Goal: Entertainment & Leisure: Consume media (video, audio)

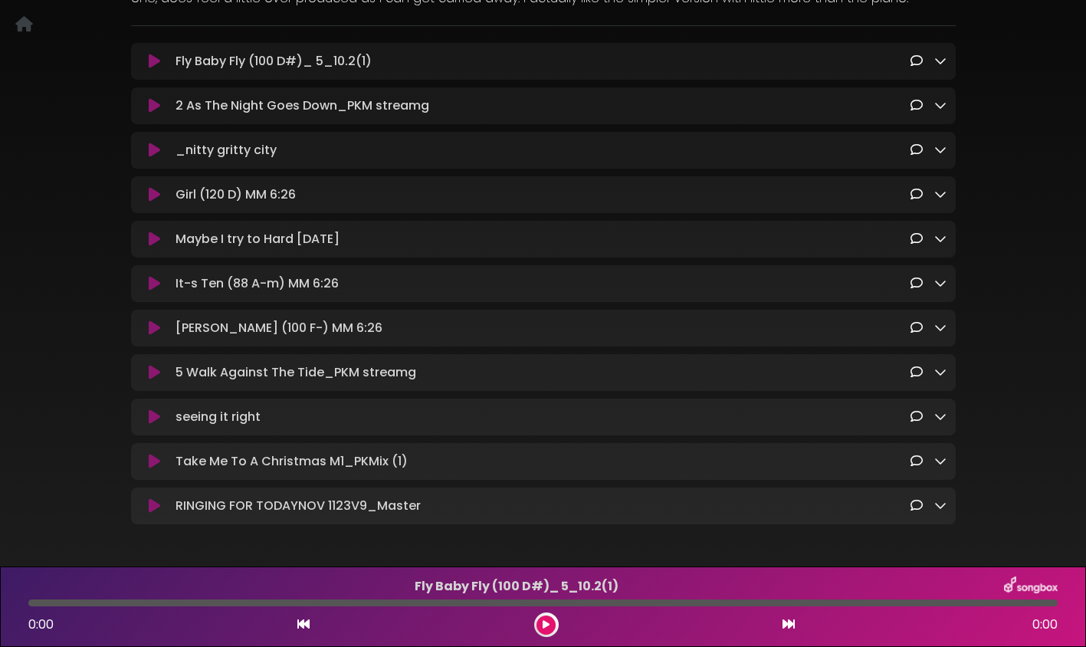
scroll to position [186, 0]
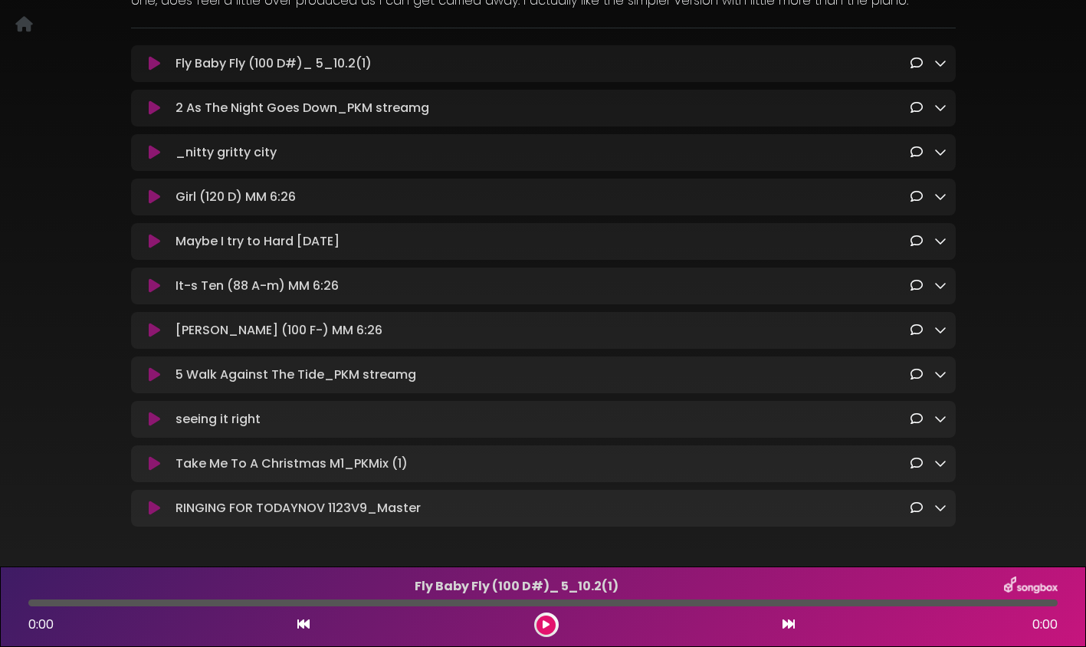
click at [151, 66] on icon at bounding box center [154, 63] width 11 height 15
click at [155, 63] on icon at bounding box center [154, 63] width 11 height 15
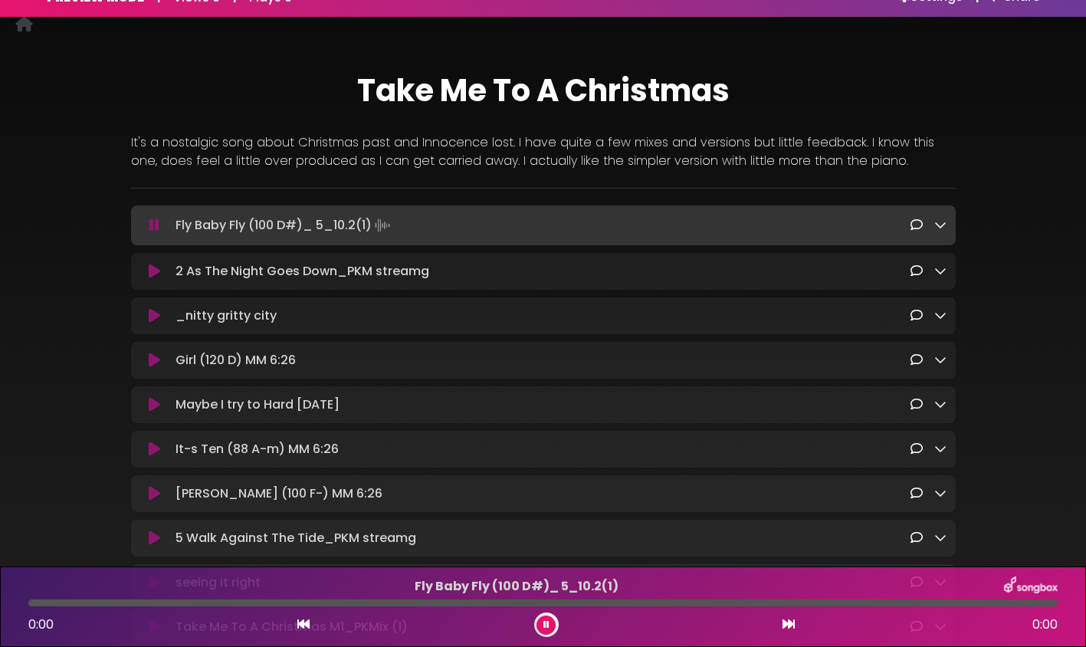
scroll to position [0, 0]
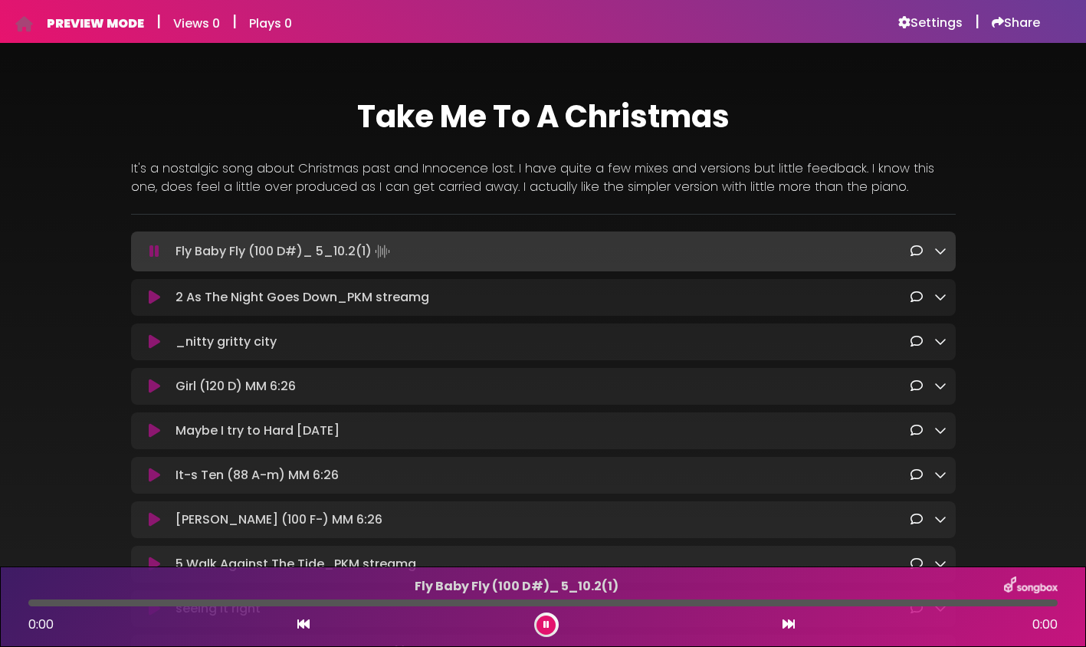
click at [345, 258] on p "Fly Baby Fly (100 D#)_ 5_10.2(1) Loading Track..." at bounding box center [543, 251] width 734 height 21
click at [939, 253] on icon at bounding box center [940, 251] width 12 height 12
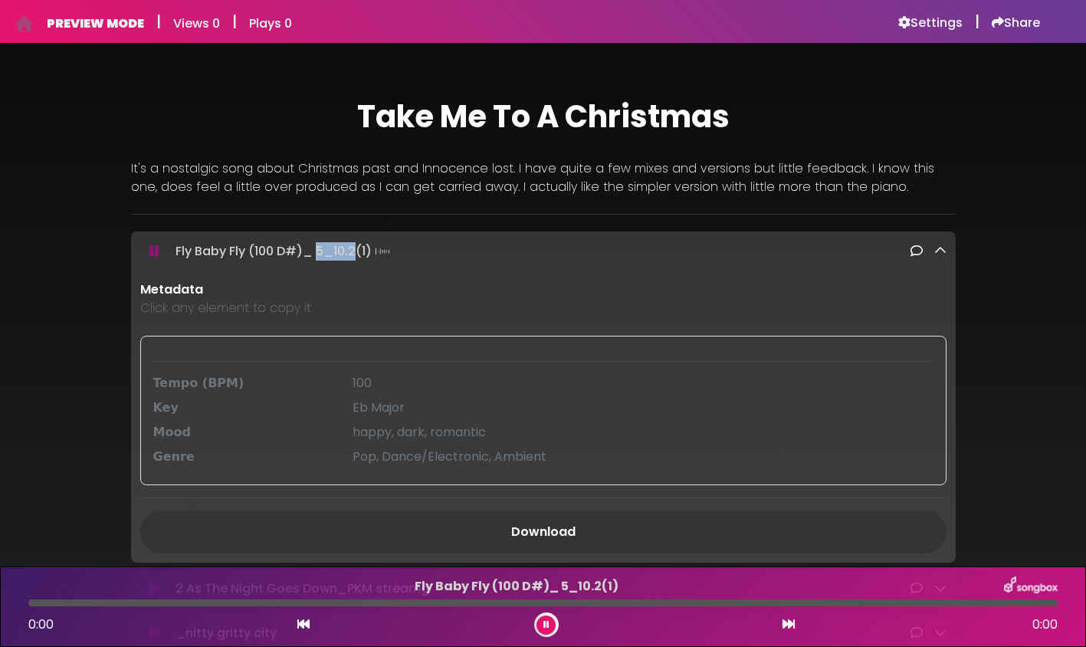
click at [153, 252] on icon at bounding box center [154, 251] width 10 height 15
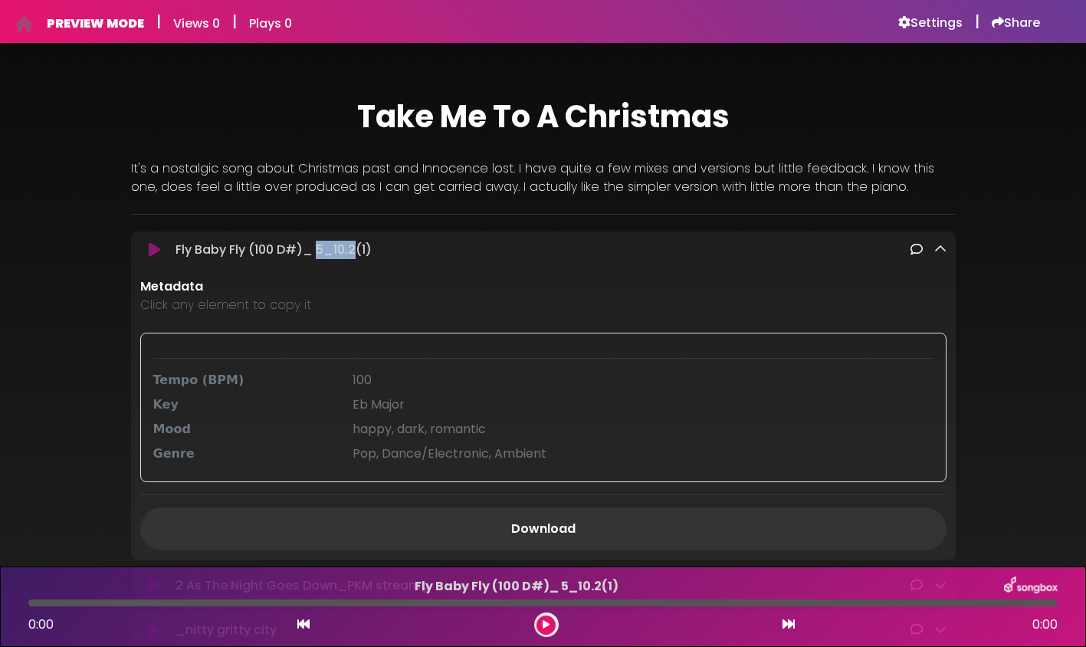
click at [153, 252] on icon at bounding box center [154, 249] width 11 height 15
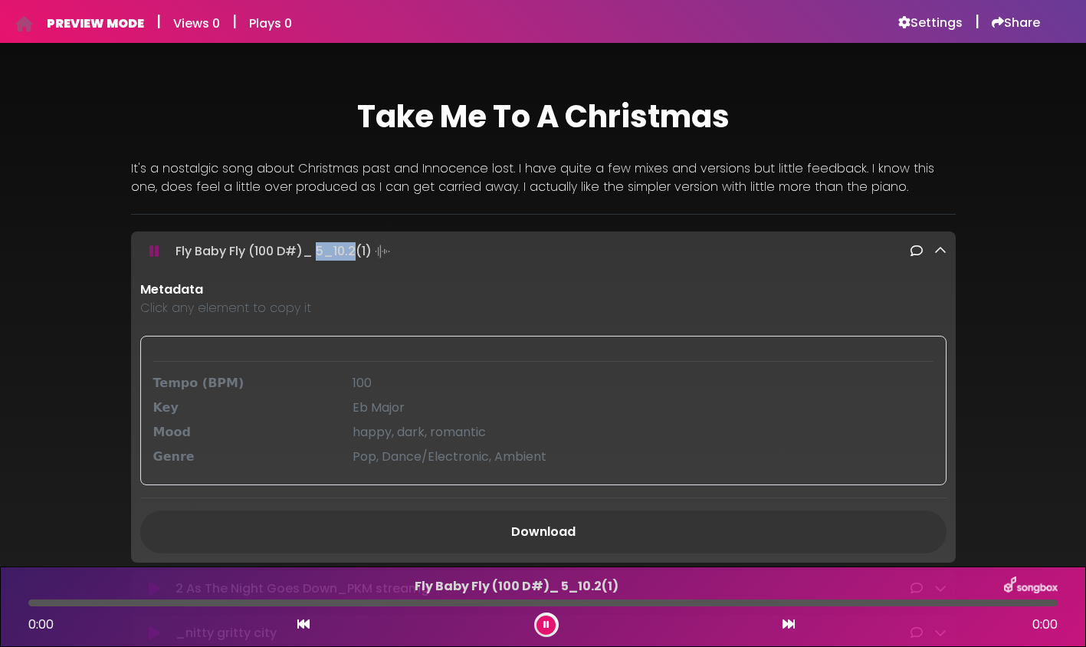
click at [153, 252] on icon at bounding box center [154, 251] width 10 height 15
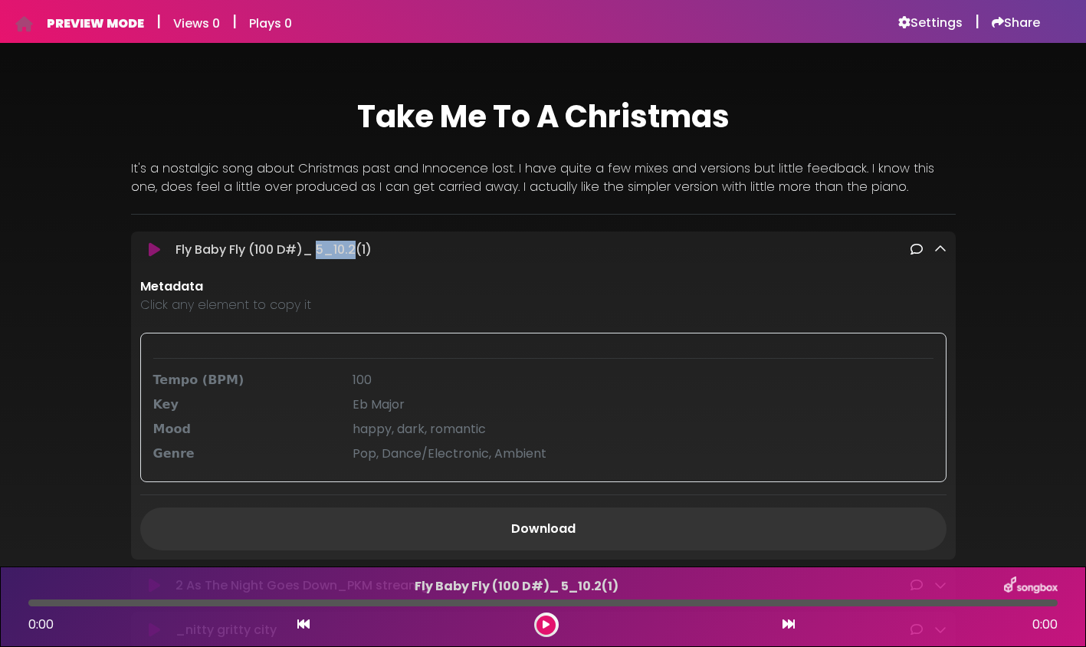
click at [146, 250] on button at bounding box center [155, 249] width 30 height 15
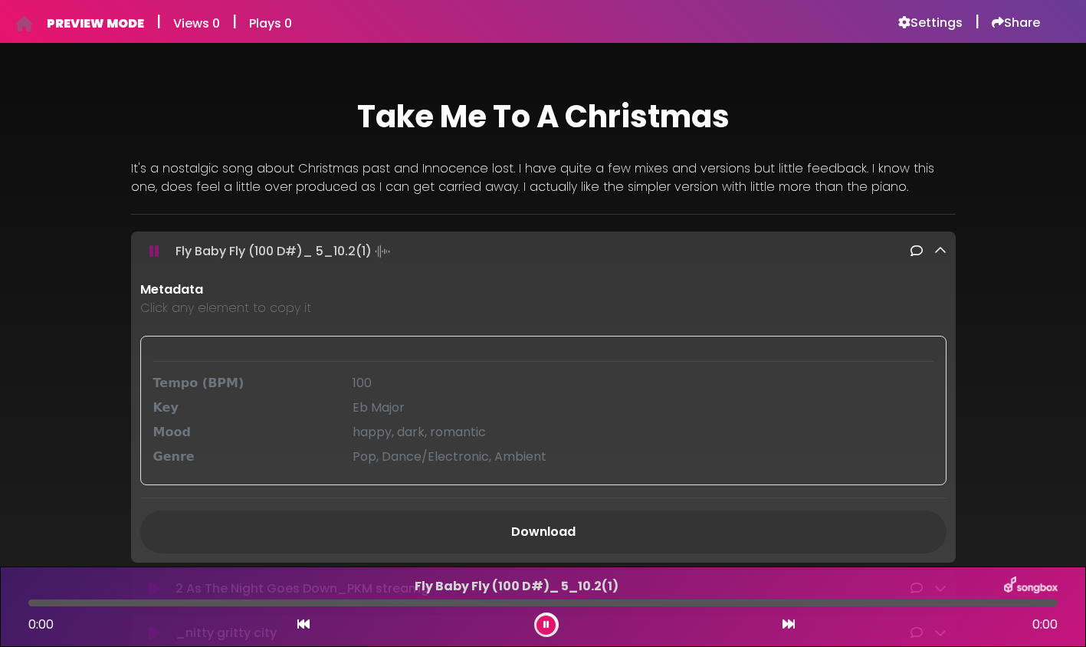
click at [202, 250] on p "Fly Baby Fly (100 D#)_ 5_10.2(1) Loading Track..." at bounding box center [543, 251] width 734 height 21
click at [162, 255] on button at bounding box center [155, 251] width 30 height 15
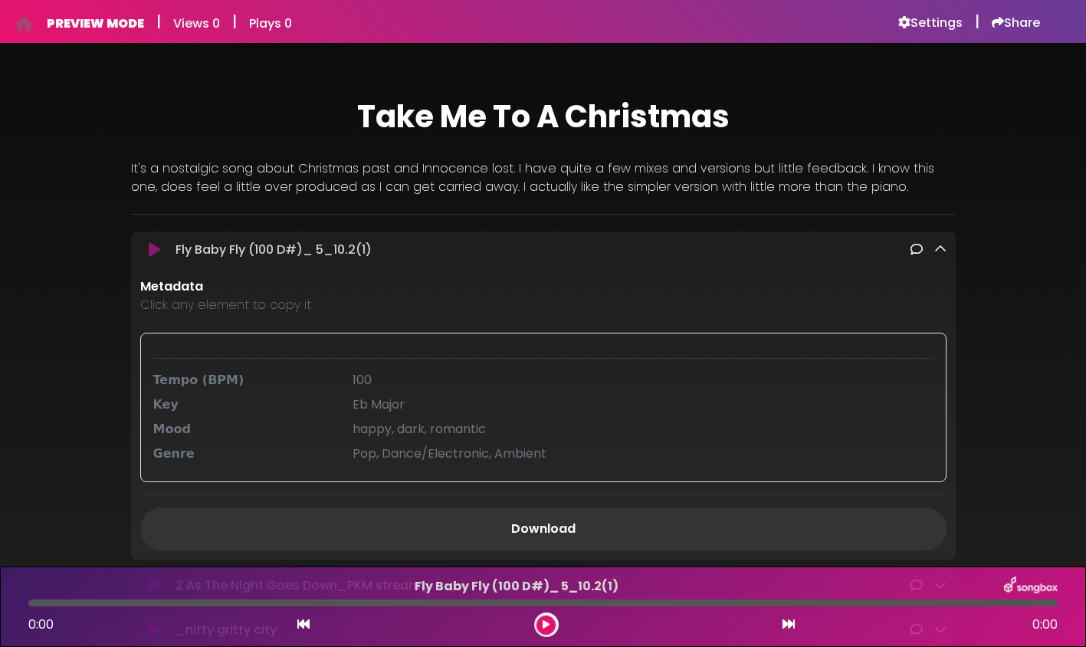
click at [153, 255] on icon at bounding box center [154, 249] width 11 height 15
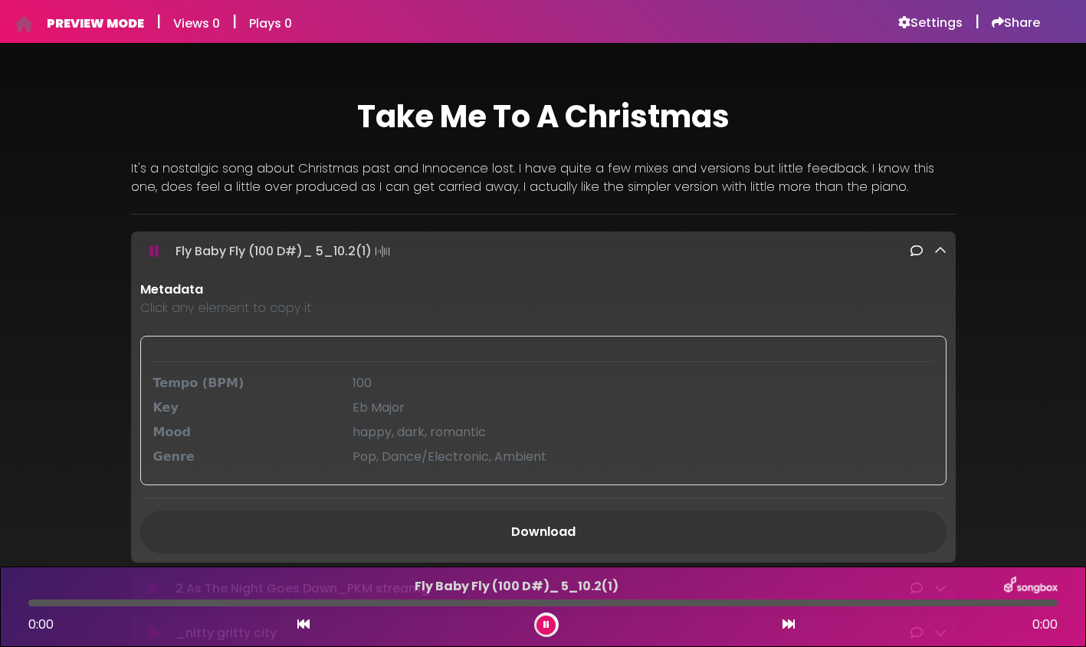
click at [941, 249] on icon at bounding box center [940, 251] width 12 height 12
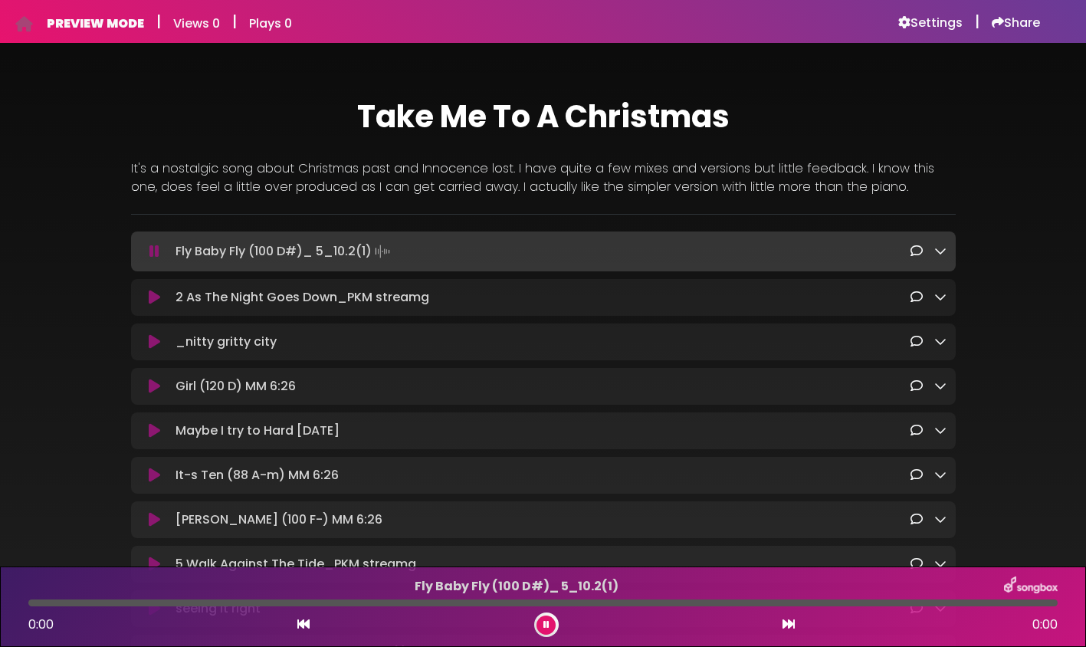
click at [939, 253] on icon at bounding box center [940, 251] width 12 height 12
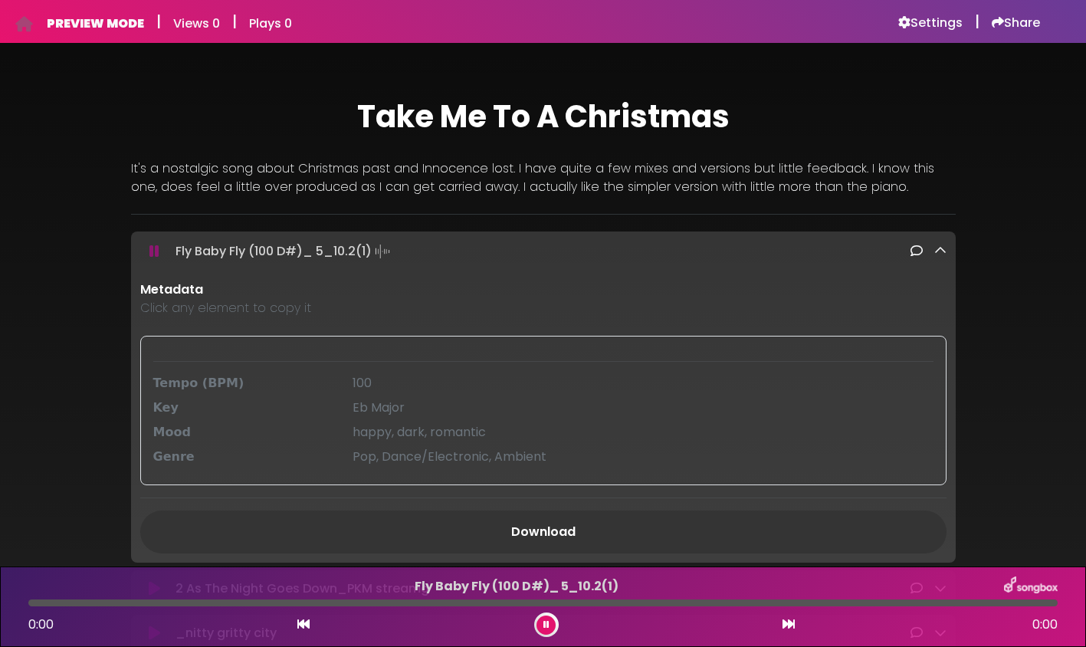
click at [257, 381] on div "Tempo (BPM)" at bounding box center [244, 383] width 200 height 18
click at [157, 255] on icon at bounding box center [154, 251] width 10 height 15
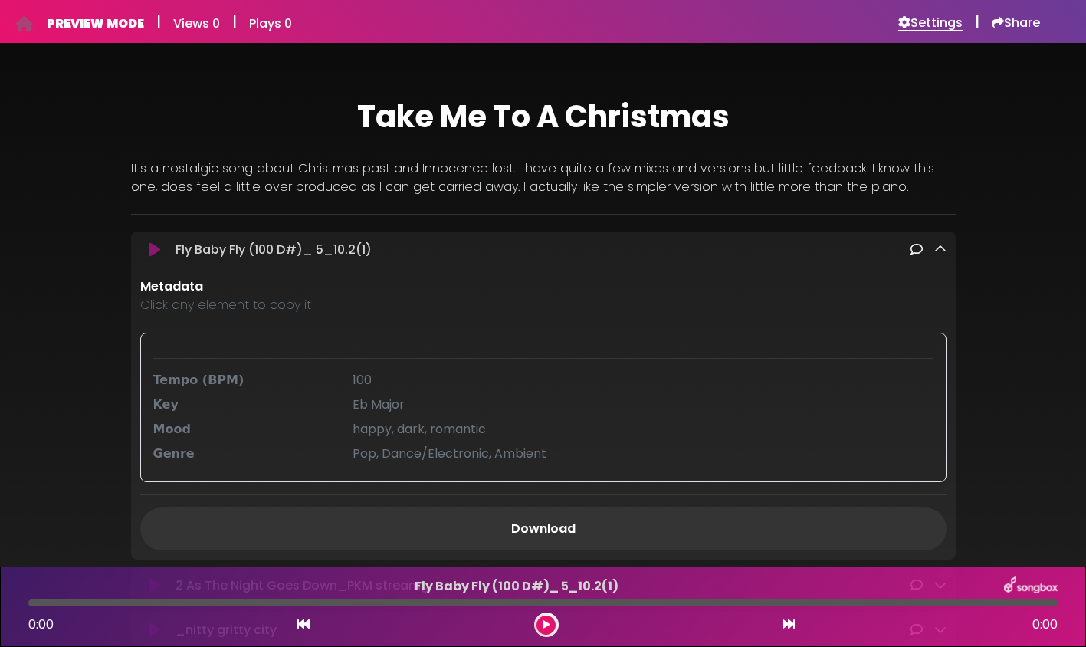
click at [938, 31] on h6 "Settings" at bounding box center [930, 22] width 64 height 15
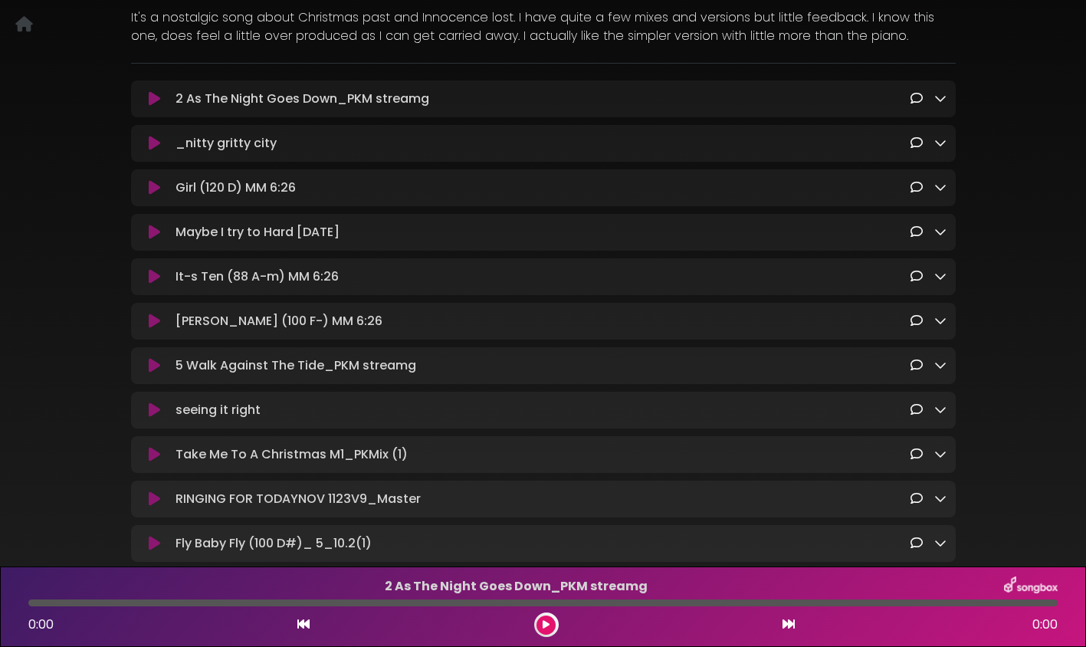
scroll to position [214, 0]
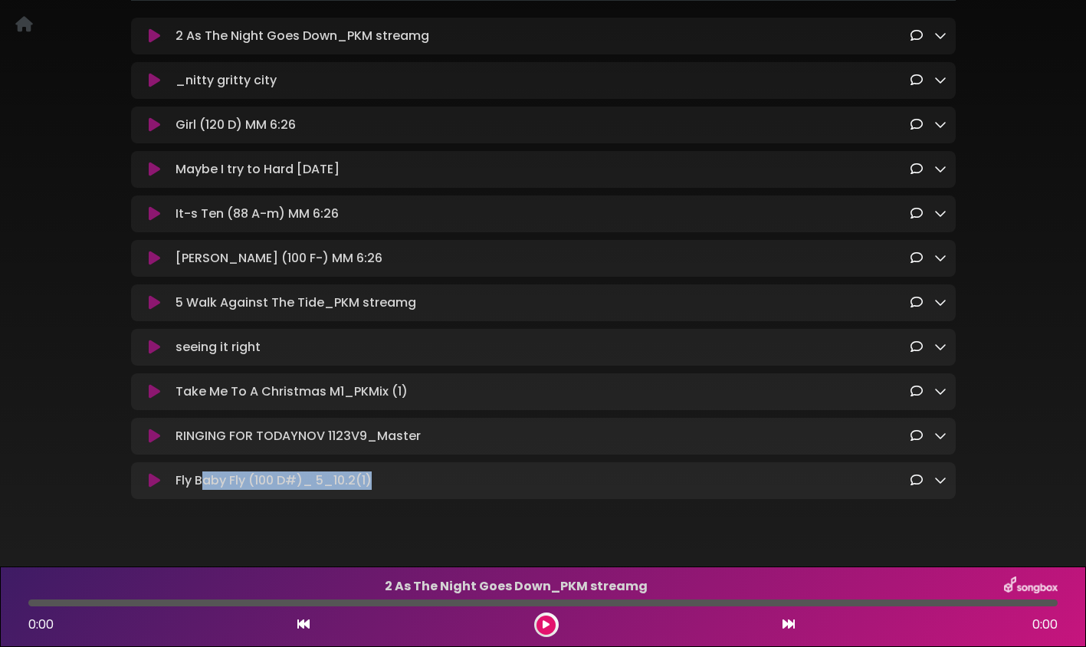
drag, startPoint x: 204, startPoint y: 488, endPoint x: 288, endPoint y: 496, distance: 84.7
click at [287, 499] on div "Fly Baby Fly (100 D#)_ 5_10.2(1) Loading Track..." at bounding box center [543, 480] width 825 height 37
click at [159, 488] on icon at bounding box center [154, 480] width 11 height 15
click at [158, 488] on icon at bounding box center [154, 480] width 11 height 15
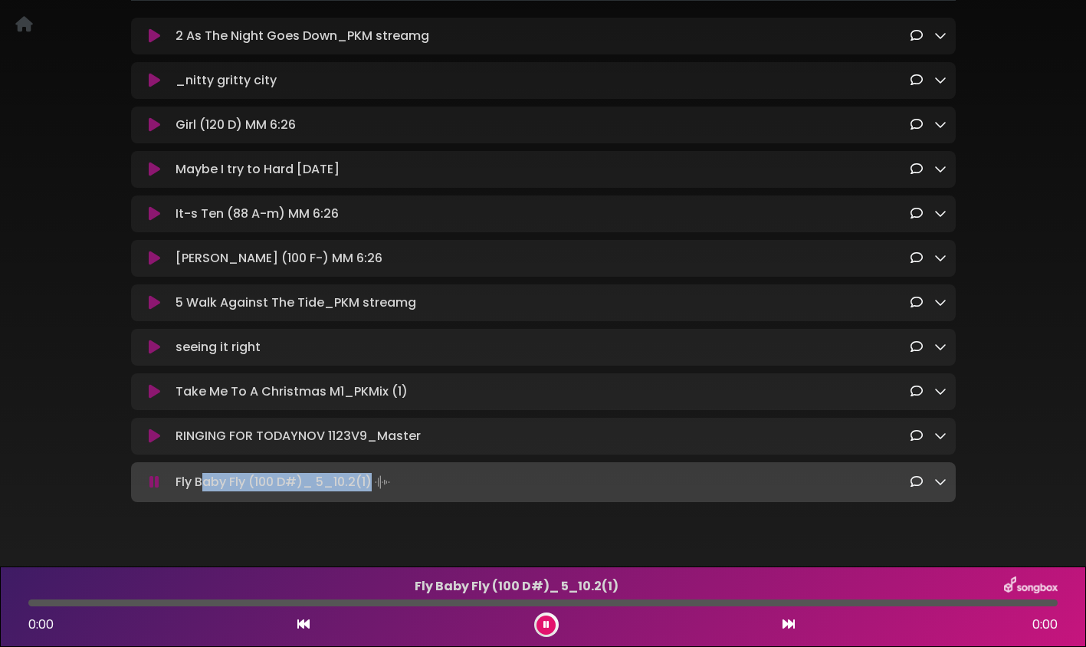
click at [155, 443] on icon at bounding box center [154, 436] width 11 height 15
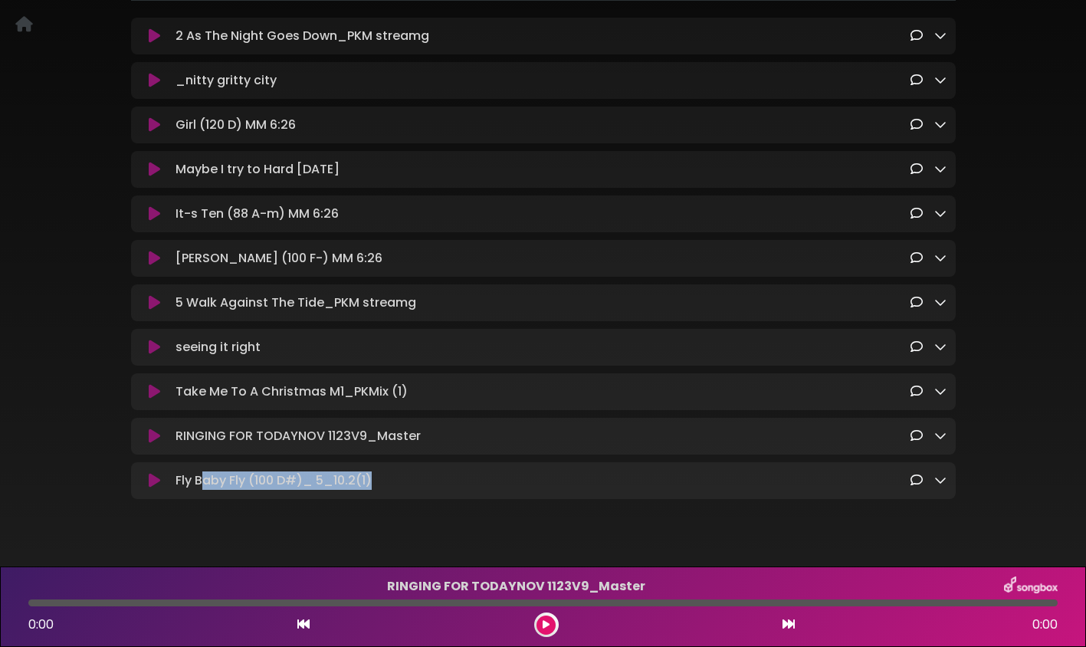
click at [155, 443] on icon at bounding box center [154, 436] width 11 height 15
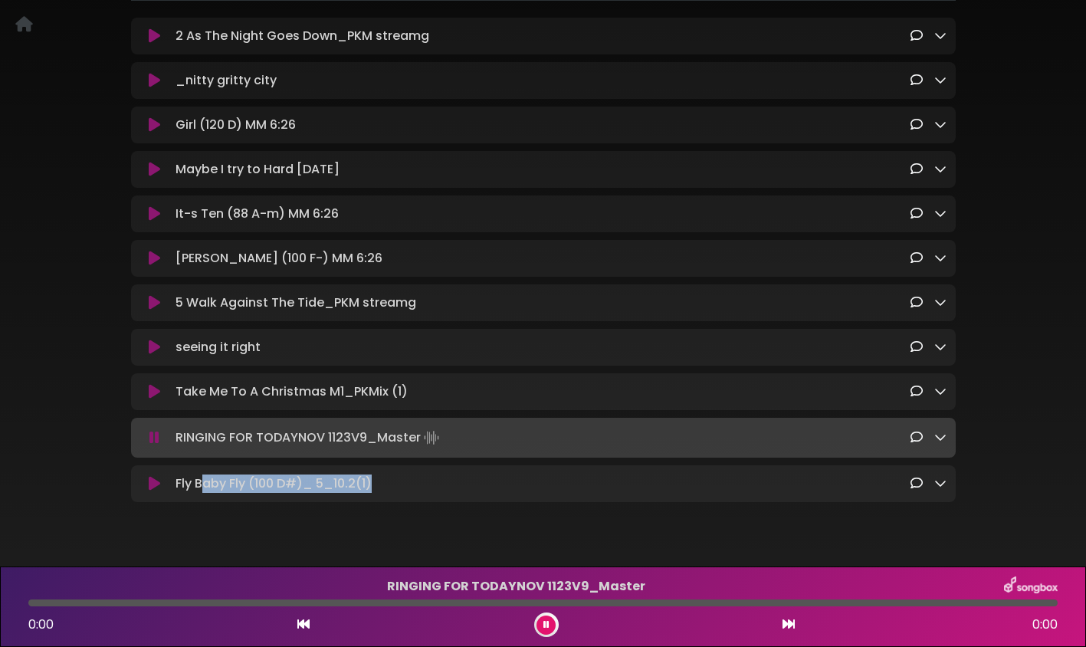
click at [155, 443] on icon at bounding box center [154, 437] width 10 height 15
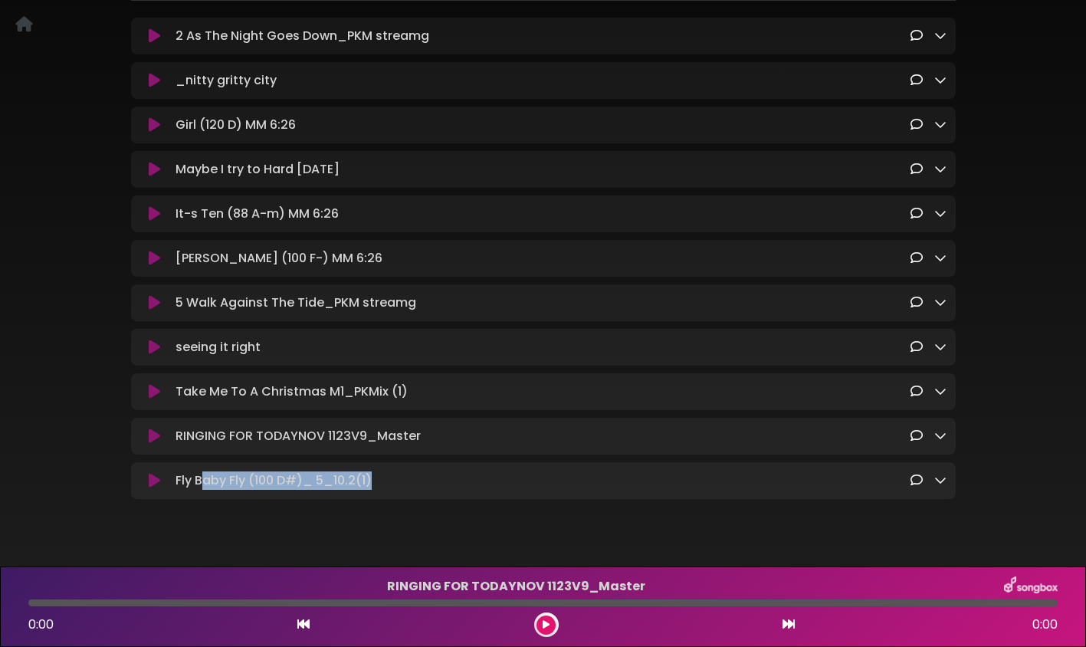
click at [156, 399] on icon at bounding box center [154, 391] width 11 height 15
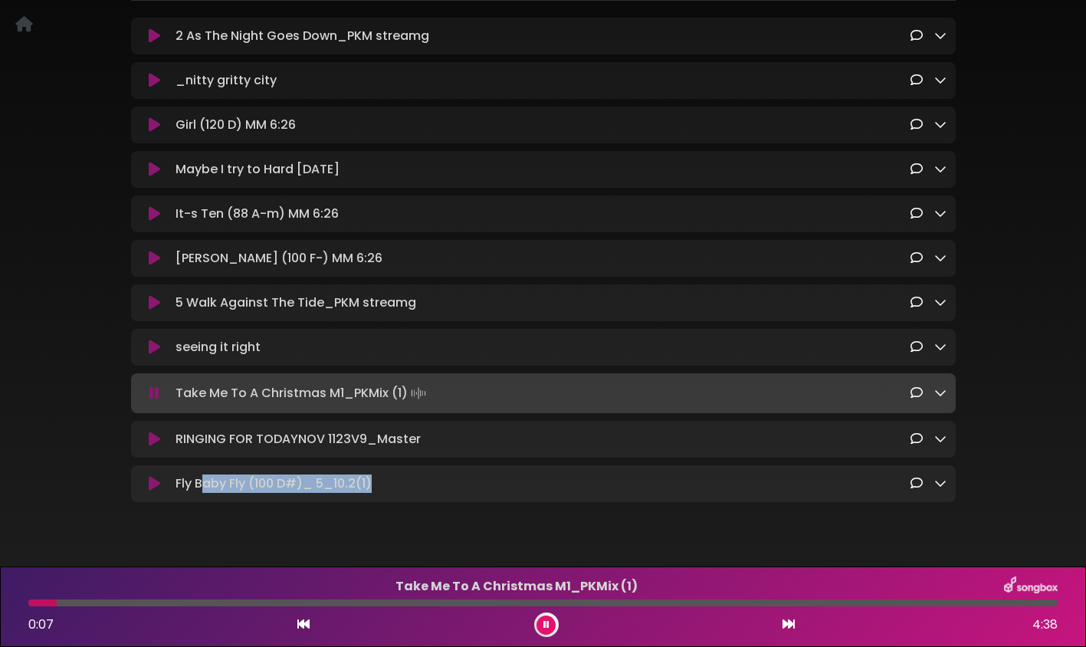
click at [156, 401] on icon at bounding box center [154, 393] width 10 height 15
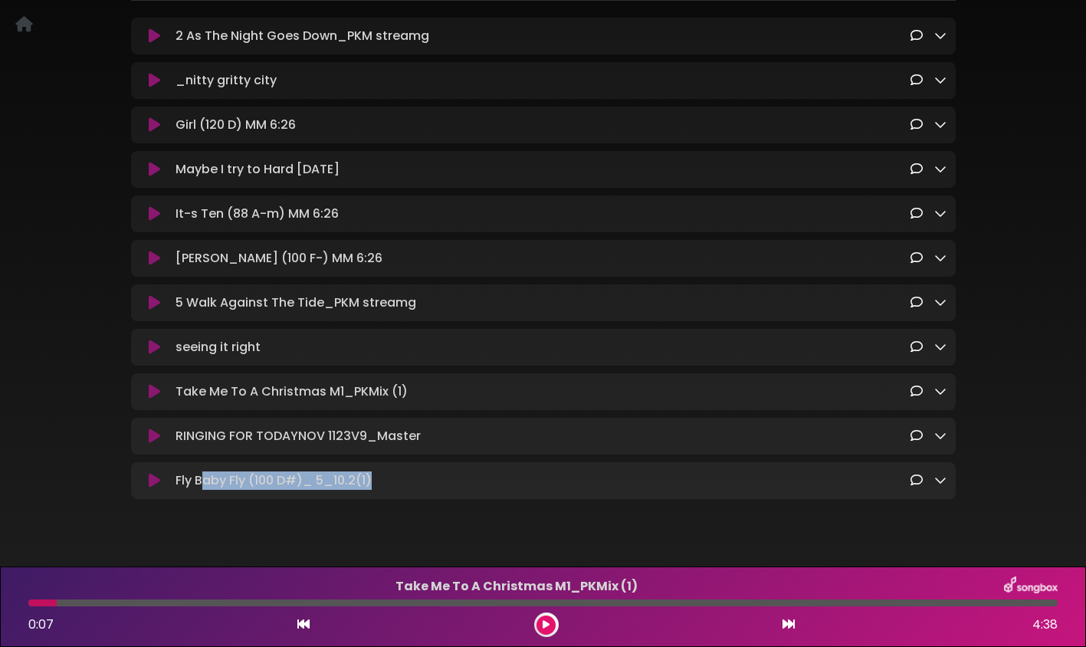
click at [151, 441] on icon at bounding box center [154, 436] width 11 height 15
click at [159, 444] on icon at bounding box center [154, 436] width 11 height 15
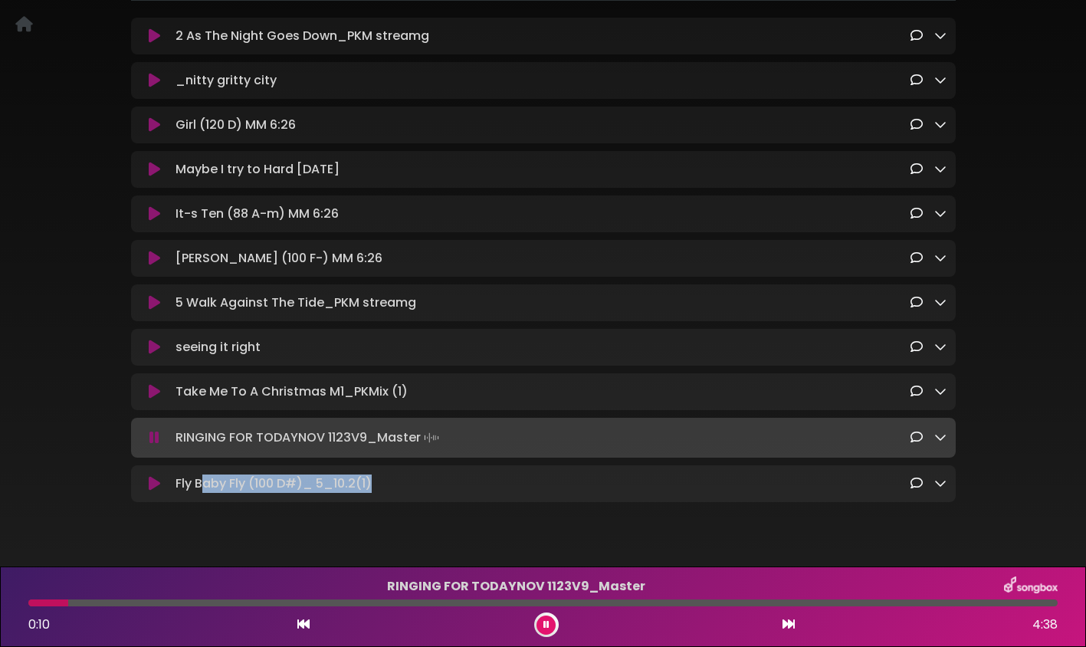
click at [159, 445] on icon at bounding box center [154, 437] width 10 height 15
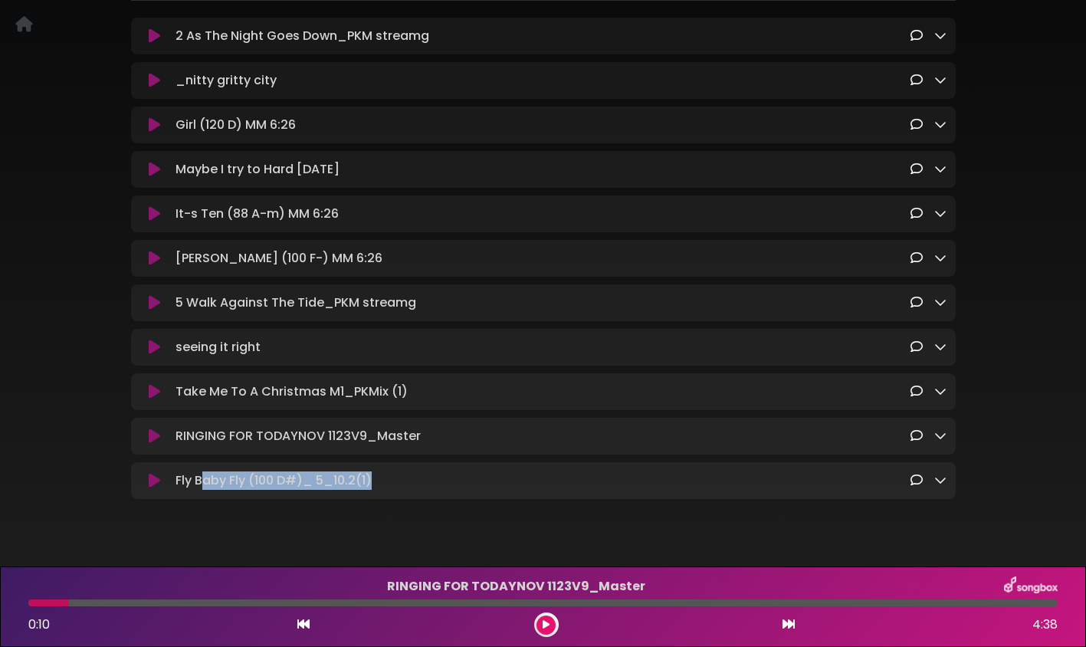
click at [159, 444] on icon at bounding box center [154, 436] width 11 height 15
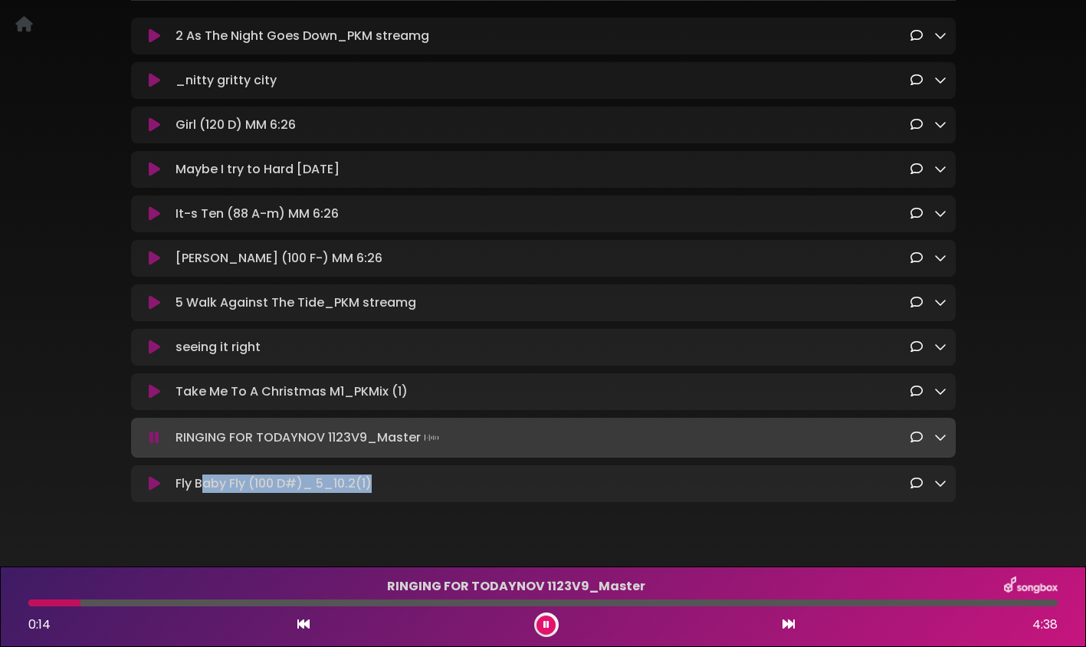
click at [161, 445] on button at bounding box center [155, 437] width 30 height 15
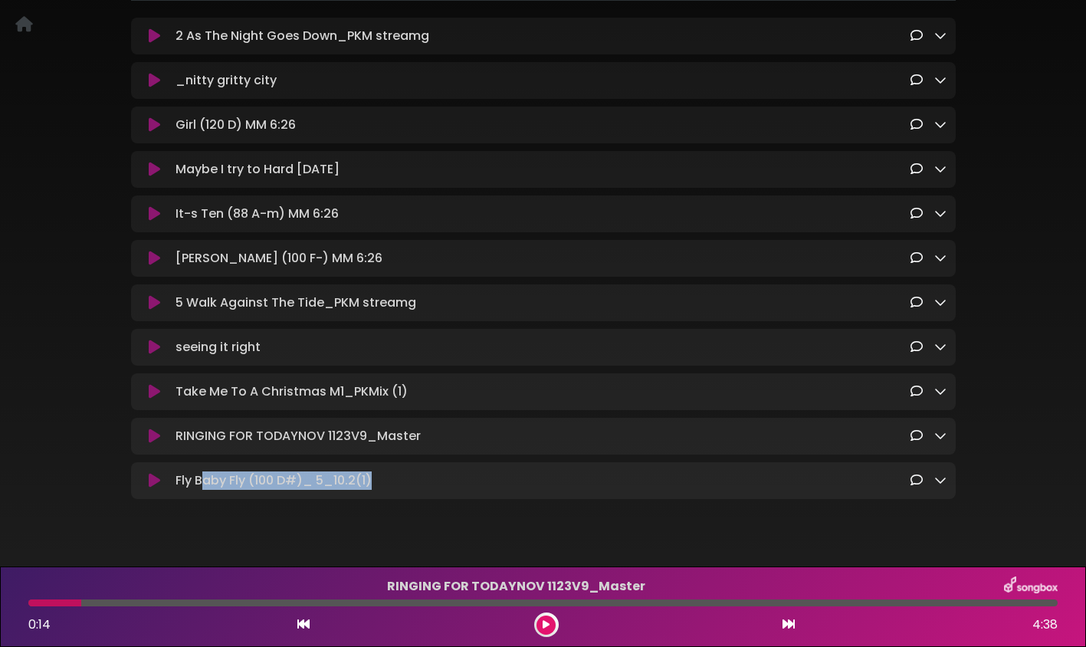
click at [156, 399] on icon at bounding box center [154, 391] width 11 height 15
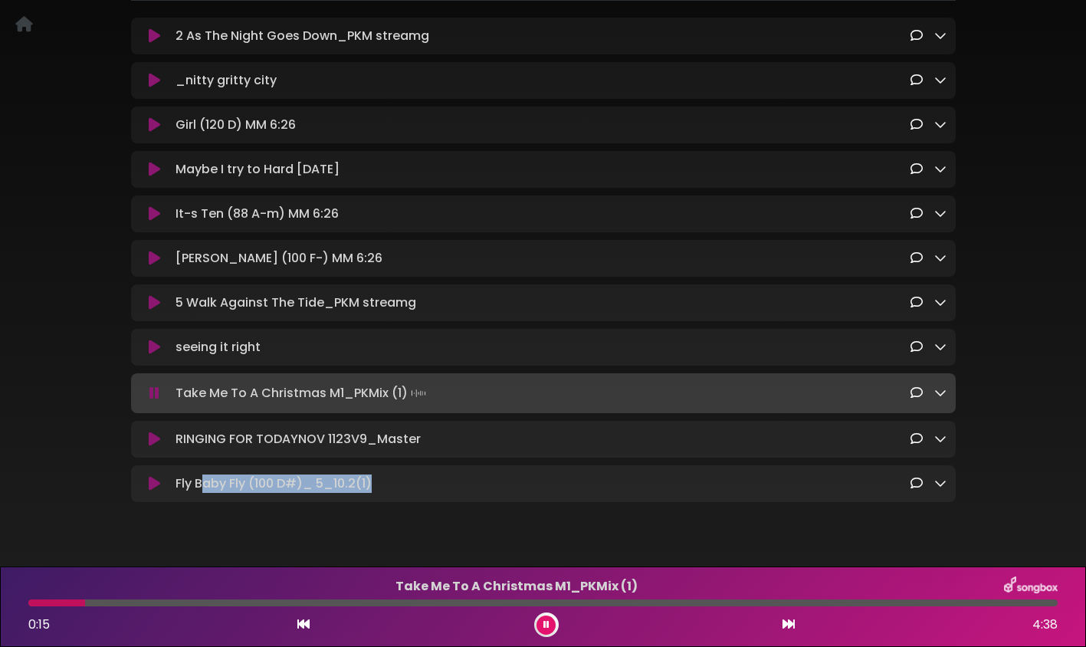
click at [156, 401] on icon at bounding box center [154, 393] width 10 height 15
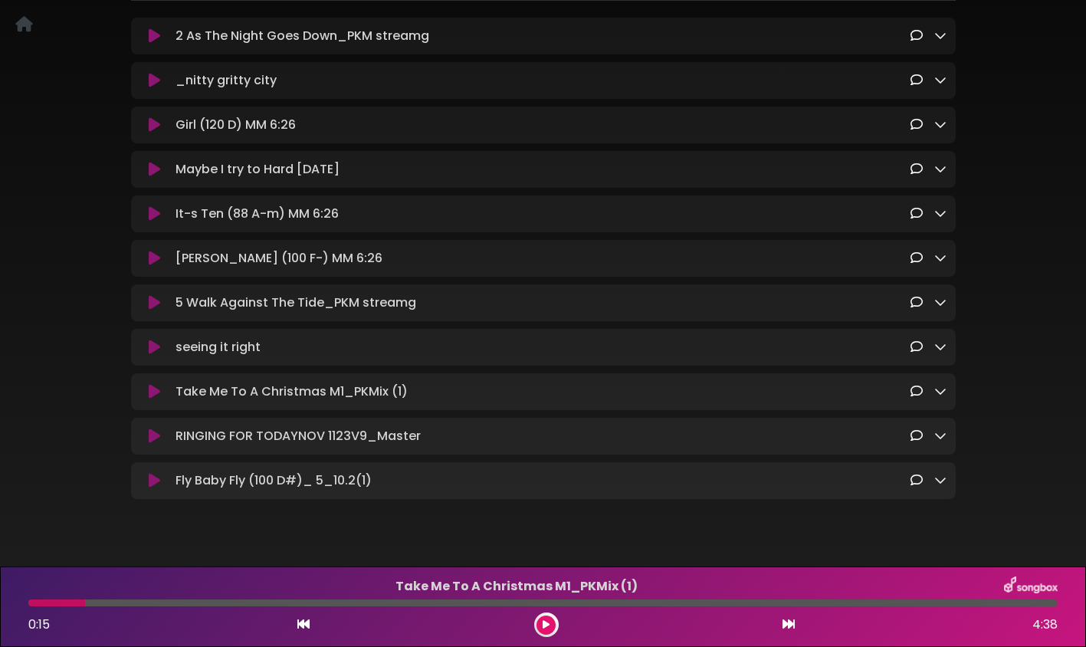
click at [156, 365] on div "seeing it right Loading Track..." at bounding box center [543, 347] width 825 height 37
click at [156, 356] on div "seeing it right Loading Track..." at bounding box center [543, 347] width 806 height 18
click at [156, 355] on icon at bounding box center [154, 347] width 11 height 15
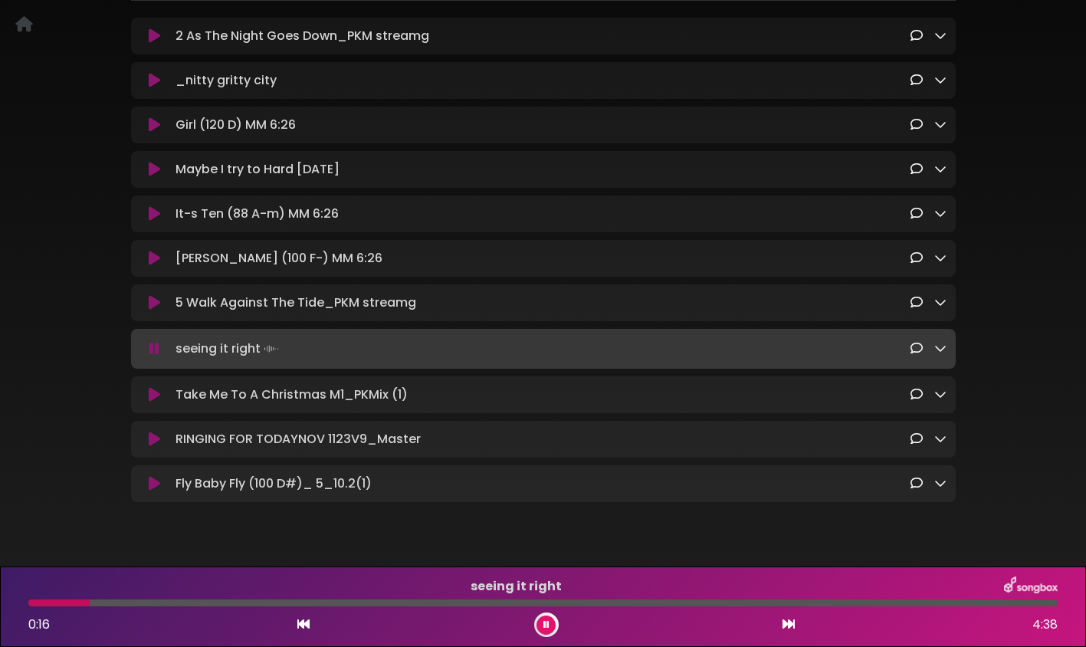
click at [156, 356] on icon at bounding box center [154, 348] width 10 height 15
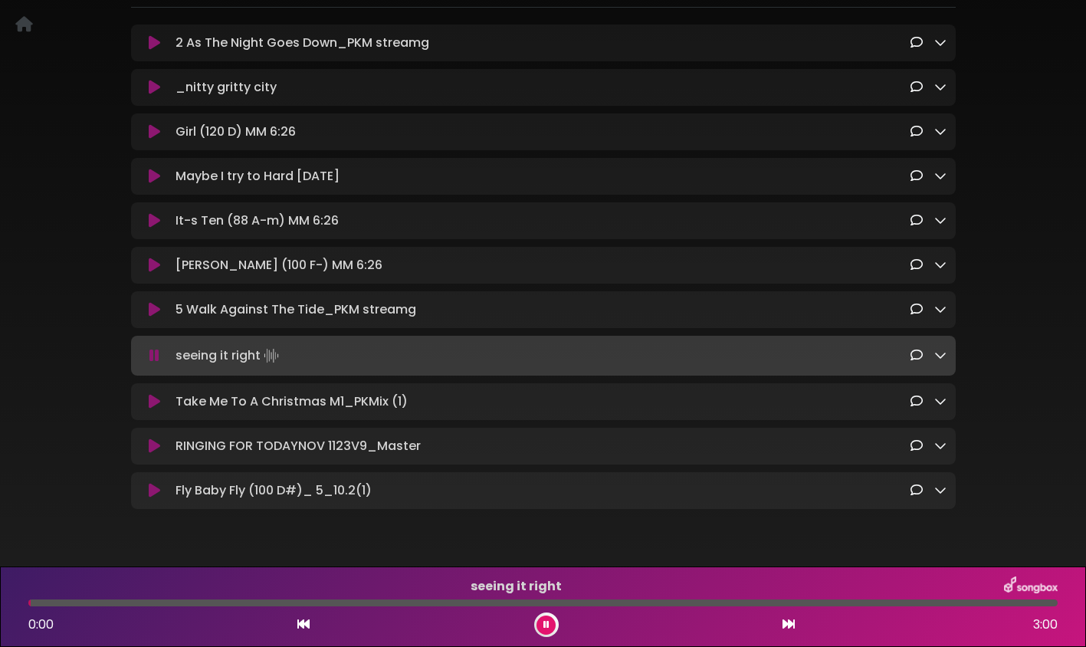
scroll to position [159, 0]
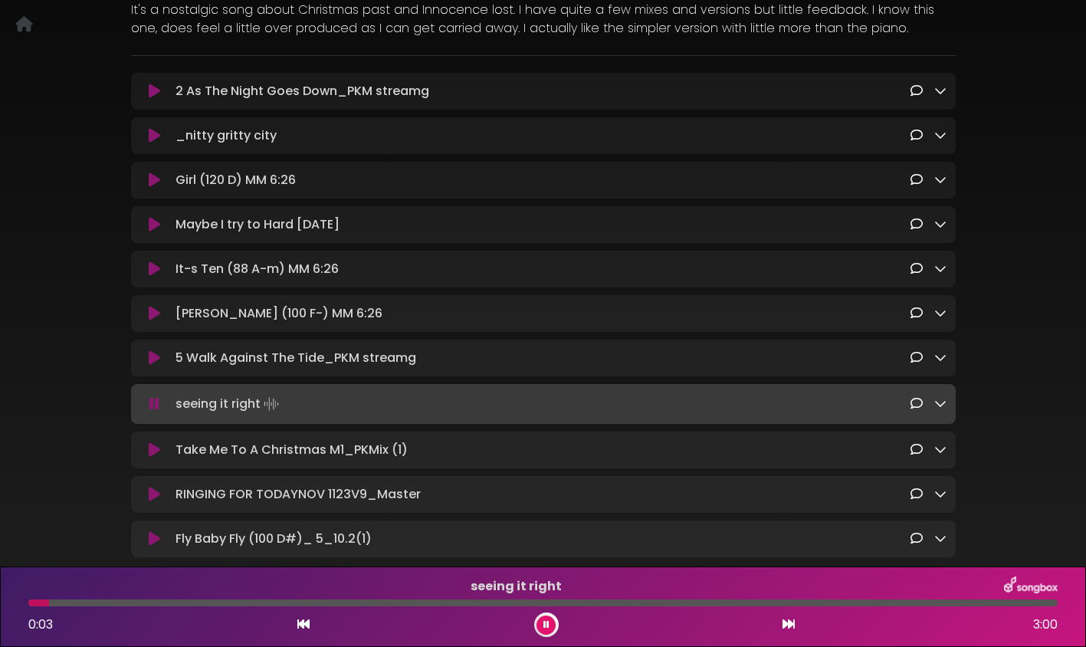
click at [159, 412] on icon at bounding box center [154, 403] width 10 height 15
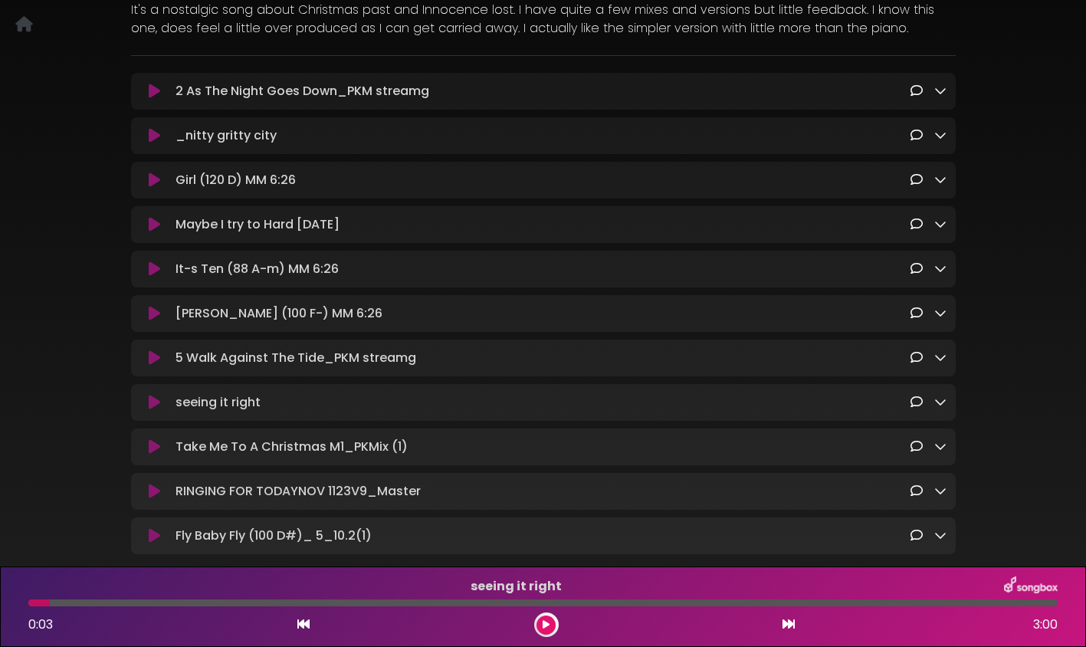
click at [154, 453] on icon at bounding box center [154, 446] width 11 height 15
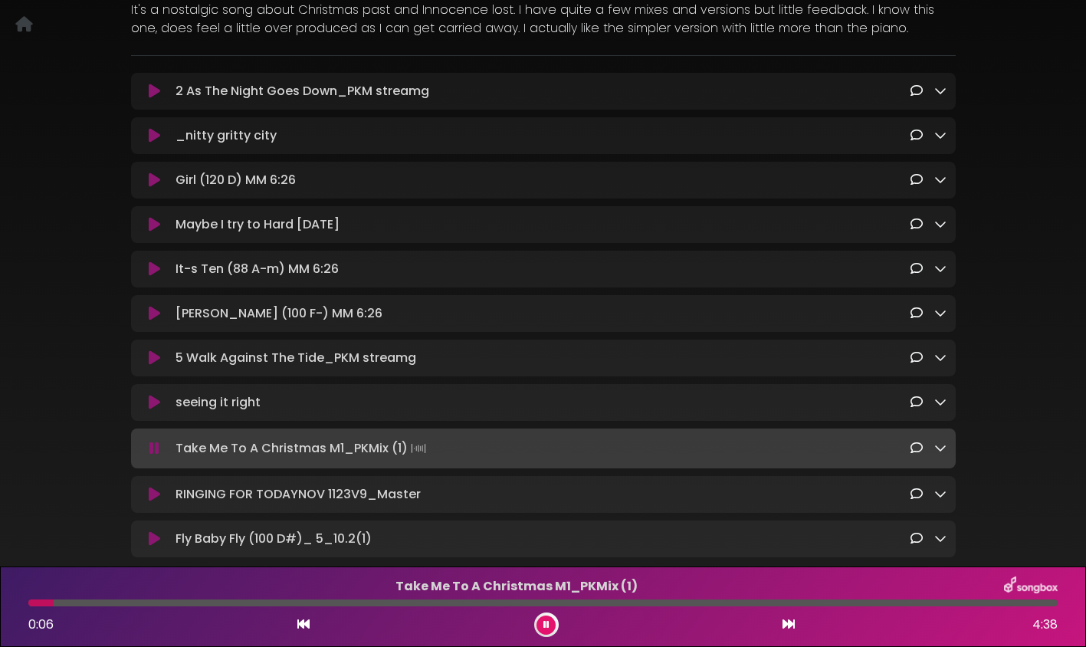
click at [155, 456] on icon at bounding box center [154, 448] width 10 height 15
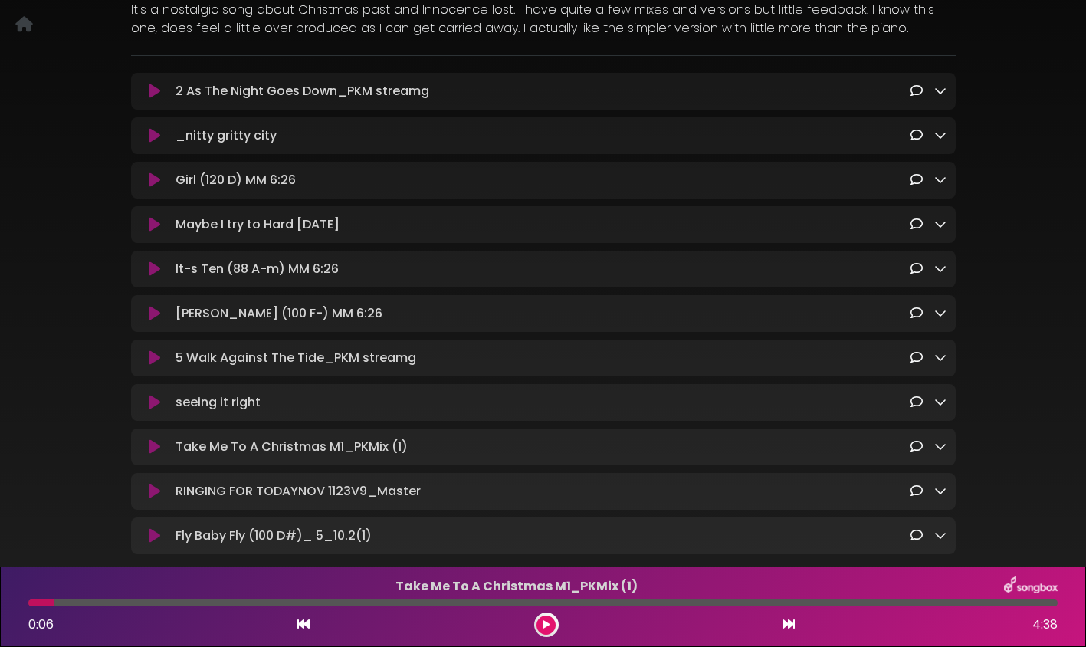
click at [152, 499] on icon at bounding box center [154, 491] width 11 height 15
click at [154, 498] on icon at bounding box center [154, 491] width 11 height 15
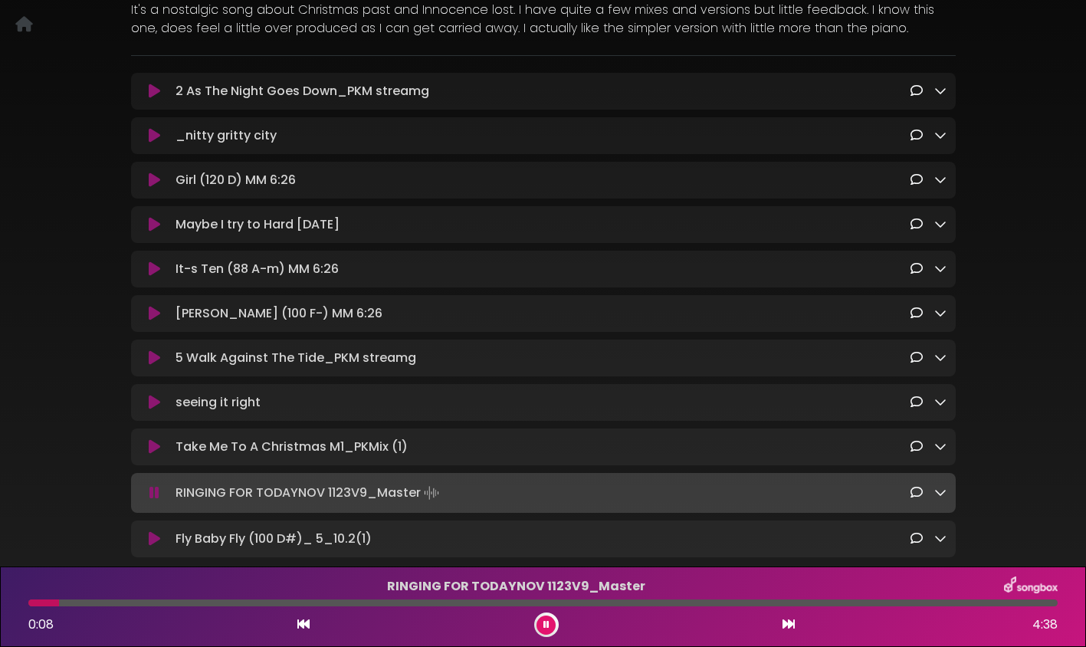
click at [157, 499] on icon at bounding box center [154, 492] width 10 height 15
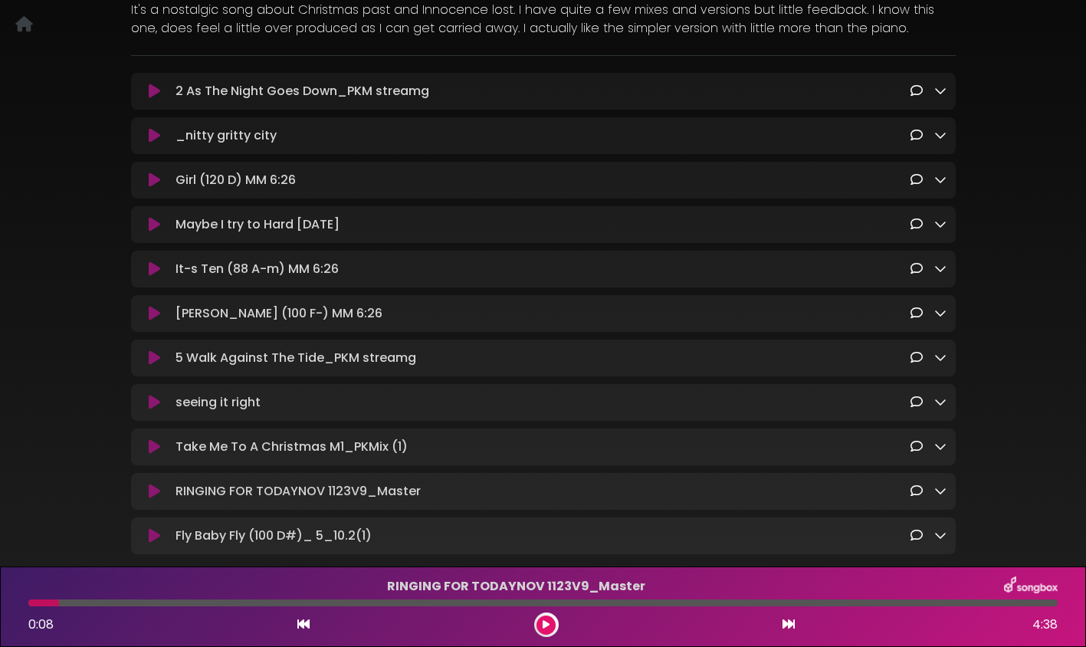
click at [551, 627] on button at bounding box center [546, 625] width 19 height 19
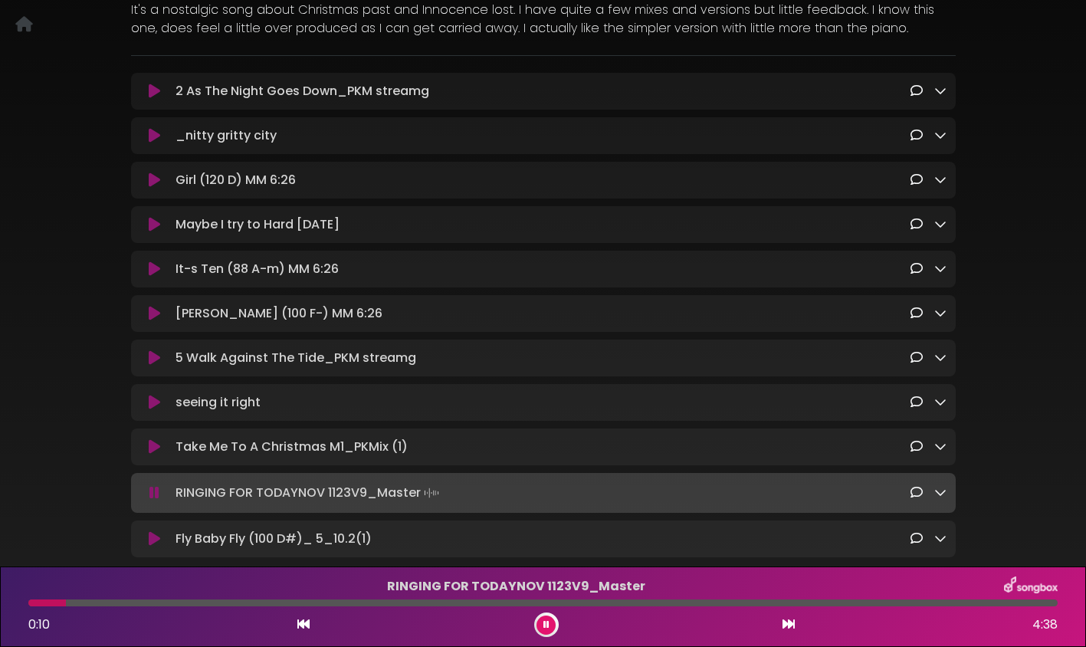
click at [551, 627] on button at bounding box center [546, 625] width 19 height 19
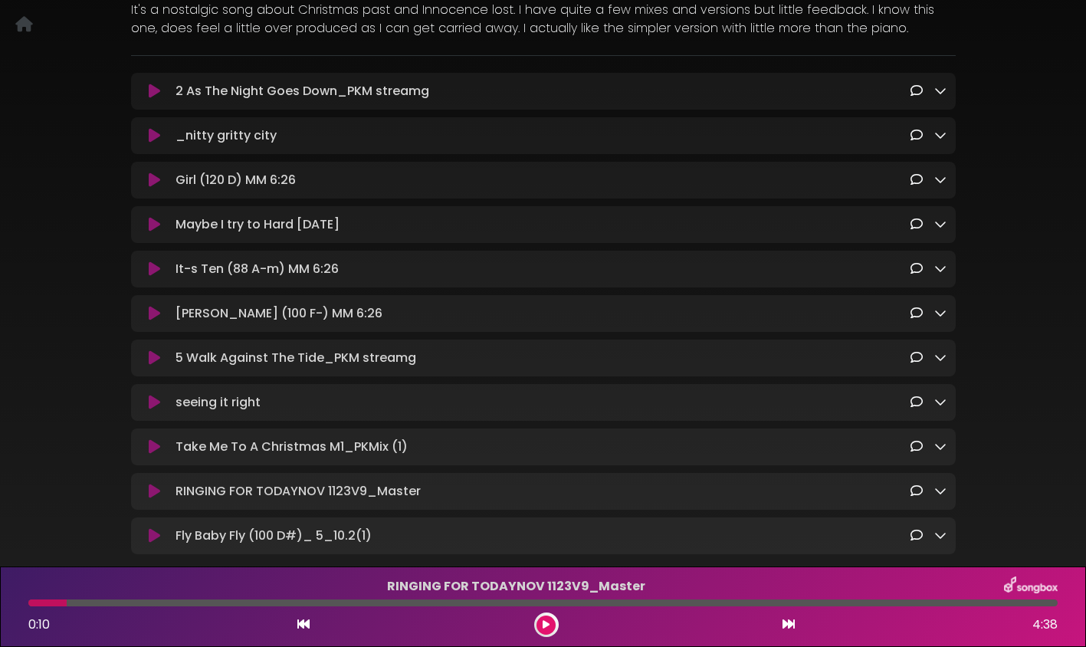
click at [156, 543] on icon at bounding box center [154, 535] width 11 height 15
click at [157, 543] on icon at bounding box center [154, 535] width 11 height 15
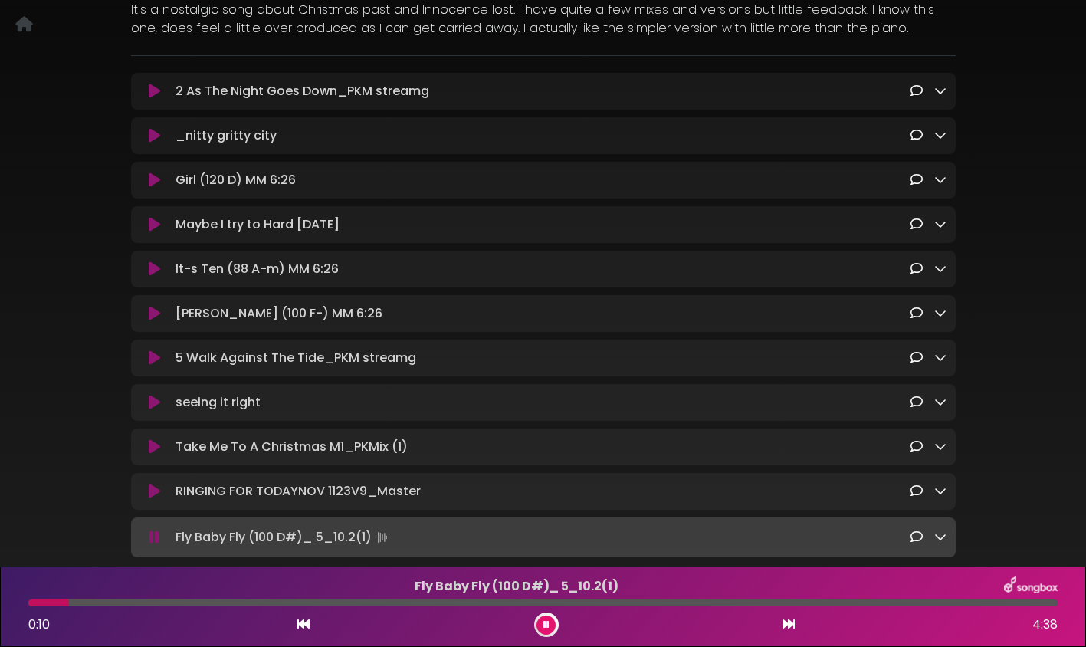
click at [157, 542] on icon at bounding box center [154, 537] width 10 height 15
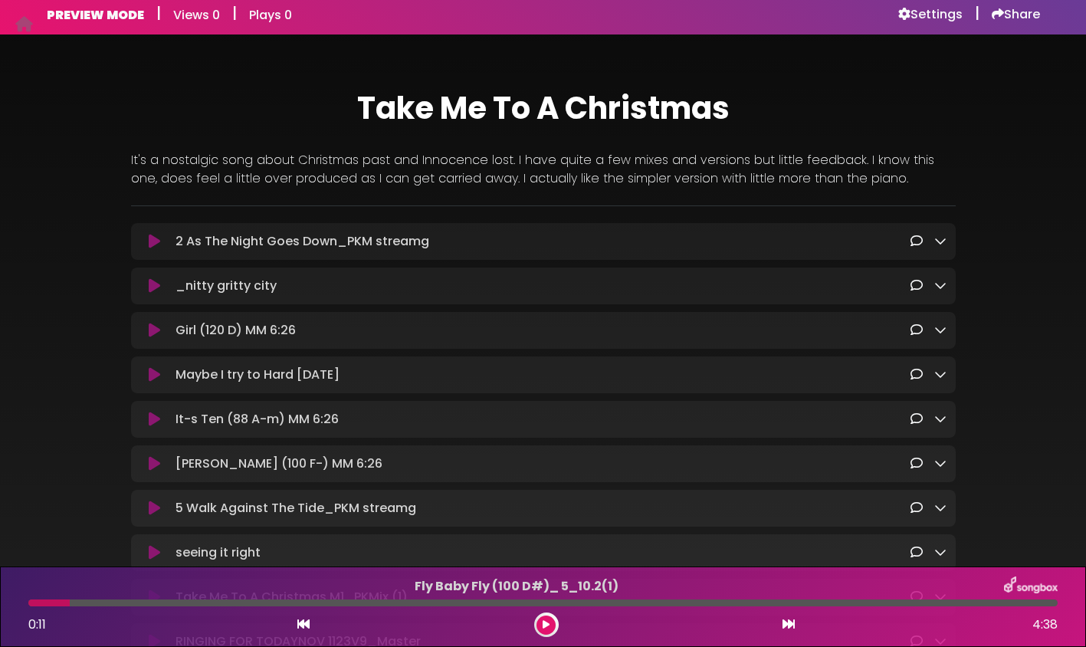
scroll to position [0, 0]
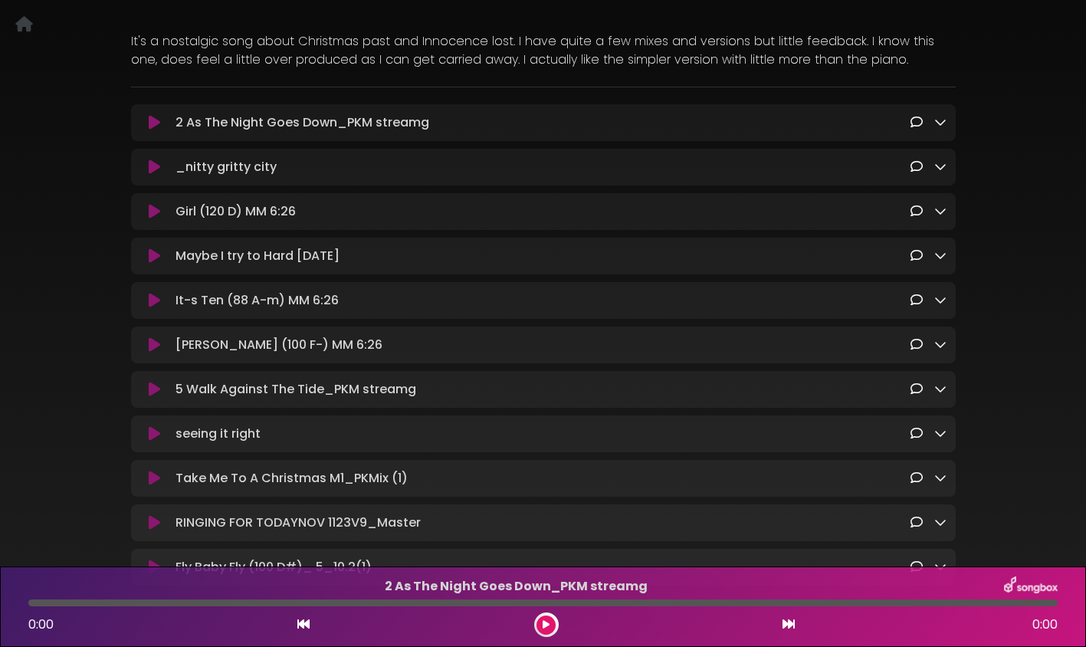
scroll to position [252, 0]
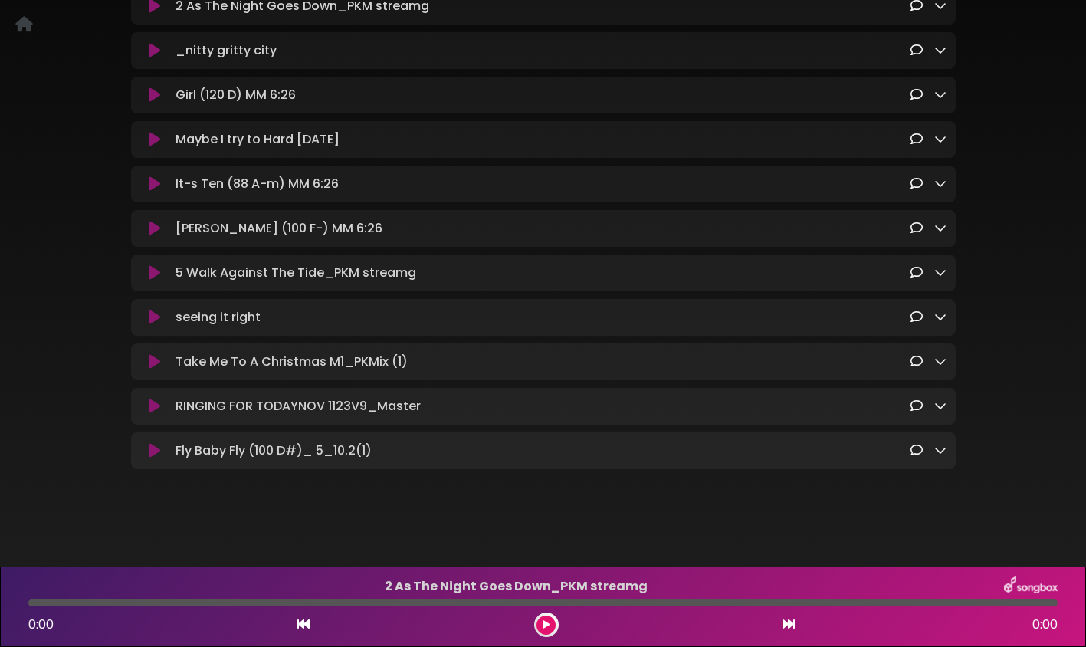
click at [149, 447] on icon at bounding box center [154, 450] width 11 height 15
click at [155, 448] on icon at bounding box center [154, 450] width 11 height 15
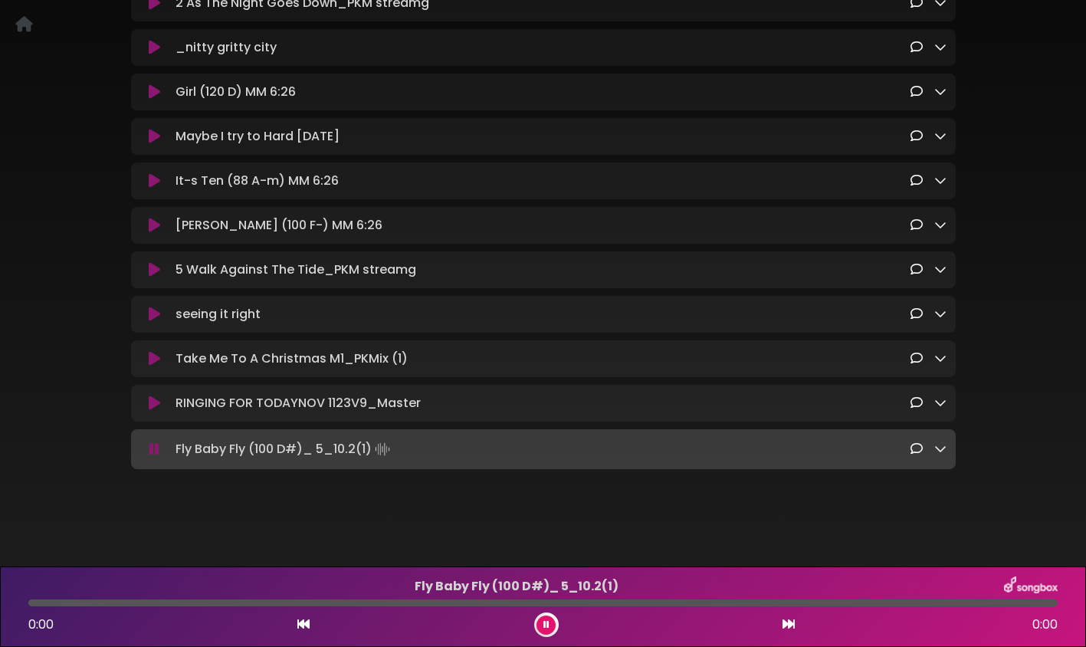
click at [159, 448] on icon at bounding box center [154, 449] width 10 height 15
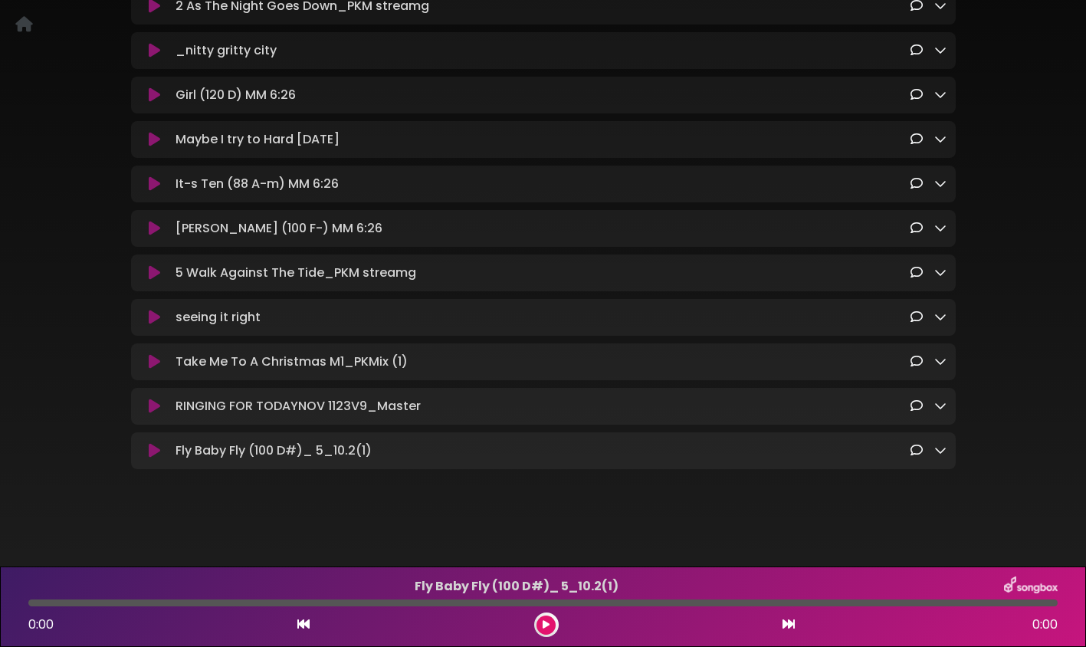
click at [159, 48] on icon at bounding box center [154, 50] width 11 height 15
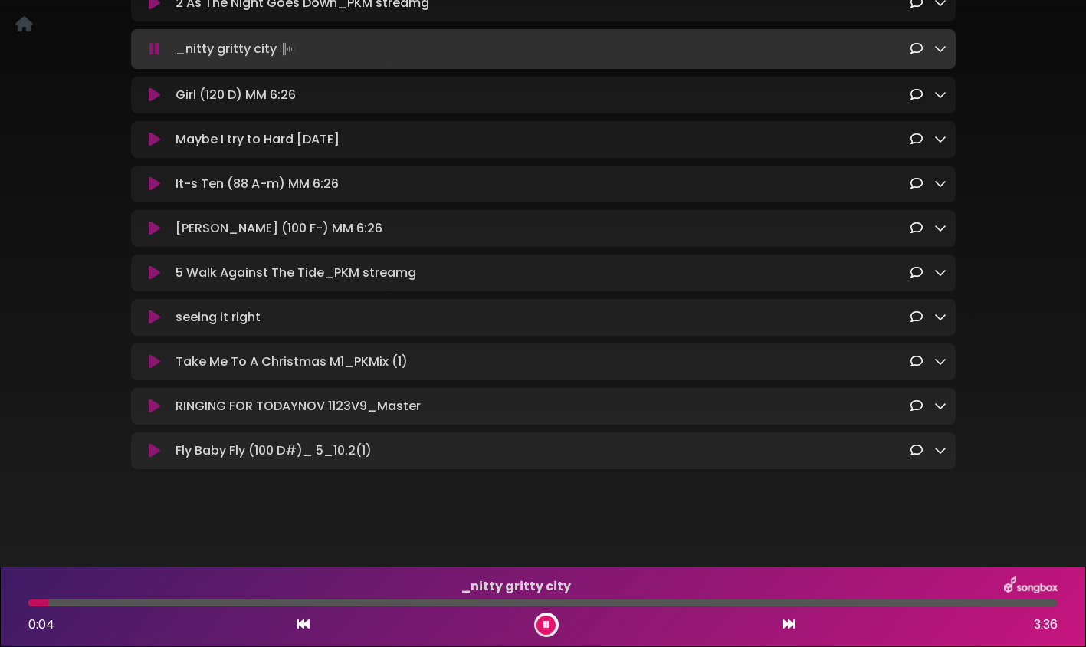
click at [159, 48] on icon at bounding box center [154, 48] width 10 height 15
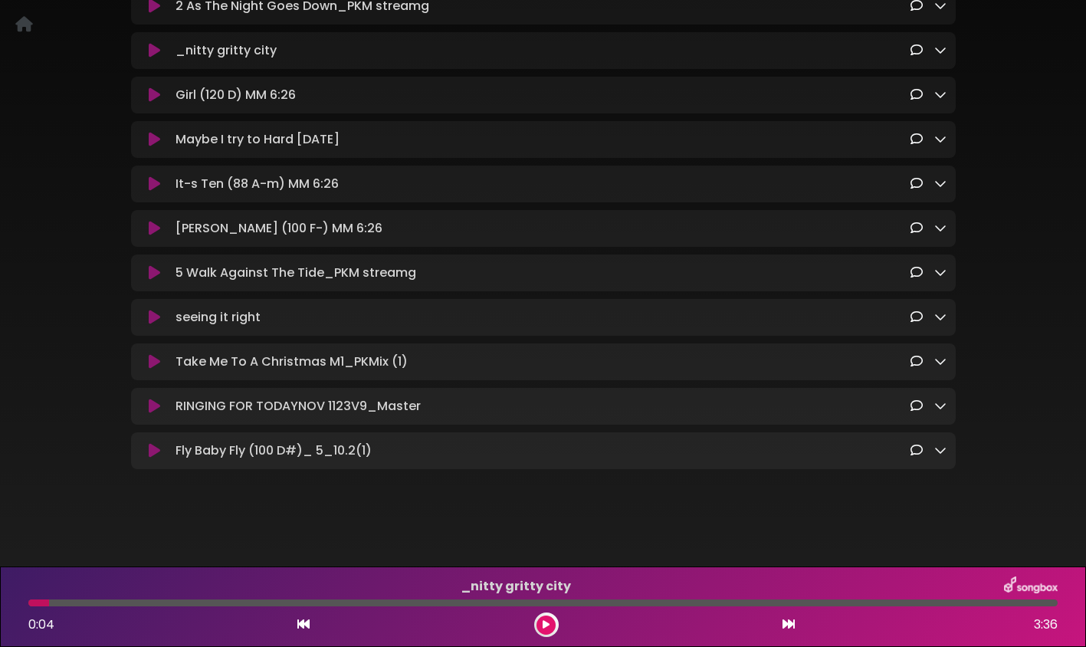
click at [155, 87] on icon at bounding box center [154, 94] width 11 height 15
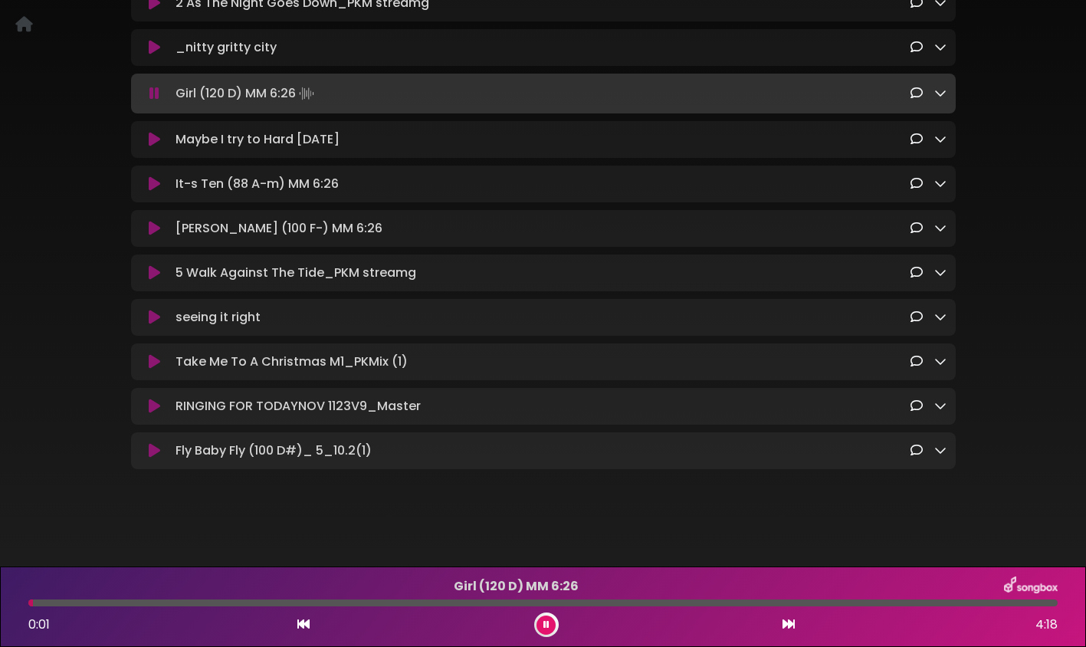
click at [158, 91] on icon at bounding box center [154, 93] width 10 height 15
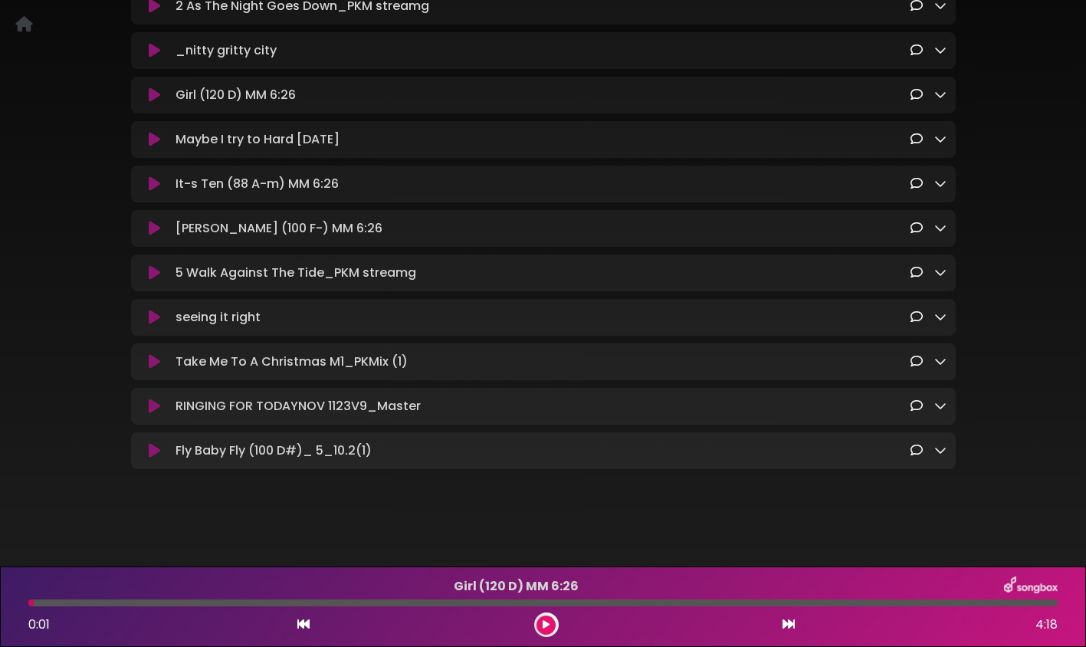
click at [157, 132] on icon at bounding box center [154, 139] width 11 height 15
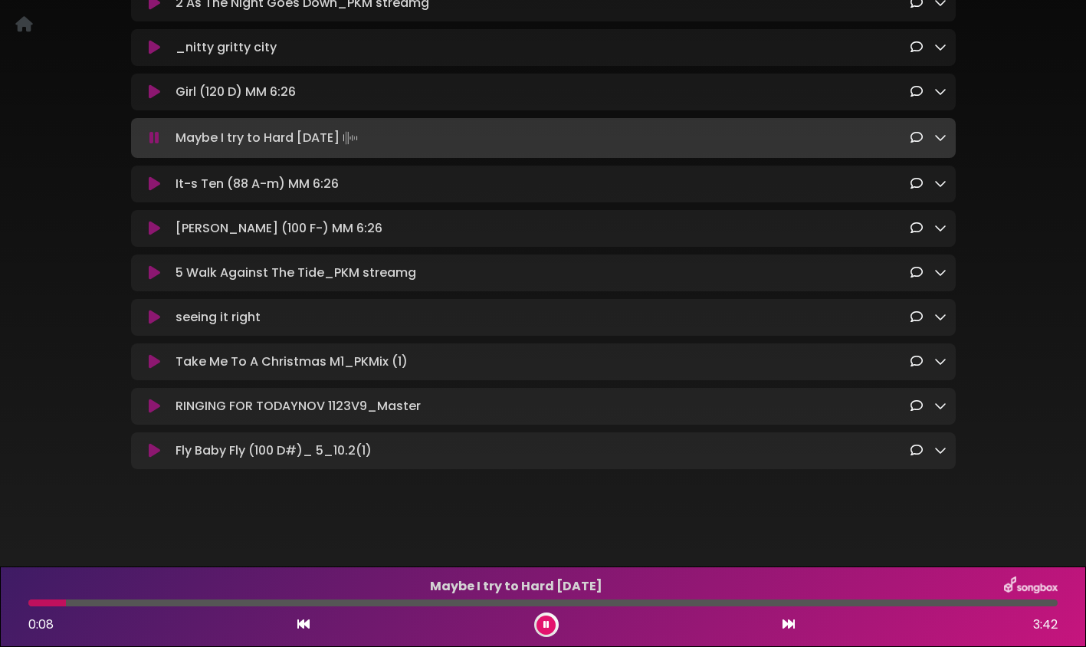
click at [158, 139] on icon at bounding box center [154, 137] width 10 height 15
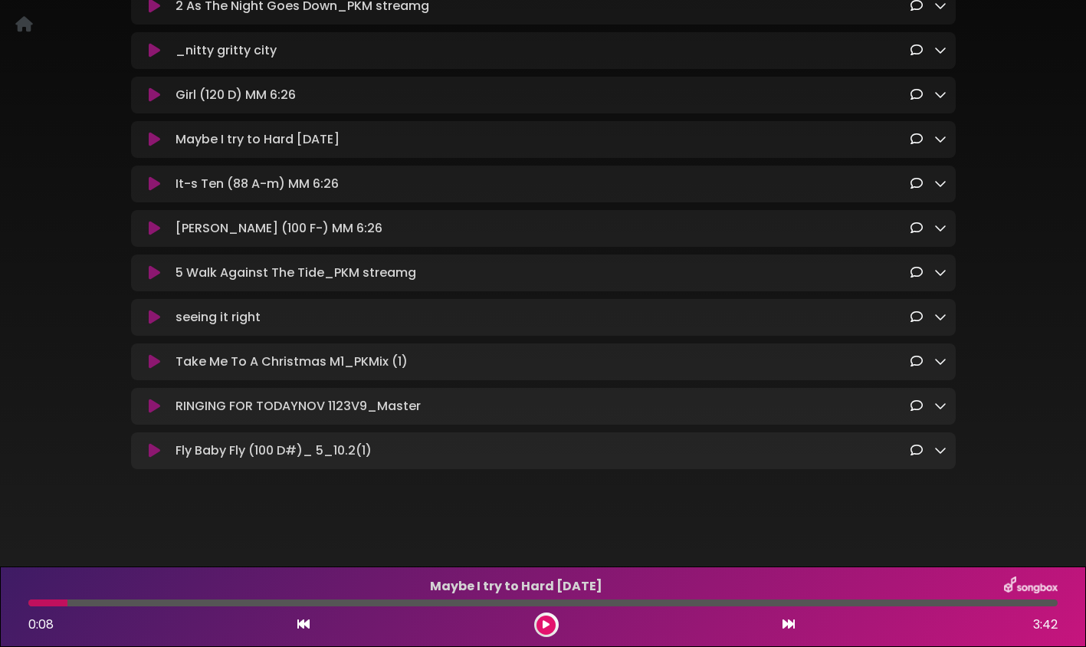
click at [152, 176] on icon at bounding box center [154, 183] width 11 height 15
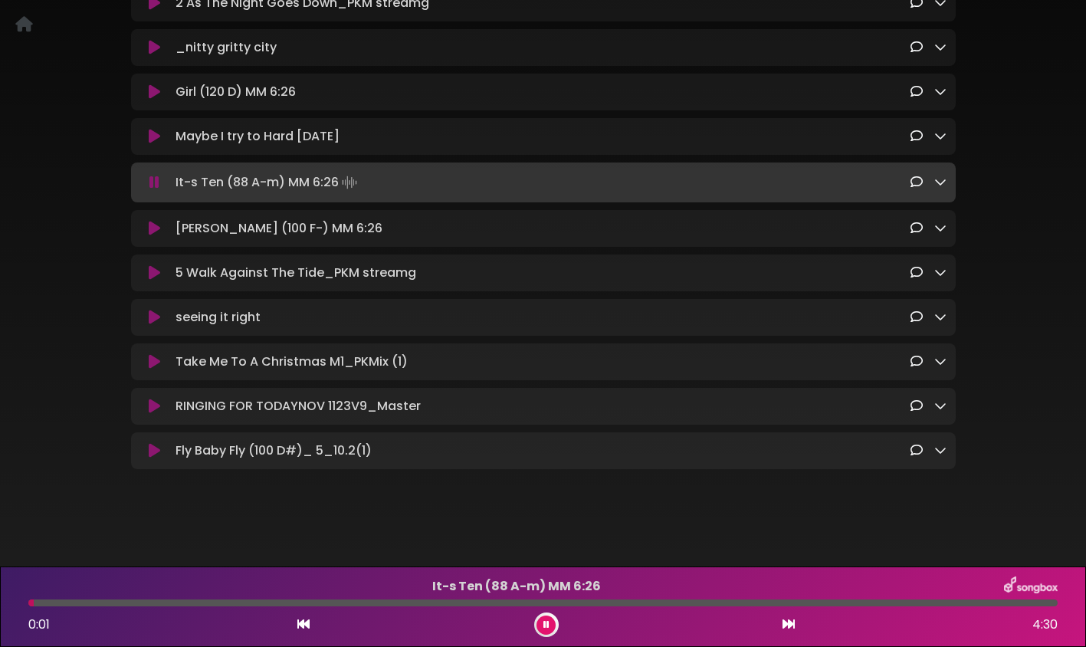
click at [153, 180] on icon at bounding box center [154, 182] width 10 height 15
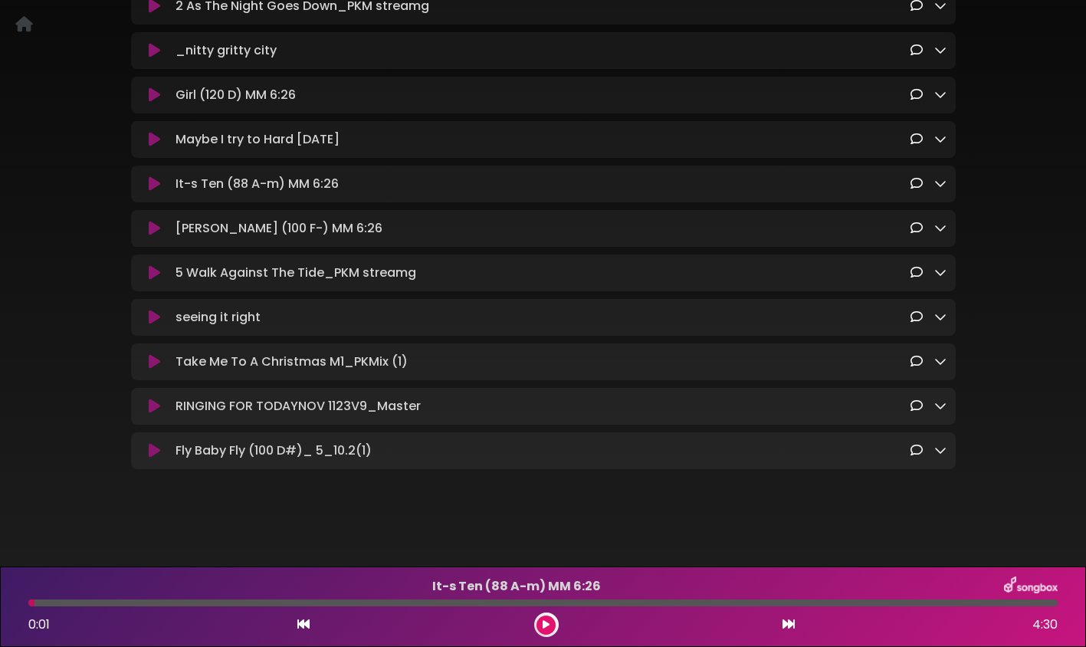
click at [154, 461] on div "Fly Baby Fly (100 D#)_ 5_10.2(1) Loading Track..." at bounding box center [543, 450] width 825 height 37
click at [158, 450] on icon at bounding box center [154, 450] width 11 height 15
click at [157, 450] on icon at bounding box center [154, 450] width 11 height 15
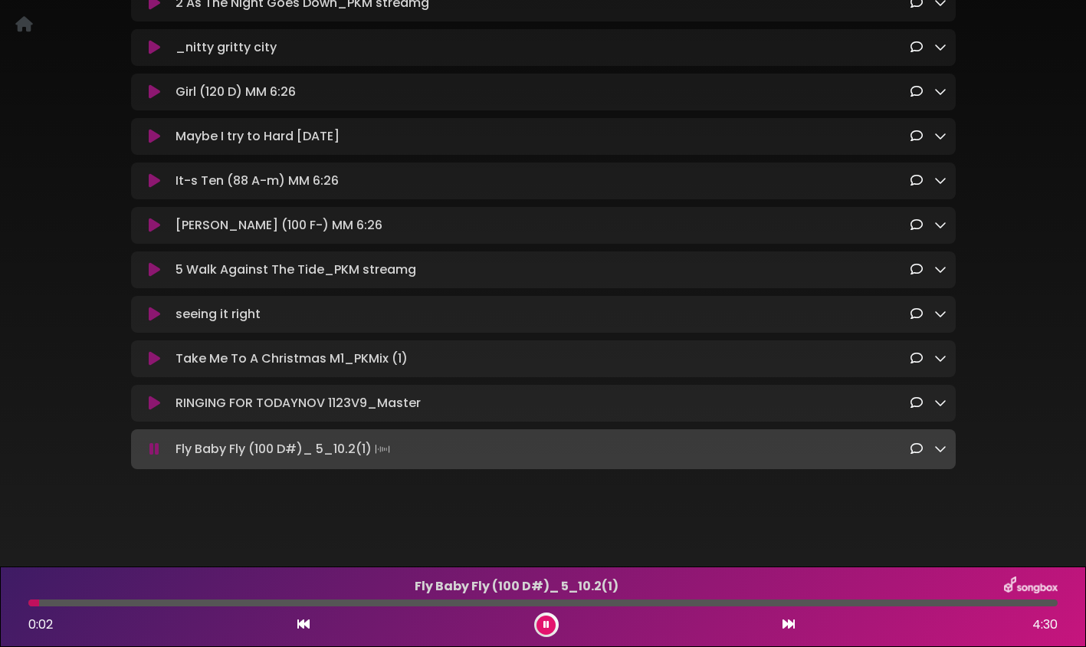
click at [157, 450] on icon at bounding box center [154, 449] width 10 height 15
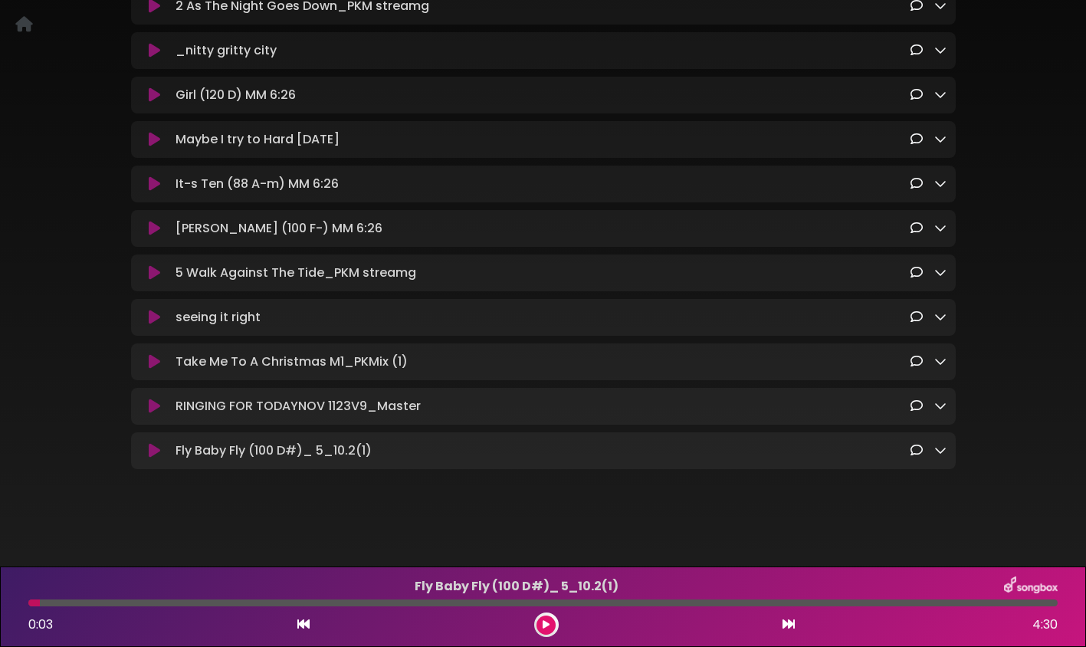
click at [157, 450] on icon at bounding box center [154, 450] width 11 height 15
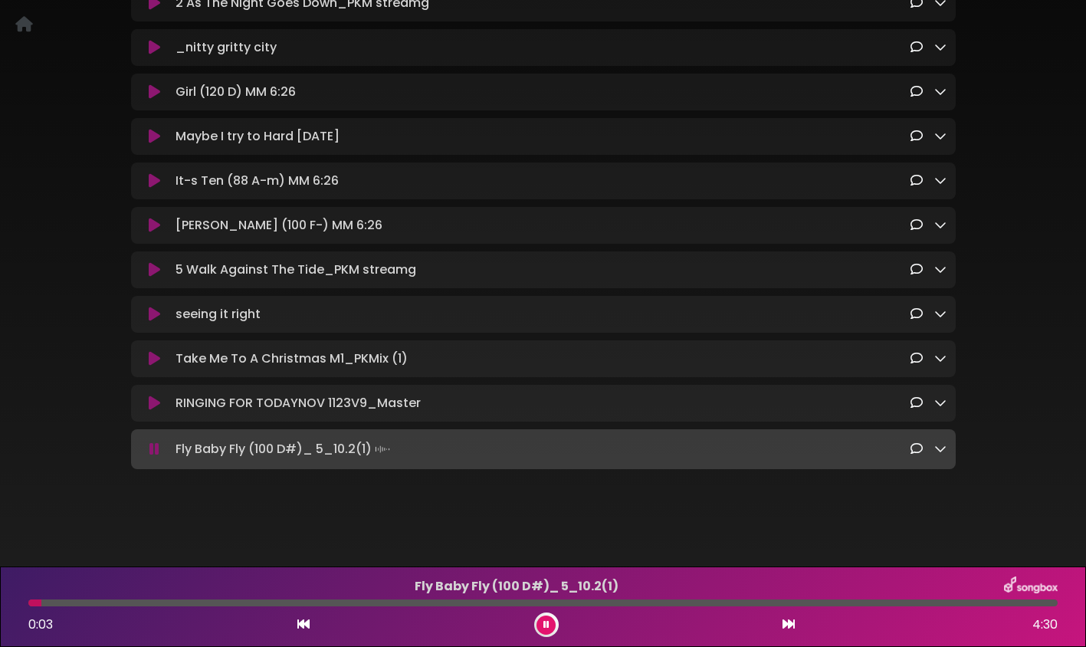
click at [157, 450] on icon at bounding box center [154, 449] width 10 height 15
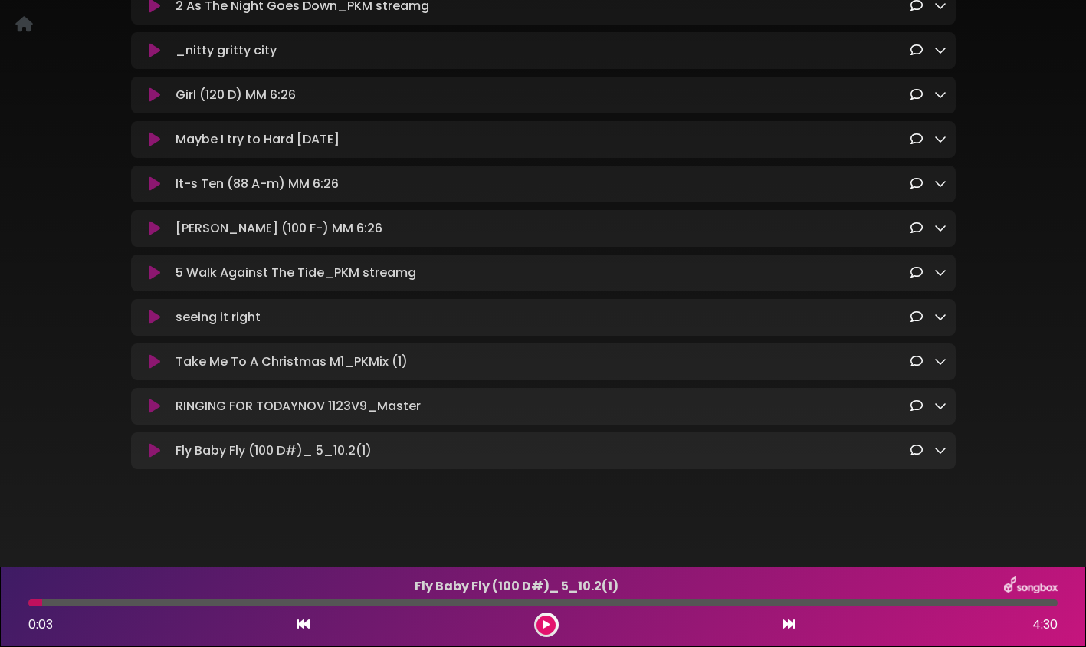
click at [226, 498] on div "Take Me To A Christmas" at bounding box center [543, 165] width 1086 height 733
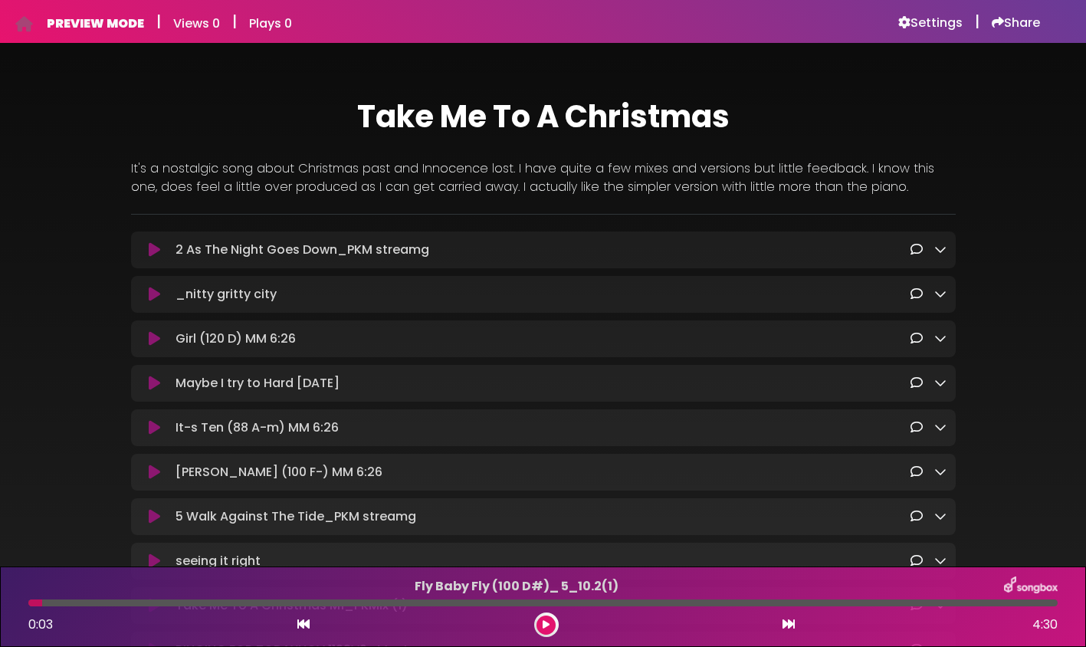
click at [58, 24] on h6 "PREVIEW MODE" at bounding box center [95, 23] width 97 height 15
click at [88, 23] on h6 "PREVIEW MODE" at bounding box center [95, 23] width 97 height 15
click at [925, 21] on h6 "Settings" at bounding box center [930, 22] width 64 height 15
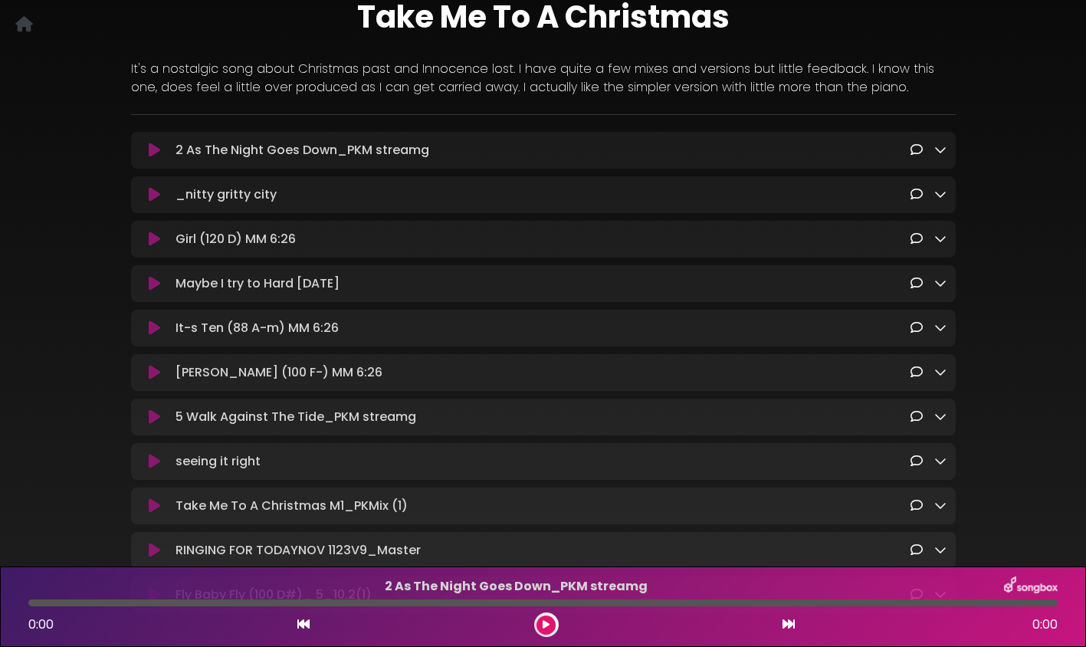
scroll to position [252, 0]
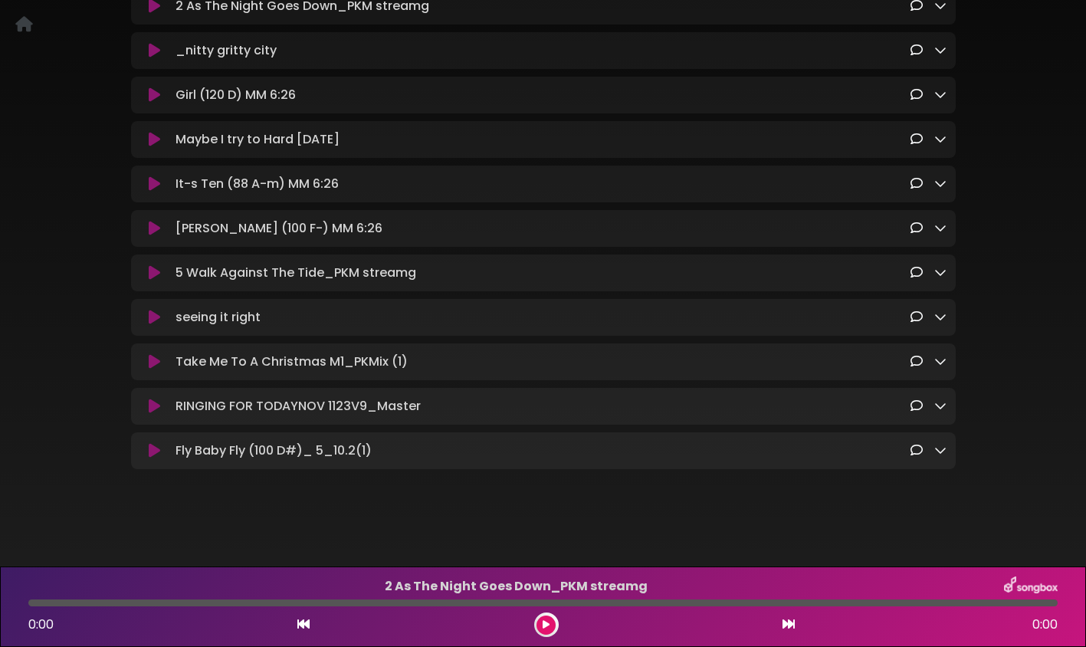
click at [156, 445] on icon at bounding box center [154, 450] width 11 height 15
click at [546, 625] on icon at bounding box center [546, 624] width 7 height 9
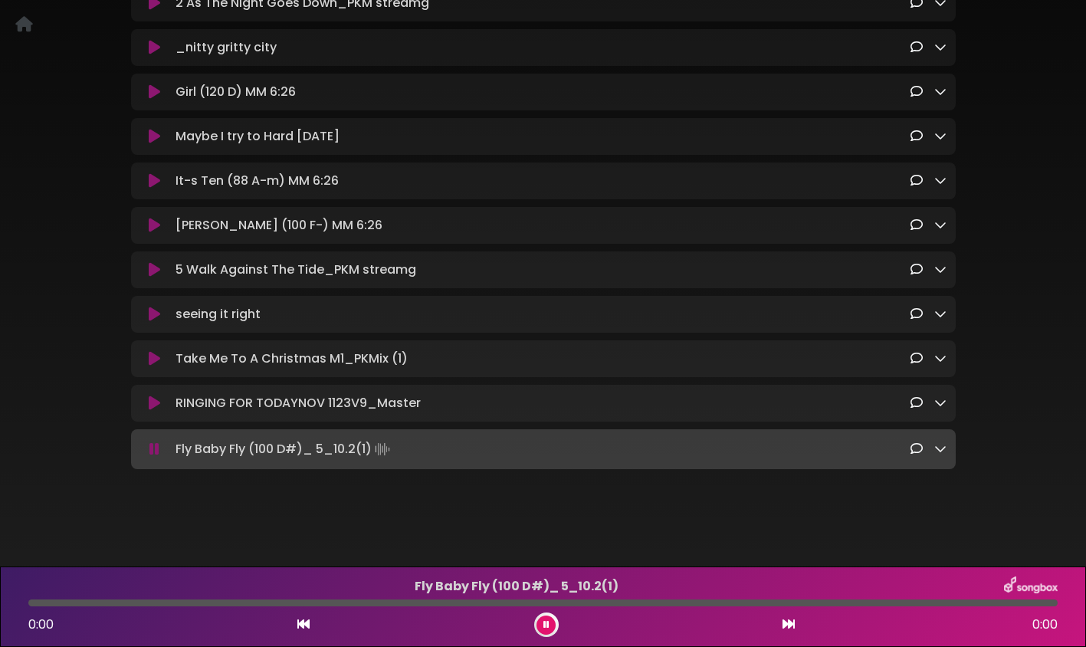
click at [544, 625] on icon at bounding box center [547, 624] width 6 height 9
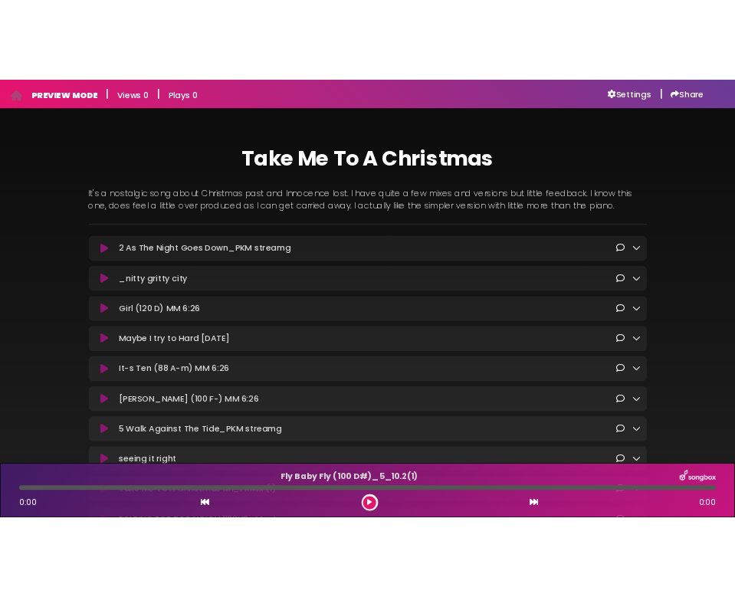
scroll to position [0, 0]
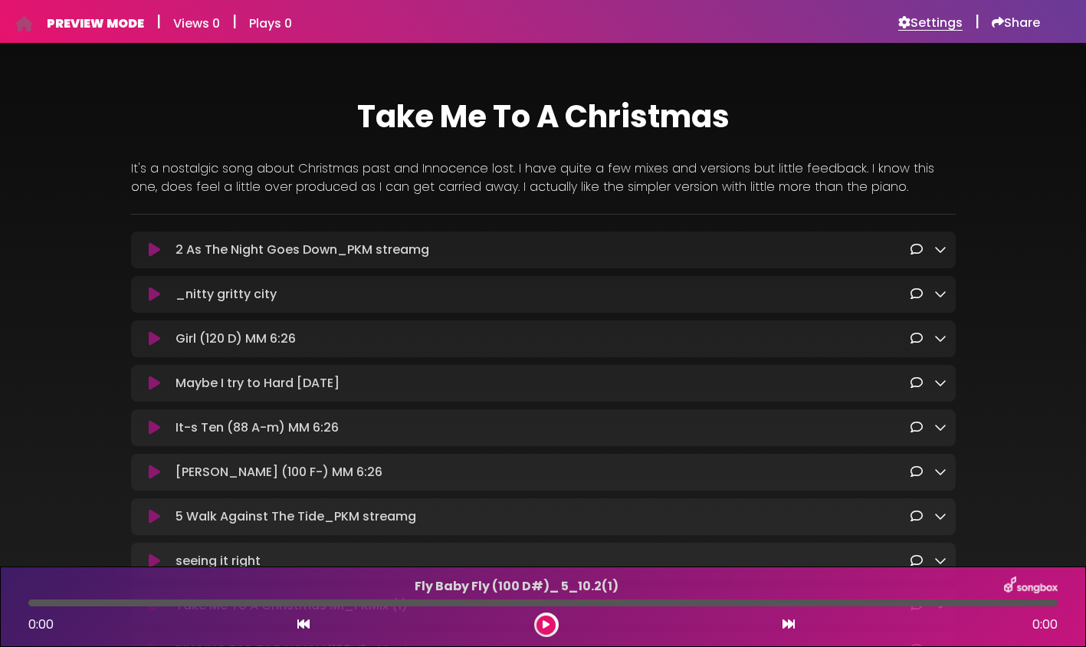
click at [911, 22] on h6 "Settings" at bounding box center [930, 22] width 64 height 15
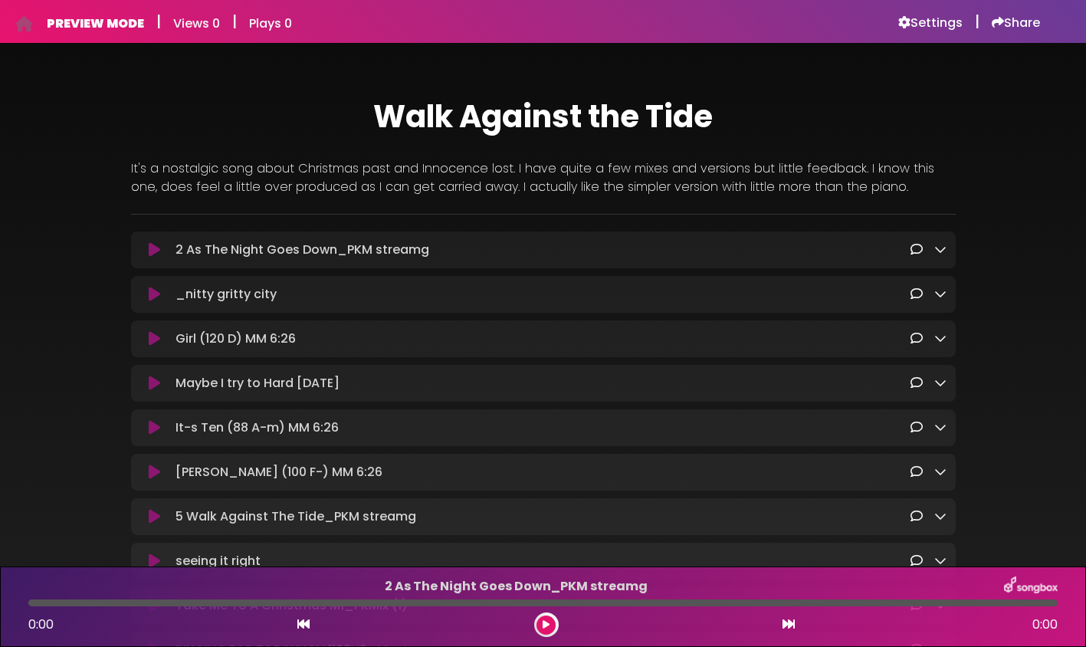
click at [158, 253] on icon at bounding box center [154, 249] width 11 height 15
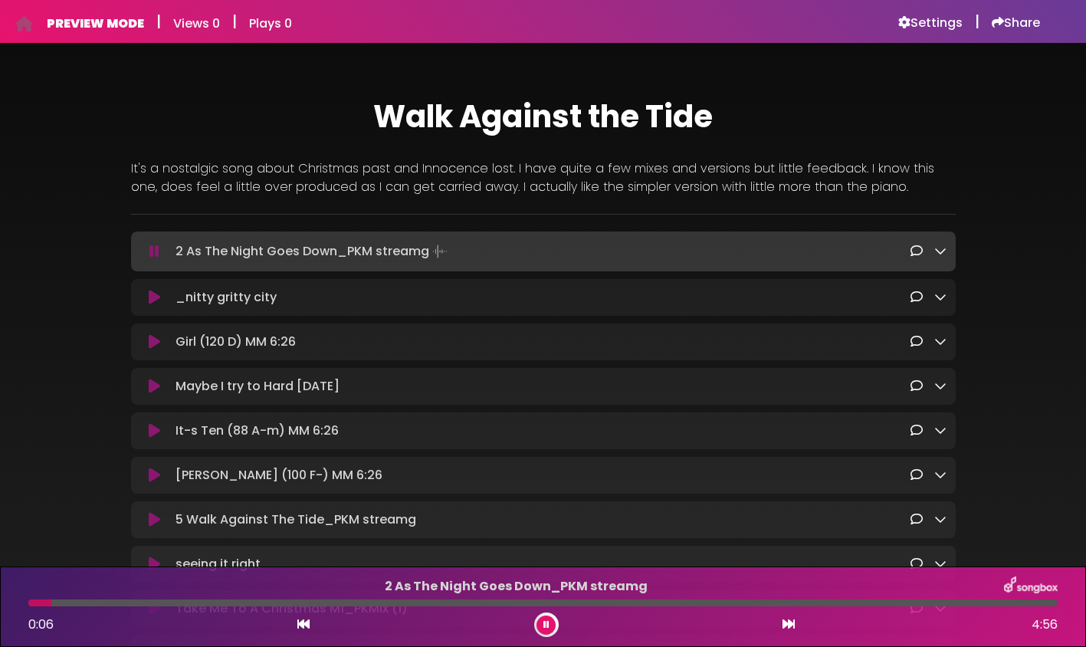
click at [154, 295] on icon at bounding box center [154, 297] width 11 height 15
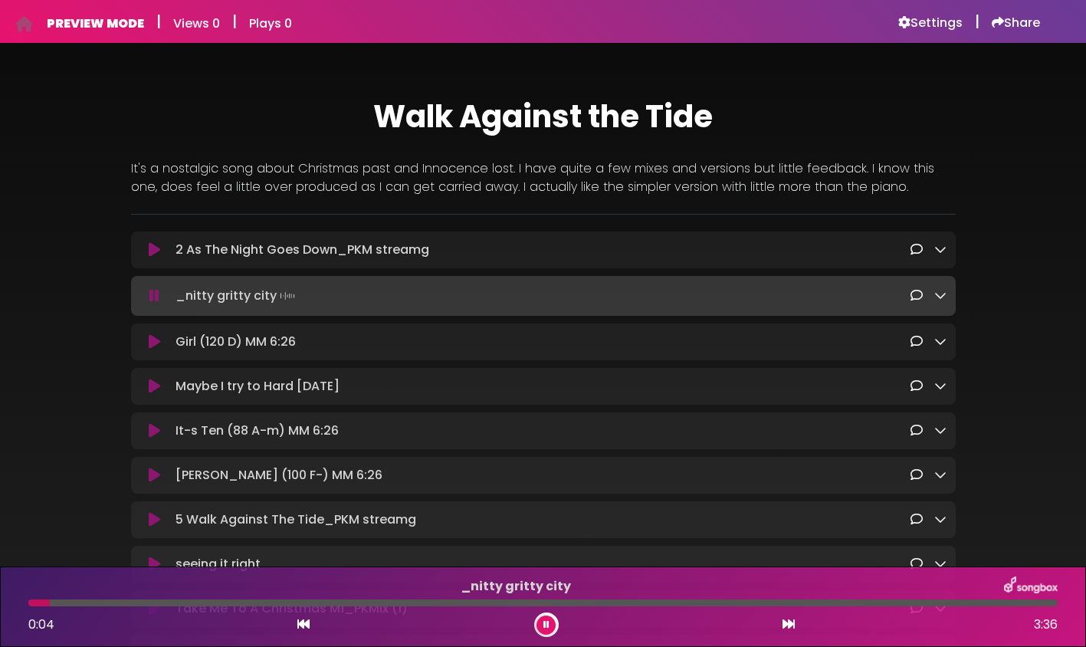
click at [153, 345] on icon at bounding box center [154, 341] width 11 height 15
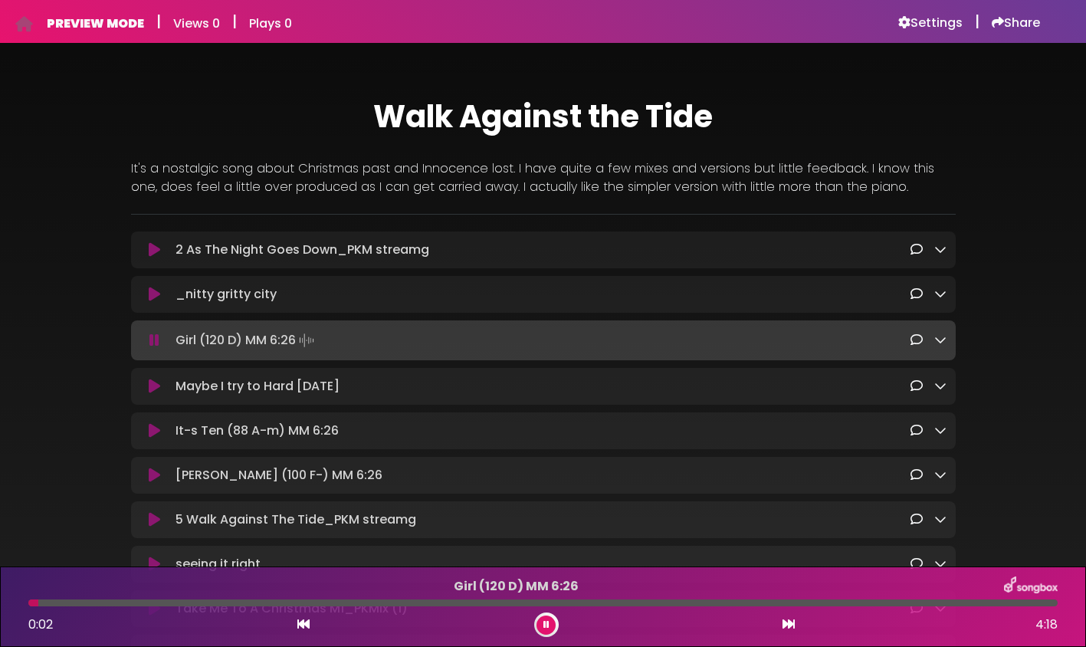
click at [151, 386] on icon at bounding box center [154, 386] width 11 height 15
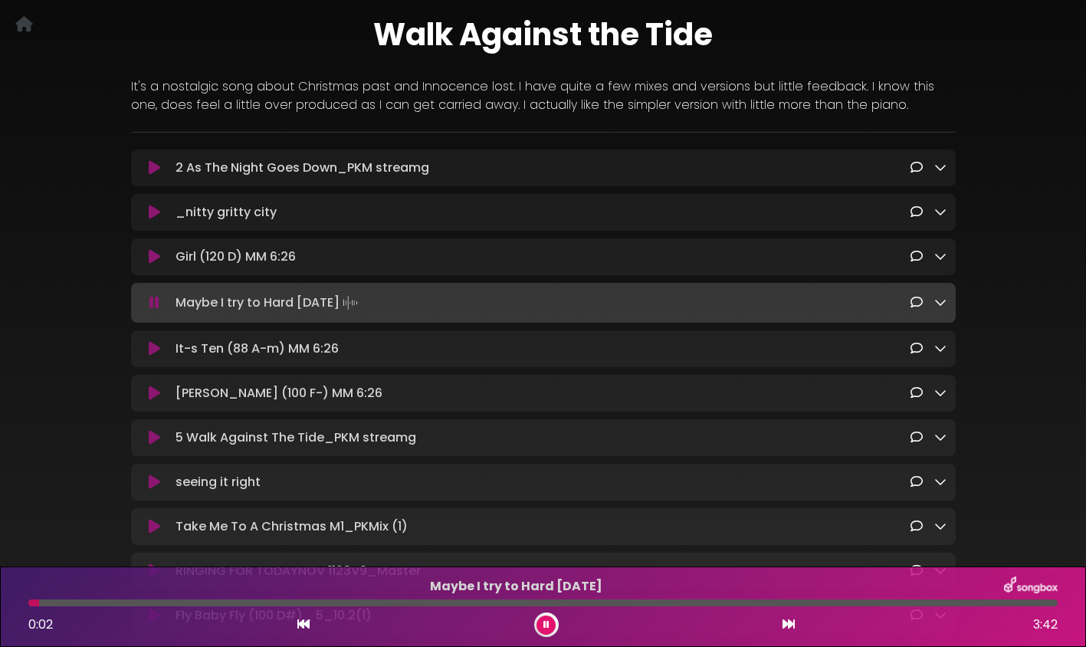
scroll to position [136, 0]
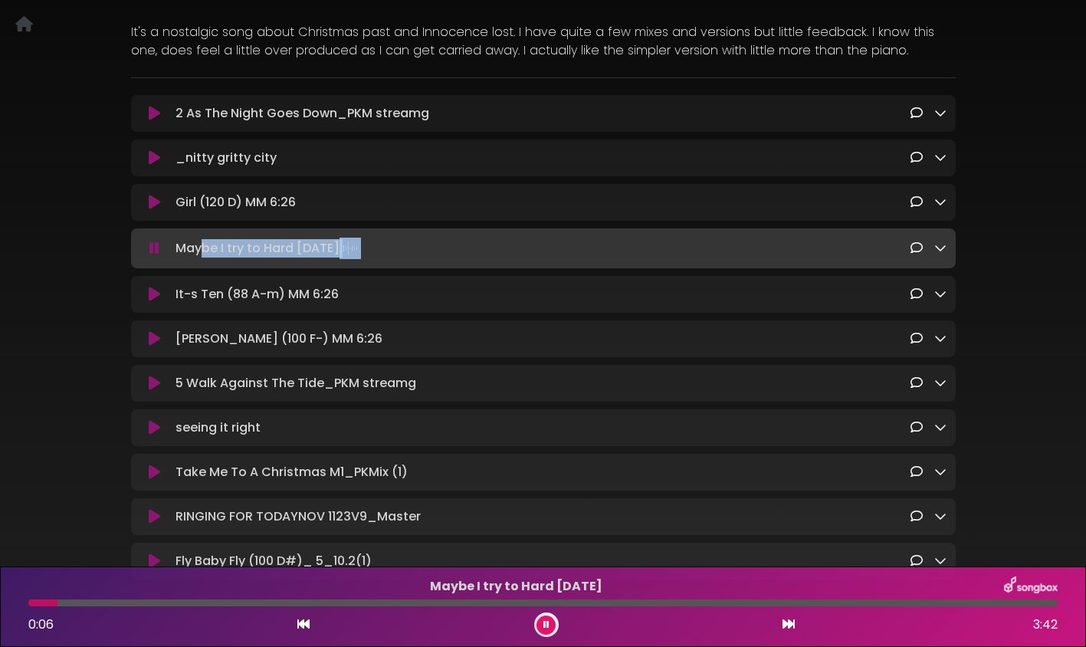
drag, startPoint x: 205, startPoint y: 249, endPoint x: 195, endPoint y: 273, distance: 25.8
click at [196, 273] on div "2 As The Night Goes Down_PKM streamg Loading Track... Name Email" at bounding box center [543, 337] width 825 height 484
drag, startPoint x: 189, startPoint y: 259, endPoint x: 186, endPoint y: 272, distance: 13.4
click at [186, 272] on div "2 As The Night Goes Down_PKM streamg Loading Track... Name Email" at bounding box center [543, 337] width 825 height 484
click at [156, 301] on icon at bounding box center [154, 294] width 11 height 15
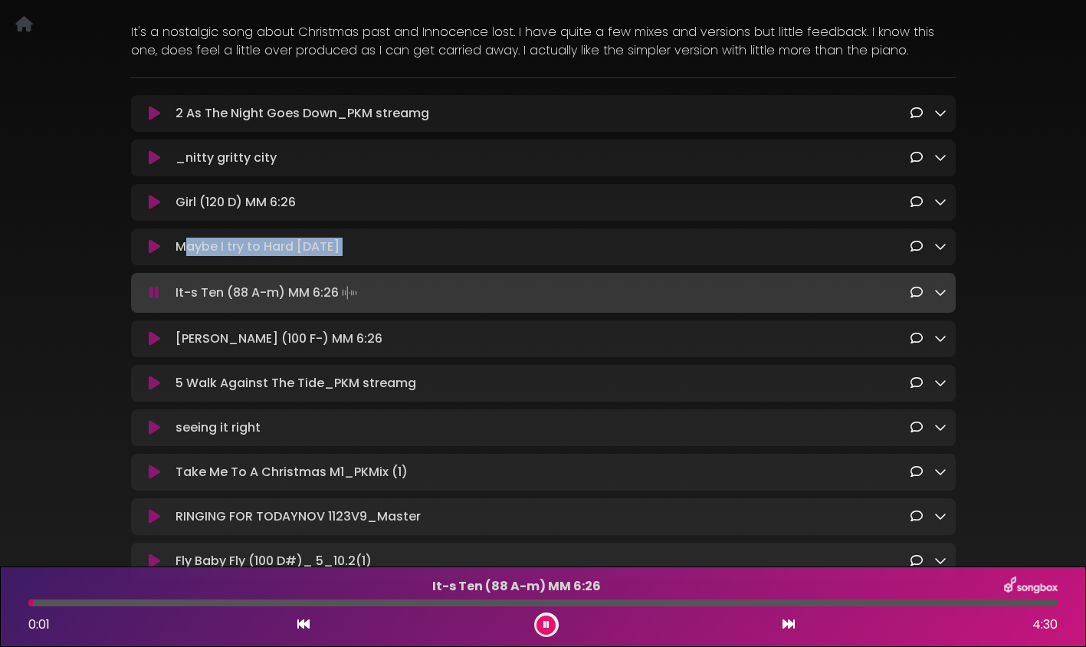
click at [149, 342] on icon at bounding box center [154, 338] width 11 height 15
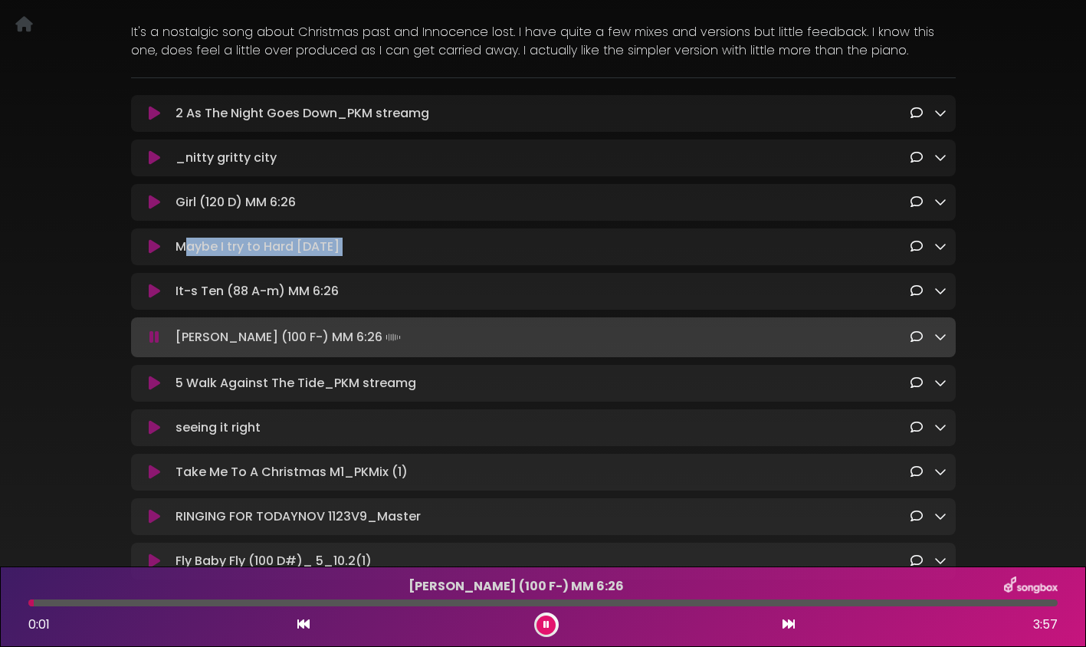
click at [156, 380] on icon at bounding box center [154, 383] width 11 height 15
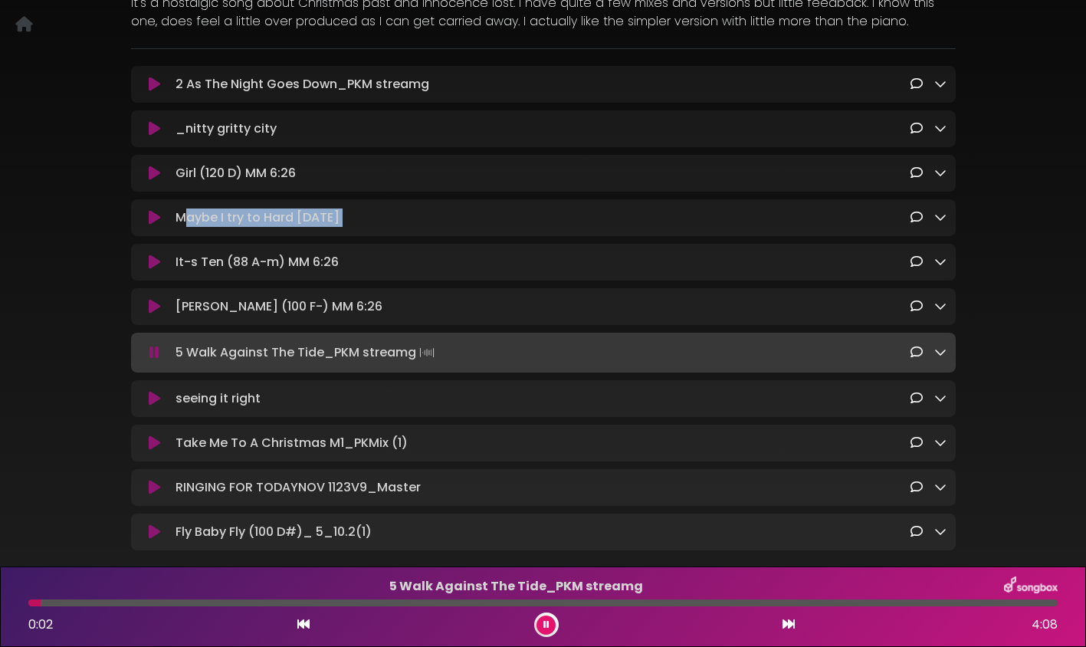
scroll to position [247, 0]
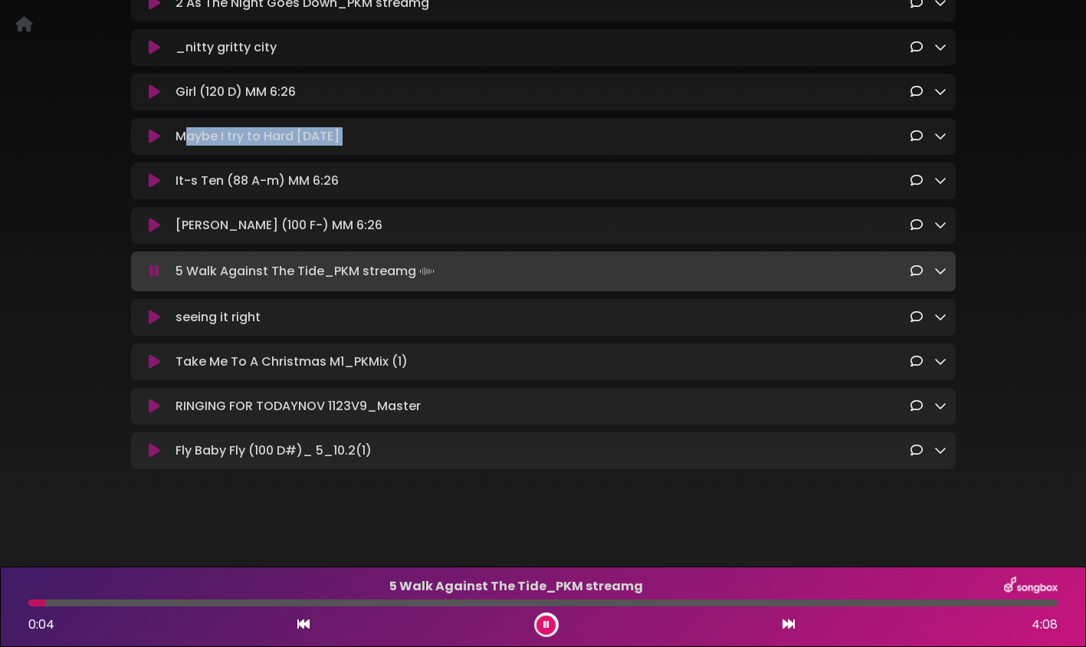
click at [155, 325] on icon at bounding box center [154, 317] width 11 height 15
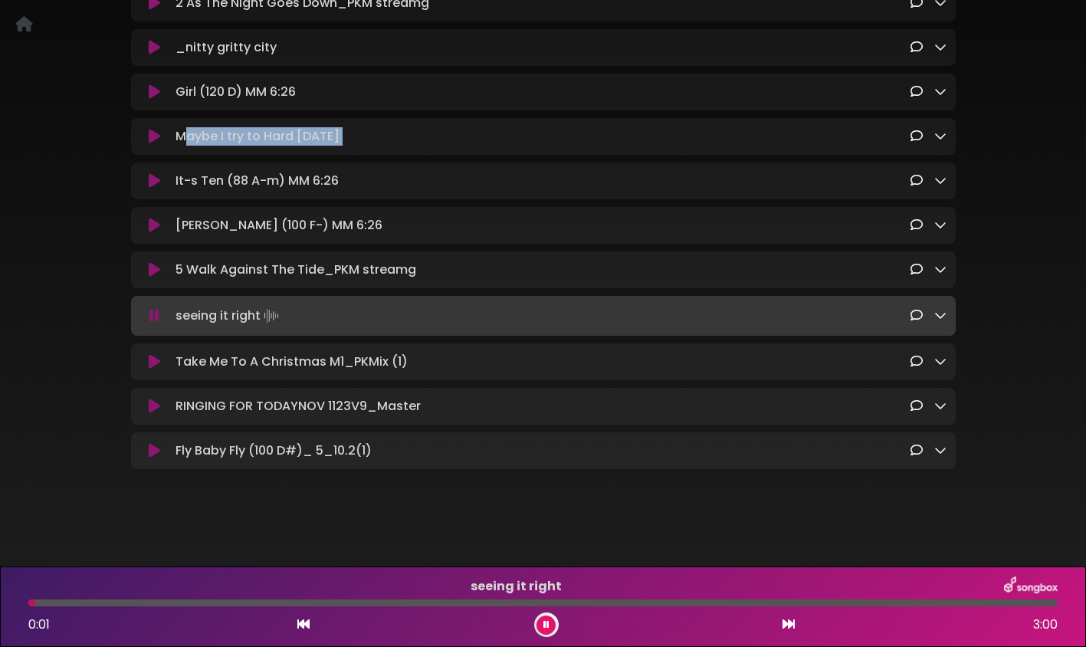
click at [158, 367] on icon at bounding box center [154, 361] width 11 height 15
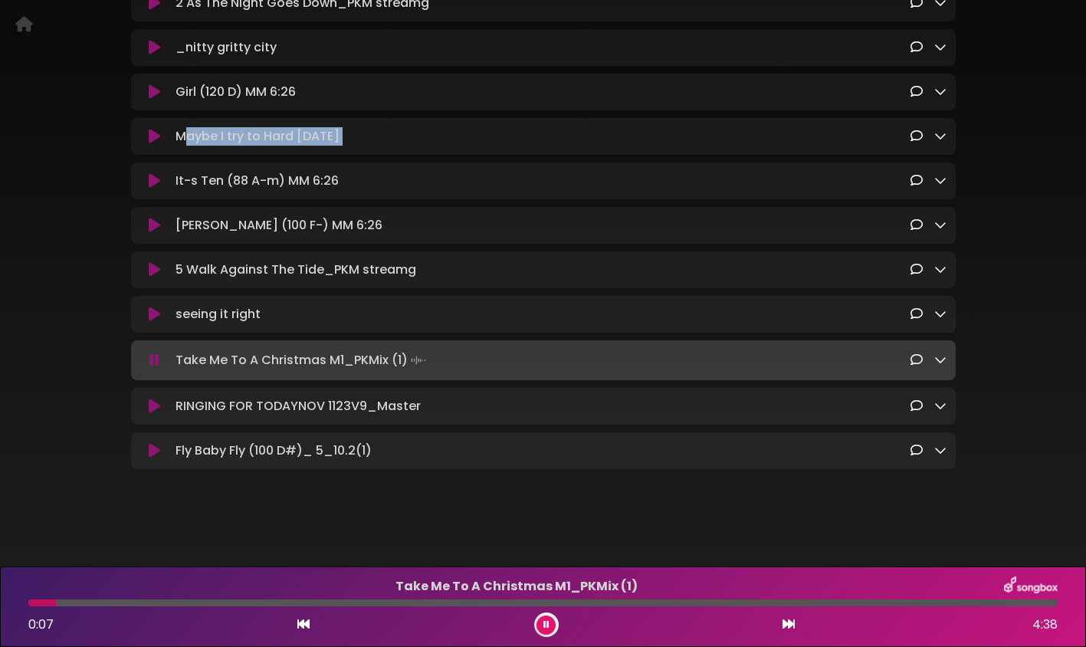
click at [159, 409] on icon at bounding box center [154, 406] width 11 height 15
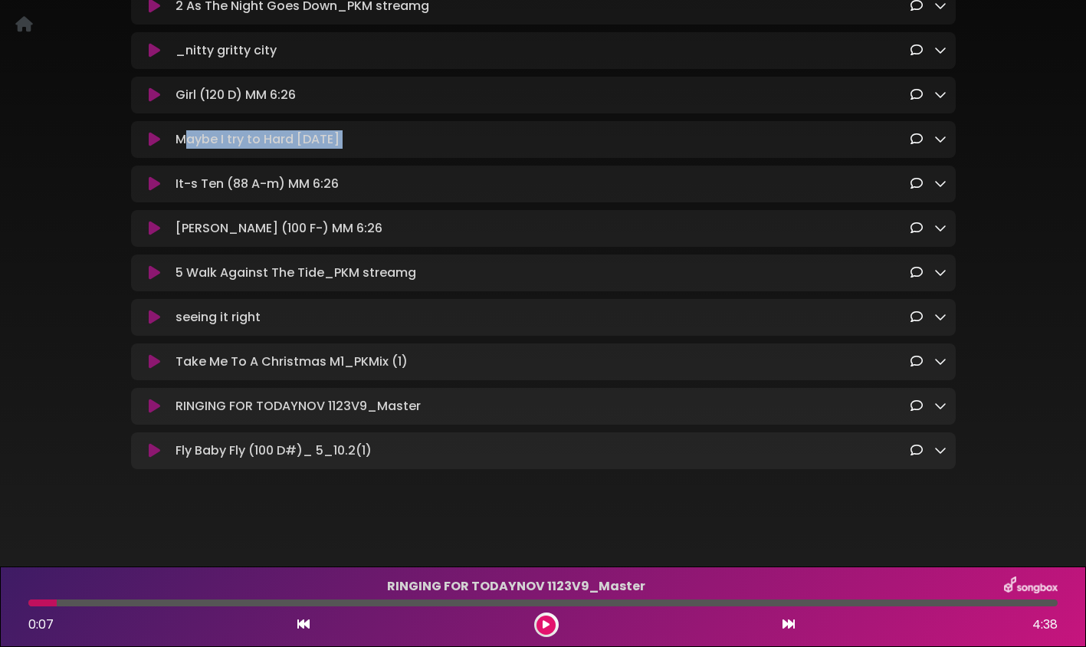
click at [159, 409] on icon at bounding box center [154, 406] width 11 height 15
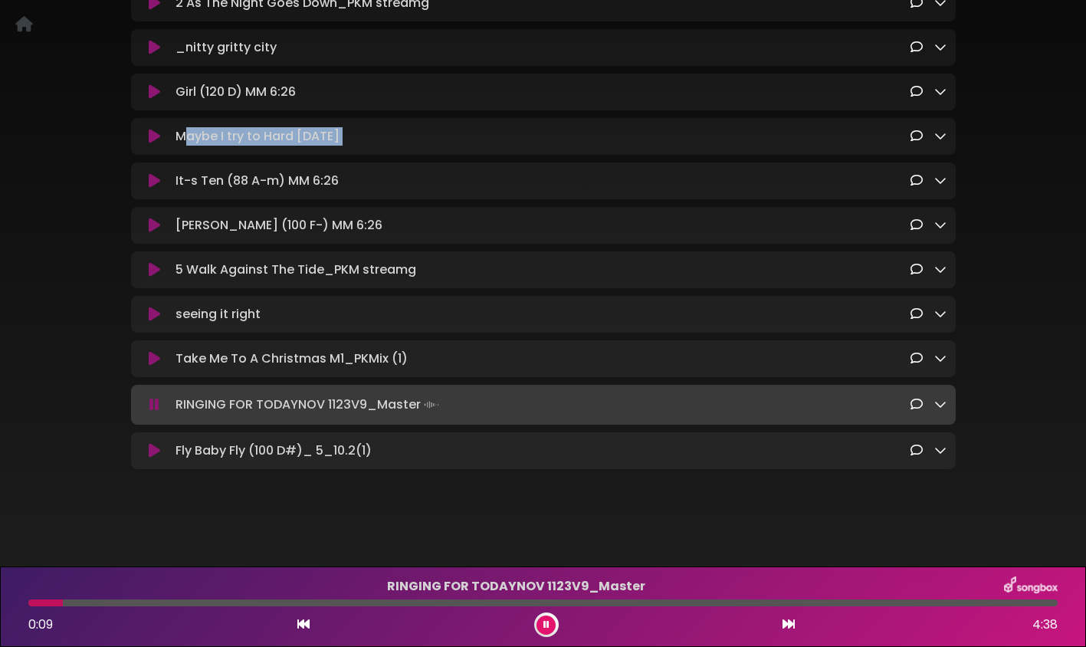
click at [160, 406] on button at bounding box center [155, 404] width 30 height 15
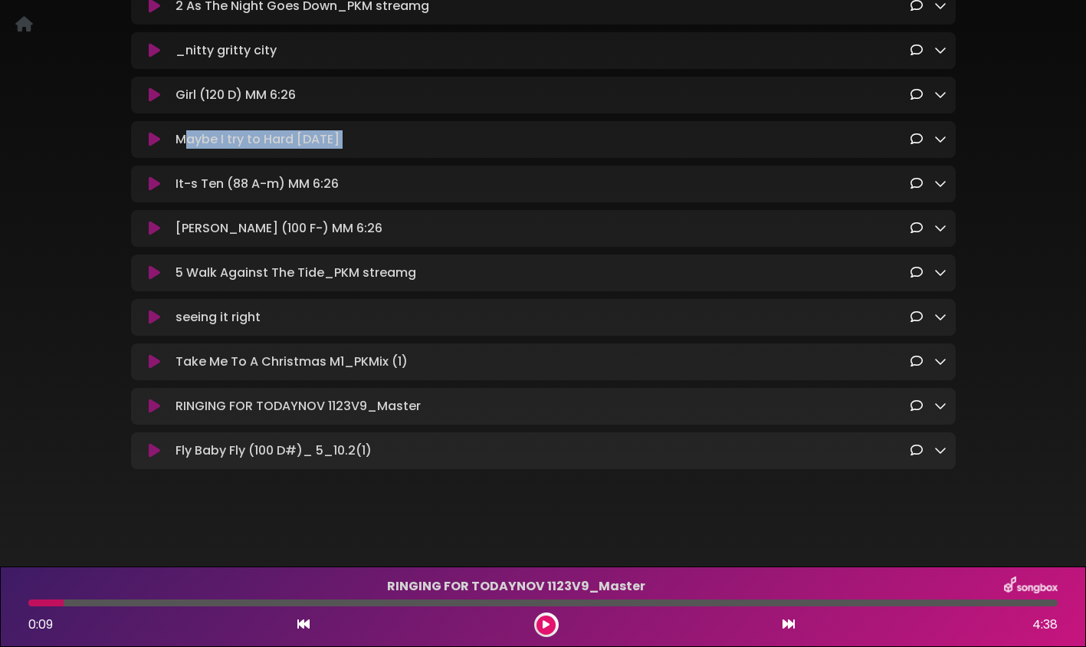
click at [162, 410] on button at bounding box center [155, 406] width 30 height 15
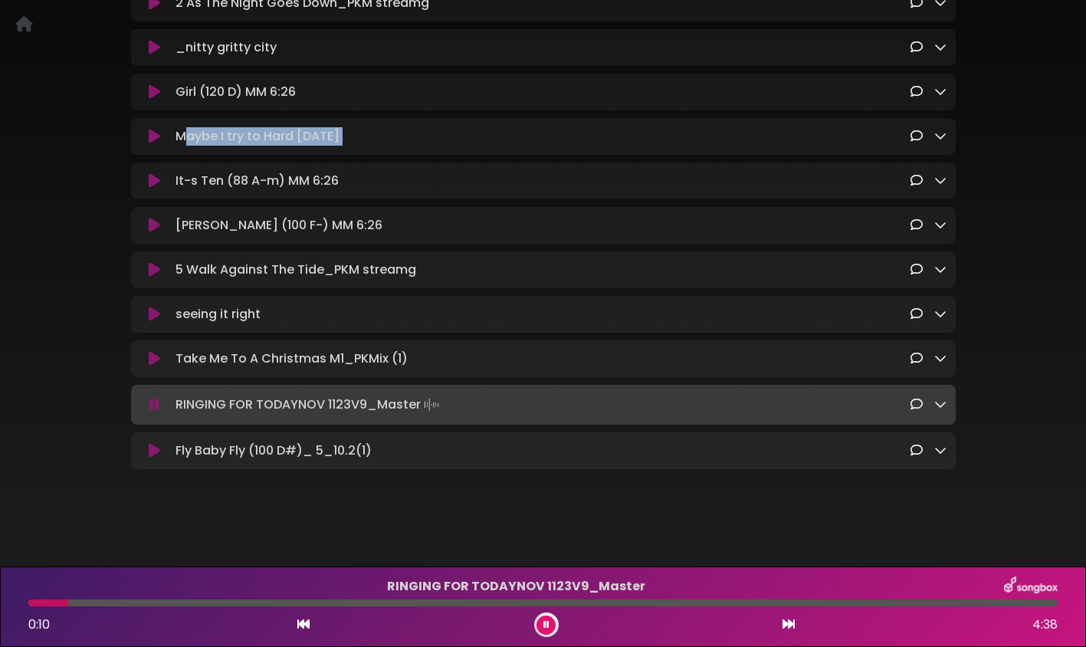
click at [162, 410] on button at bounding box center [155, 404] width 30 height 15
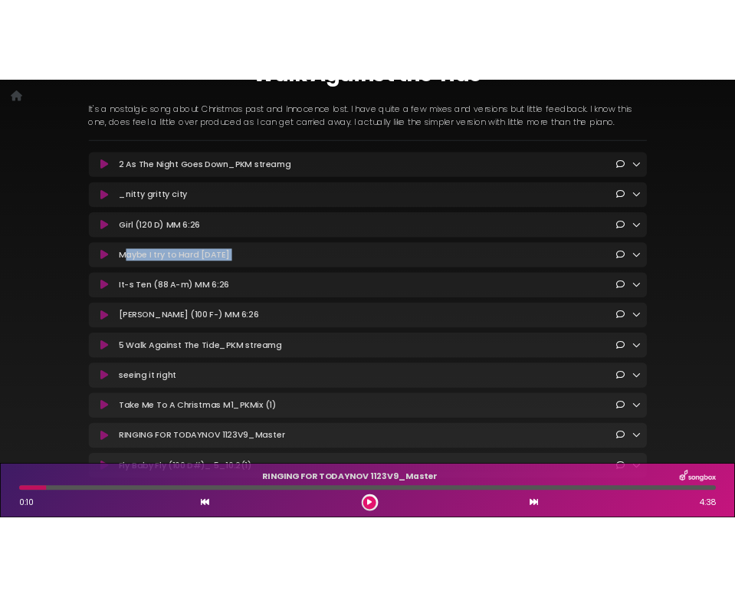
scroll to position [0, 0]
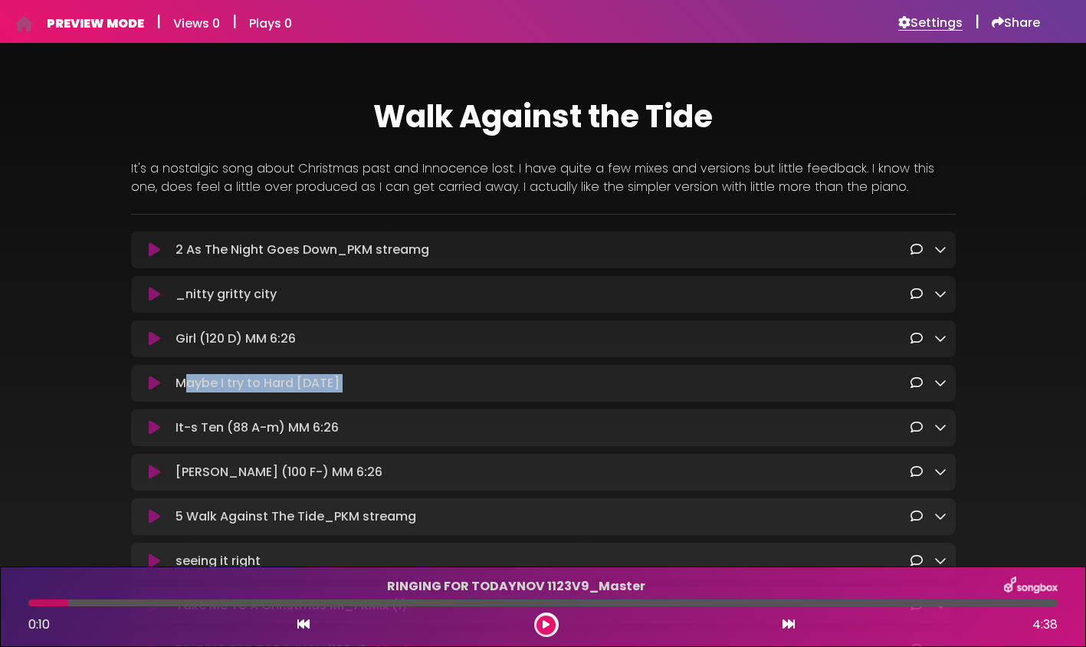
click at [920, 27] on h6 "Settings" at bounding box center [930, 22] width 64 height 15
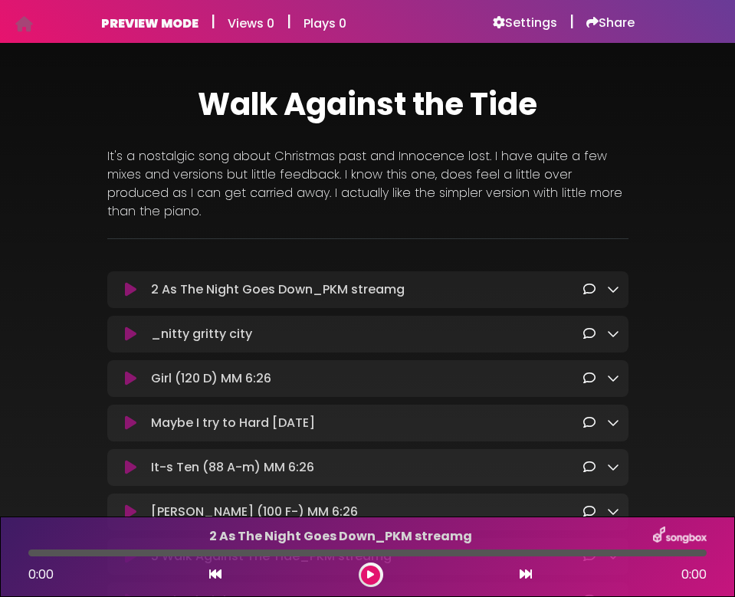
click at [125, 294] on icon at bounding box center [130, 289] width 11 height 15
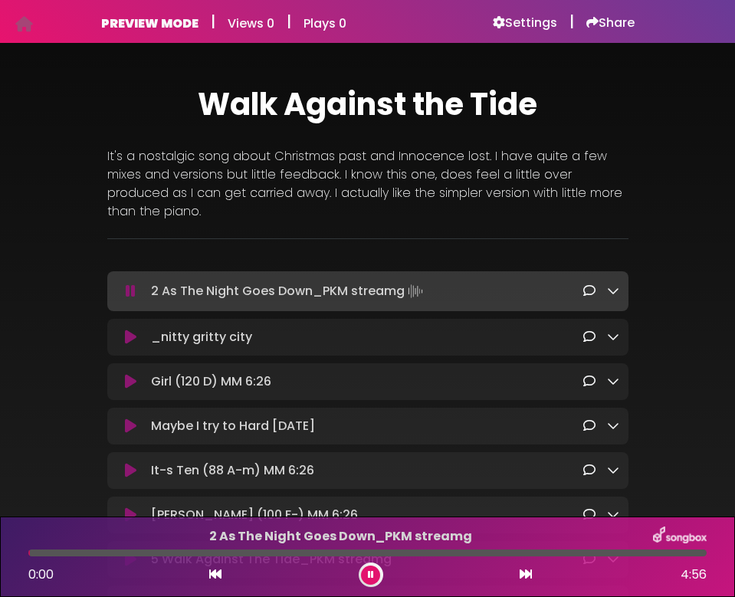
click at [126, 295] on icon at bounding box center [131, 291] width 10 height 15
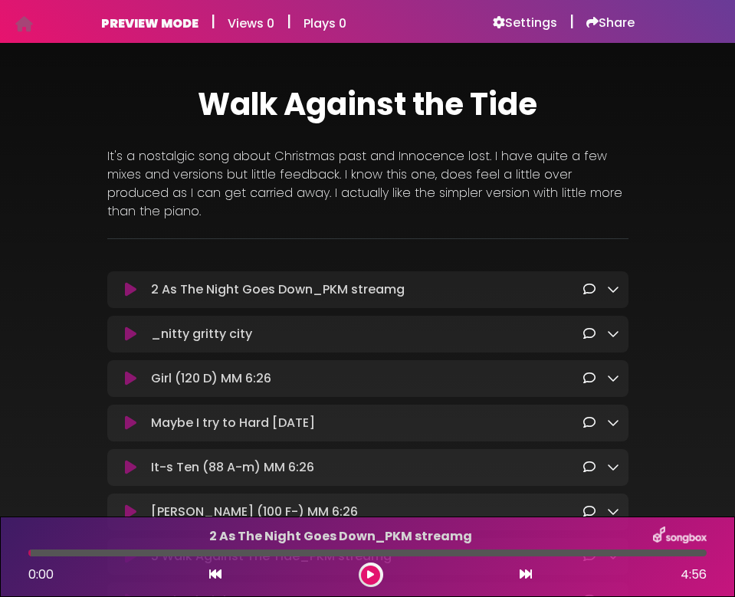
click at [125, 335] on icon at bounding box center [130, 334] width 11 height 15
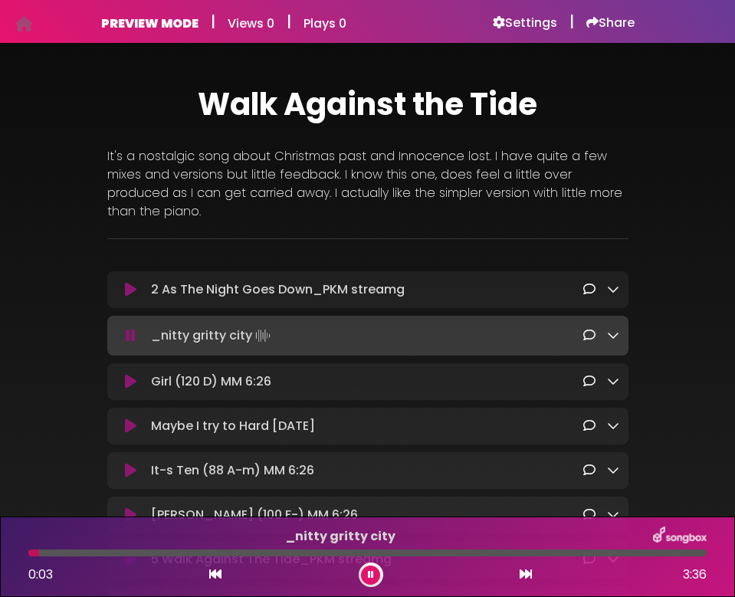
click at [127, 337] on icon at bounding box center [131, 335] width 10 height 15
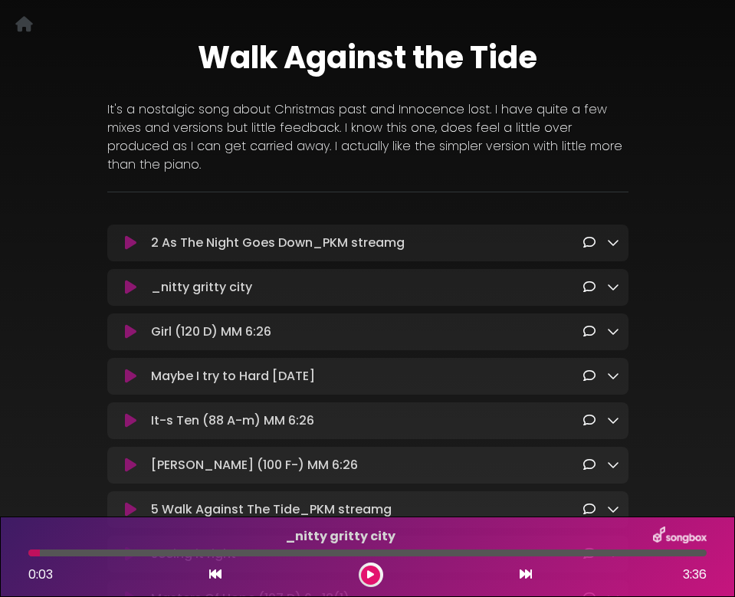
scroll to position [56, 0]
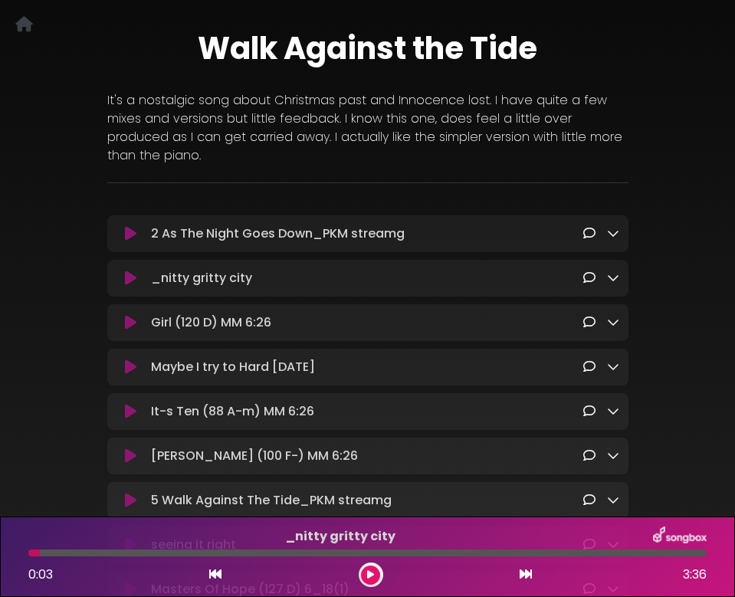
click at [128, 335] on div "Girl (120 D) MM 6:26 Loading Track... Name Email" at bounding box center [367, 322] width 521 height 37
click at [129, 327] on icon at bounding box center [130, 322] width 11 height 15
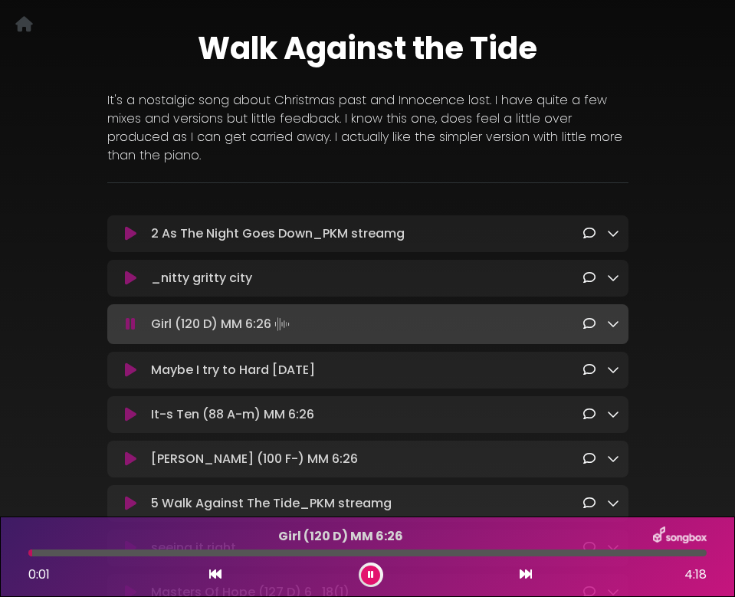
click at [128, 326] on icon at bounding box center [131, 324] width 10 height 15
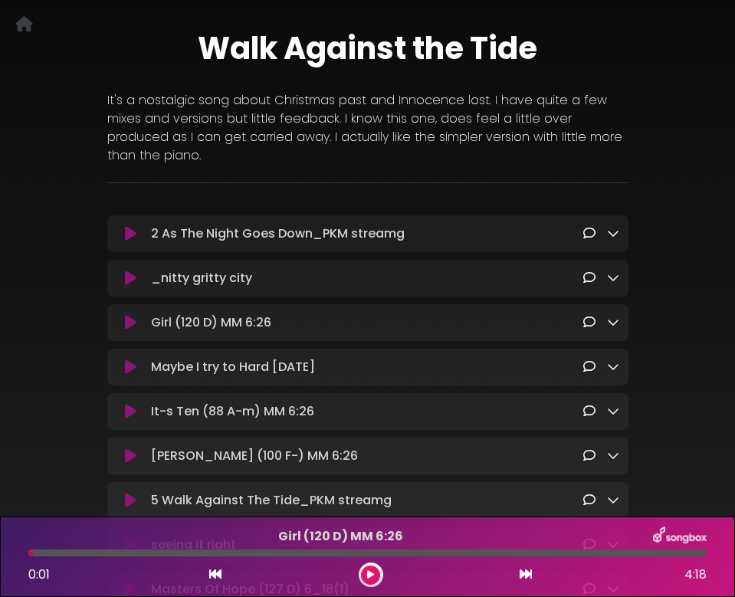
click at [126, 370] on icon at bounding box center [130, 367] width 11 height 15
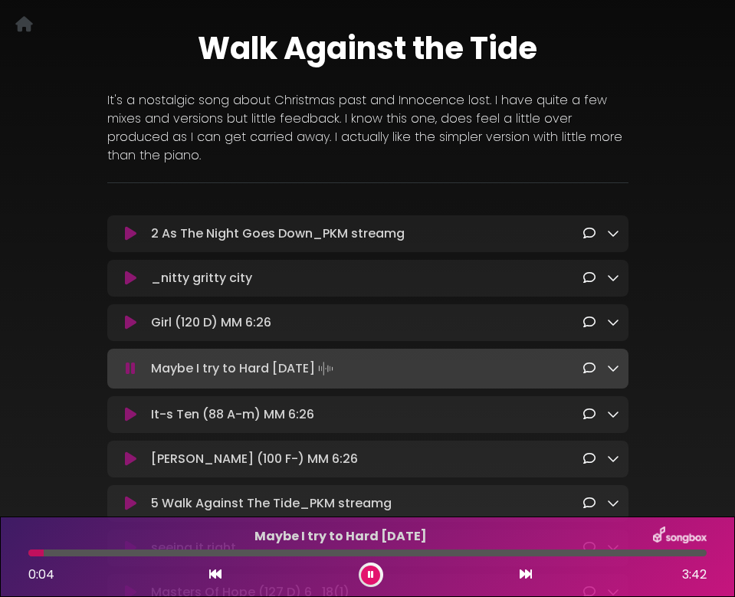
click at [128, 366] on icon at bounding box center [131, 368] width 10 height 15
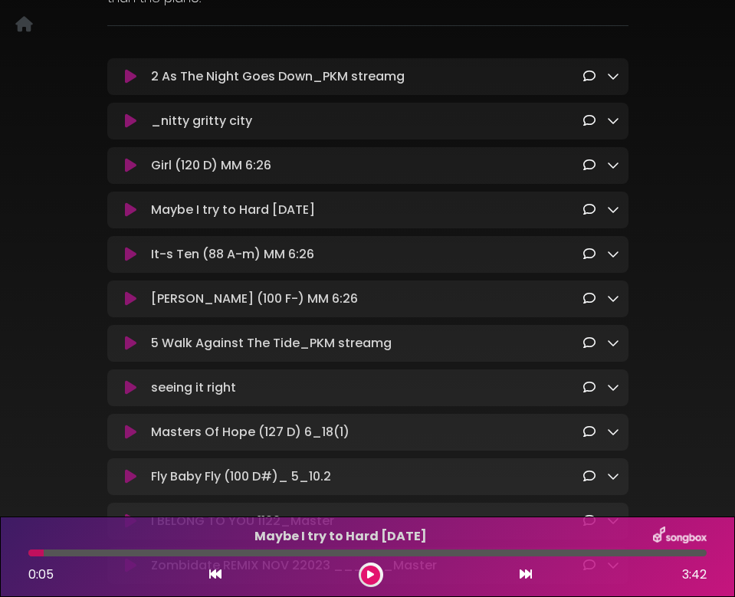
scroll to position [219, 0]
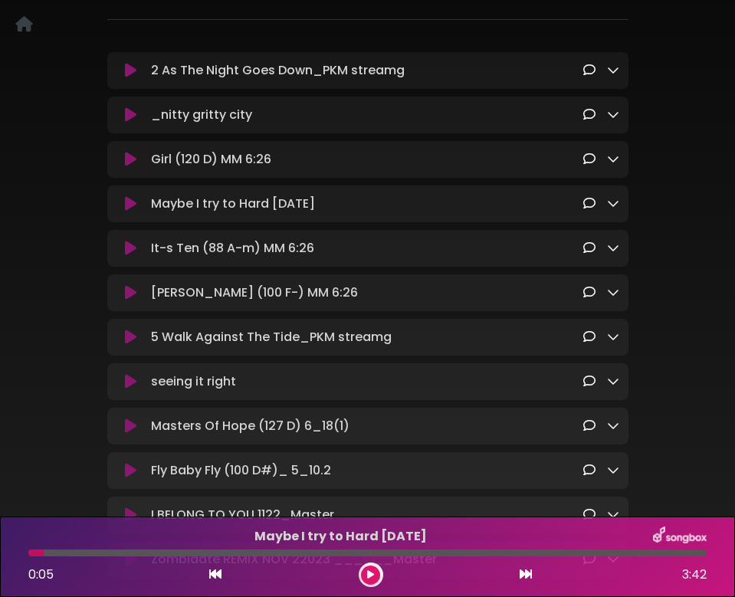
click at [131, 253] on icon at bounding box center [130, 248] width 11 height 15
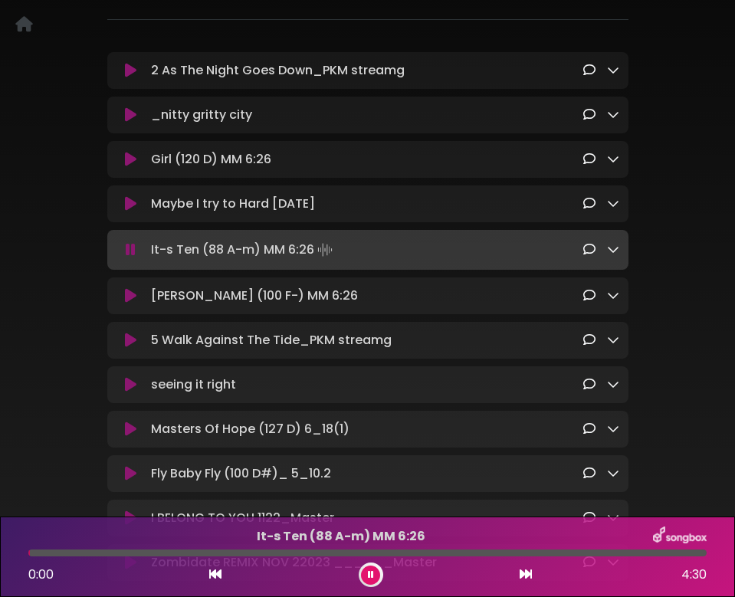
click at [133, 258] on icon at bounding box center [131, 249] width 10 height 15
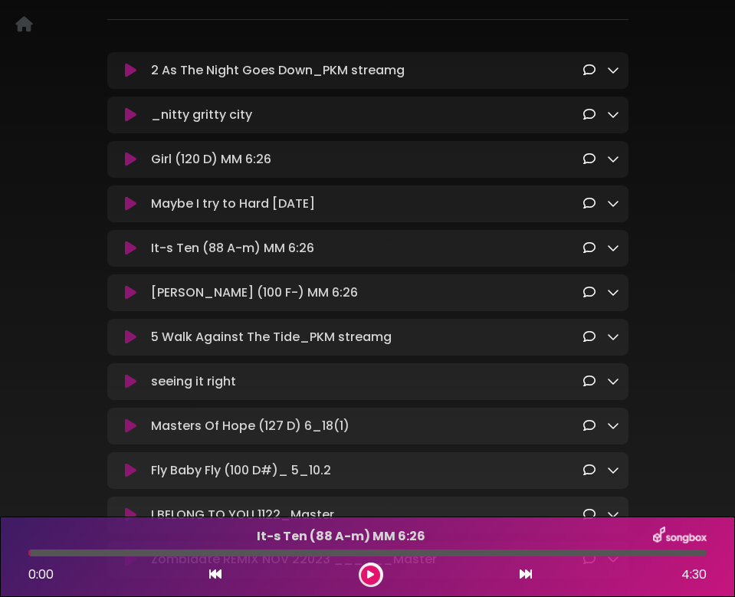
click at [133, 295] on icon at bounding box center [130, 292] width 11 height 15
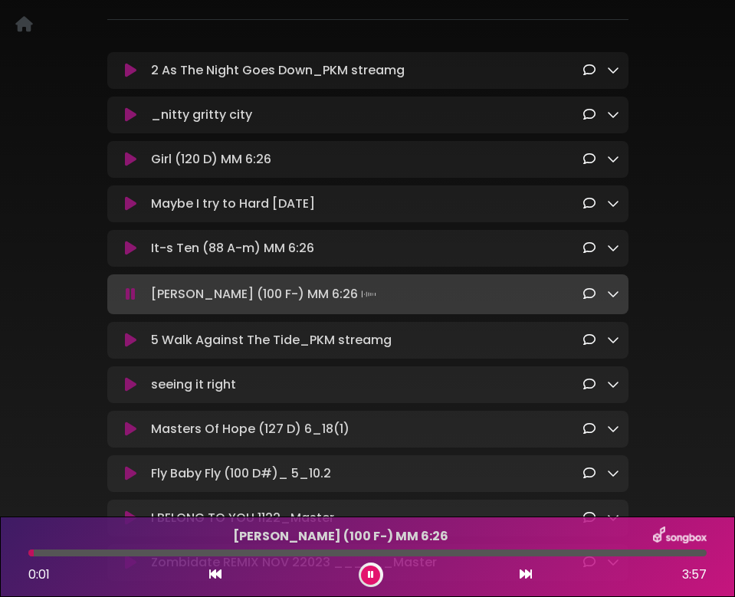
click at [131, 301] on icon at bounding box center [131, 294] width 10 height 15
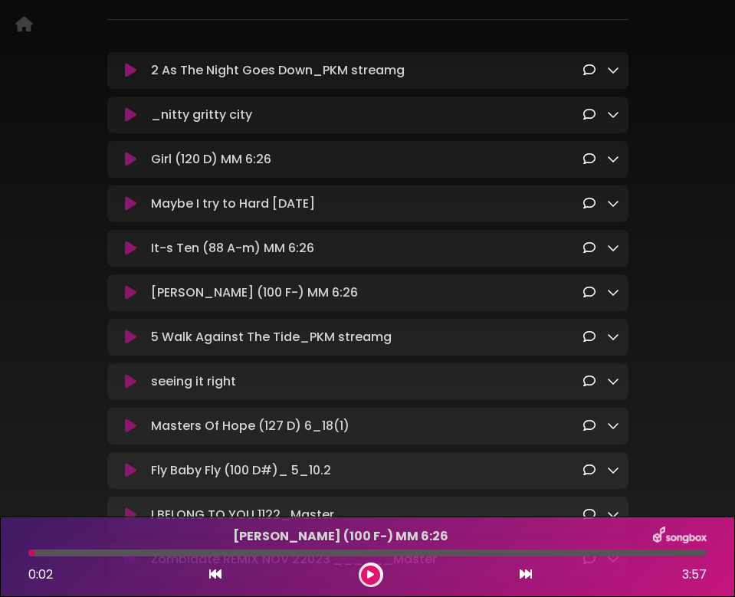
click at [133, 340] on icon at bounding box center [130, 337] width 11 height 15
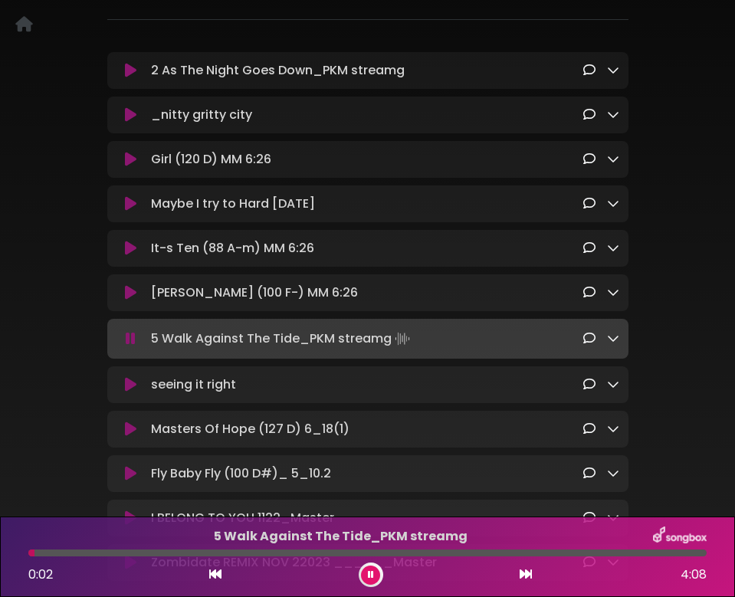
click at [133, 341] on icon at bounding box center [131, 338] width 10 height 15
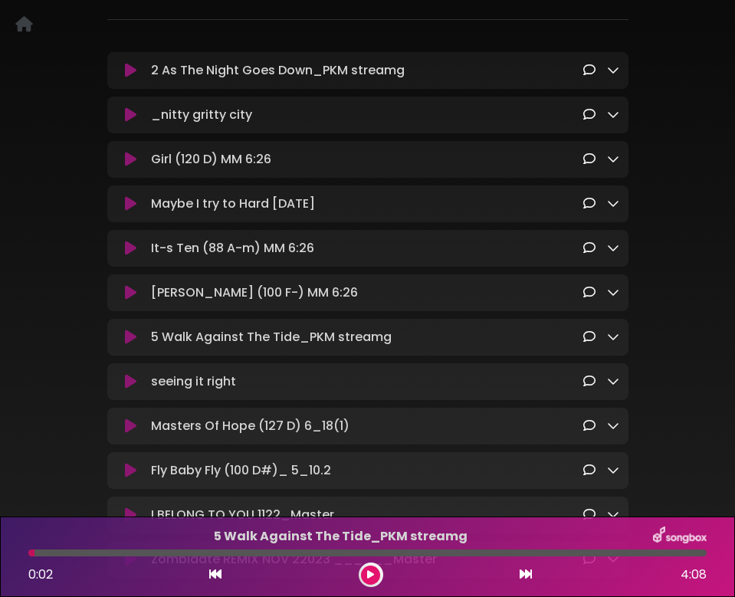
click at [132, 389] on icon at bounding box center [130, 381] width 11 height 15
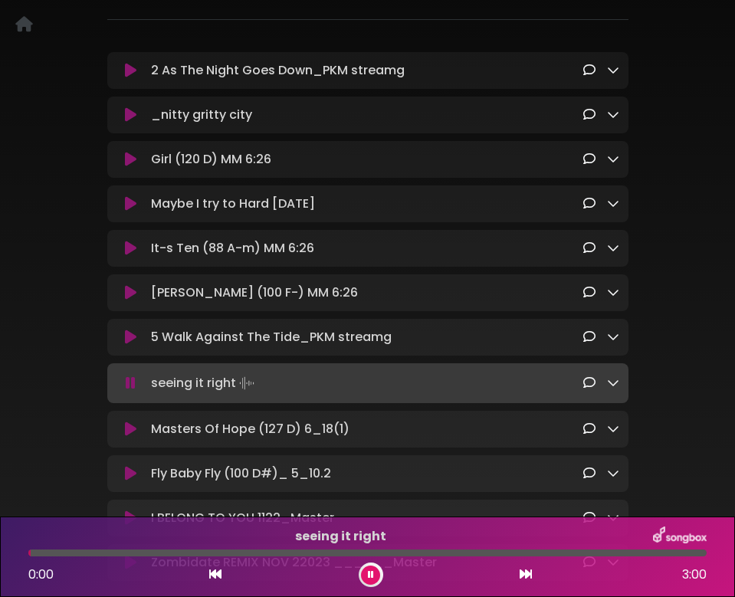
click at [134, 391] on icon at bounding box center [131, 383] width 10 height 15
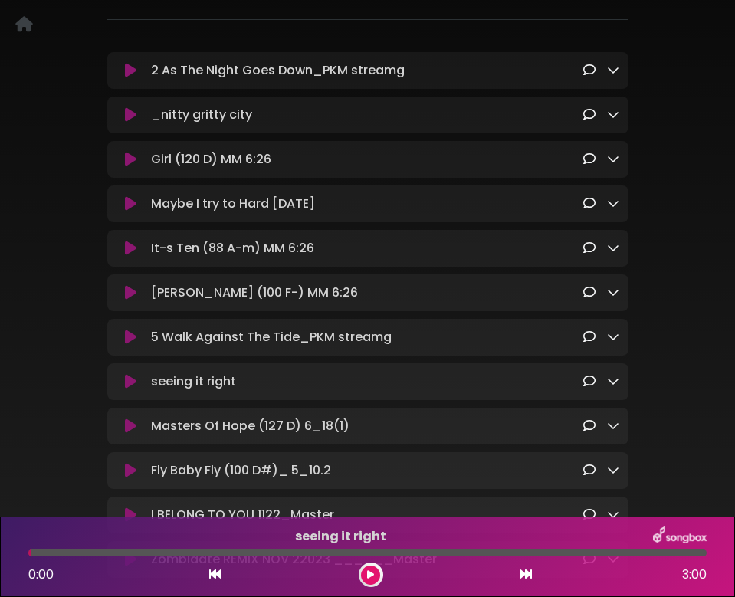
click at [129, 430] on icon at bounding box center [130, 426] width 11 height 15
click at [129, 431] on icon at bounding box center [130, 426] width 11 height 15
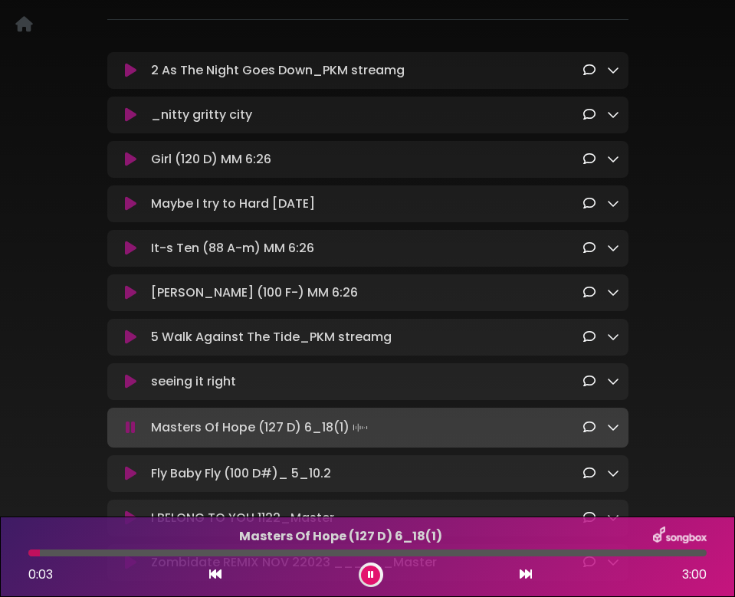
click at [140, 429] on button at bounding box center [131, 427] width 29 height 15
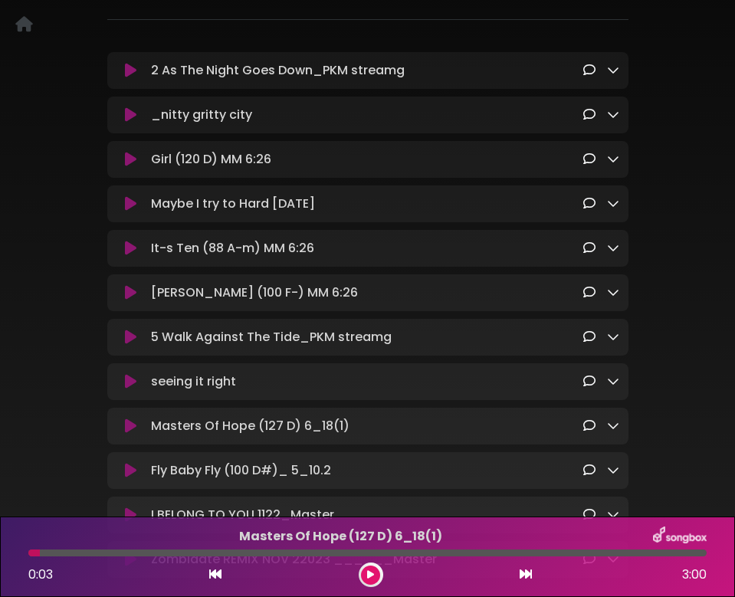
click at [133, 389] on icon at bounding box center [130, 381] width 11 height 15
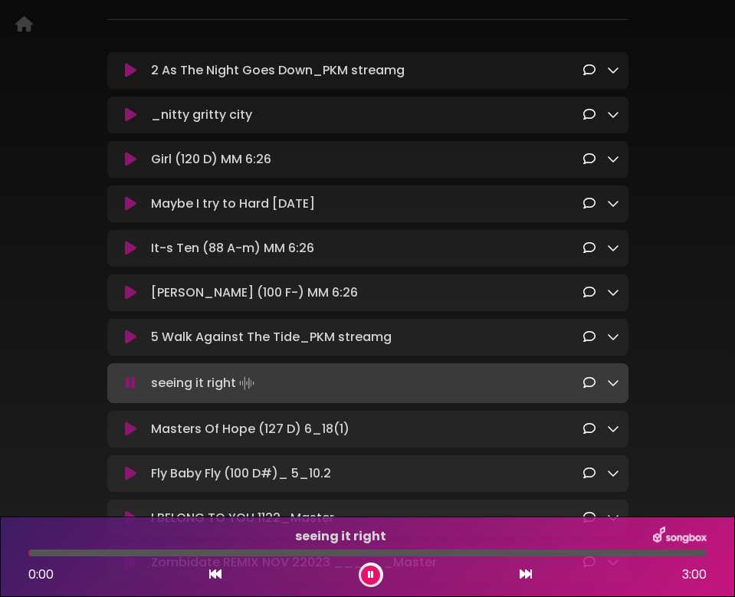
click at [133, 391] on icon at bounding box center [131, 383] width 10 height 15
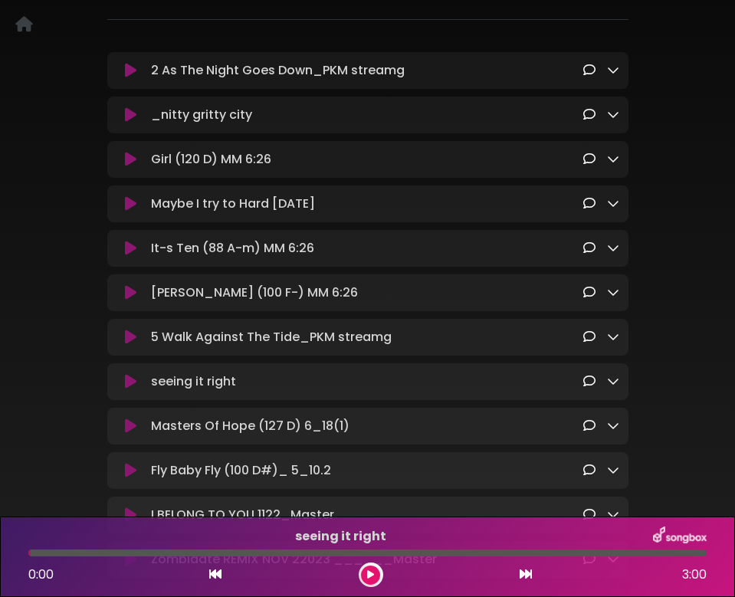
click at [132, 433] on icon at bounding box center [130, 426] width 11 height 15
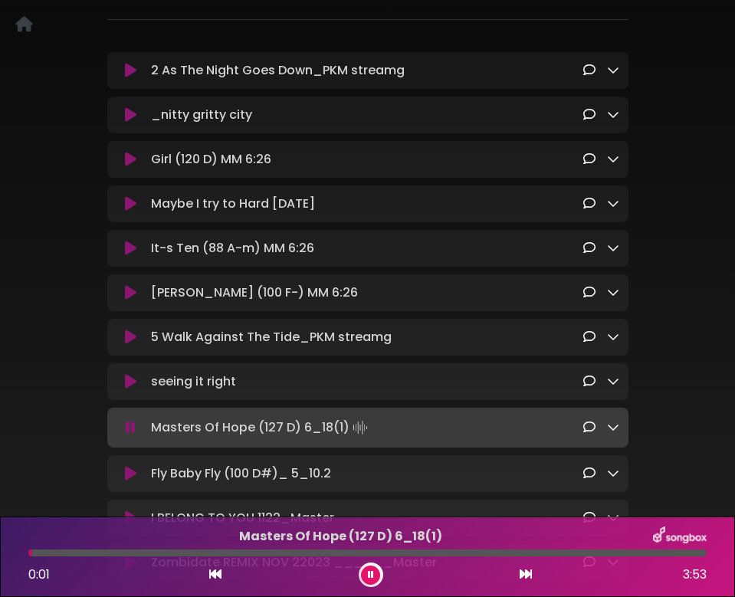
click at [134, 432] on icon at bounding box center [131, 427] width 10 height 15
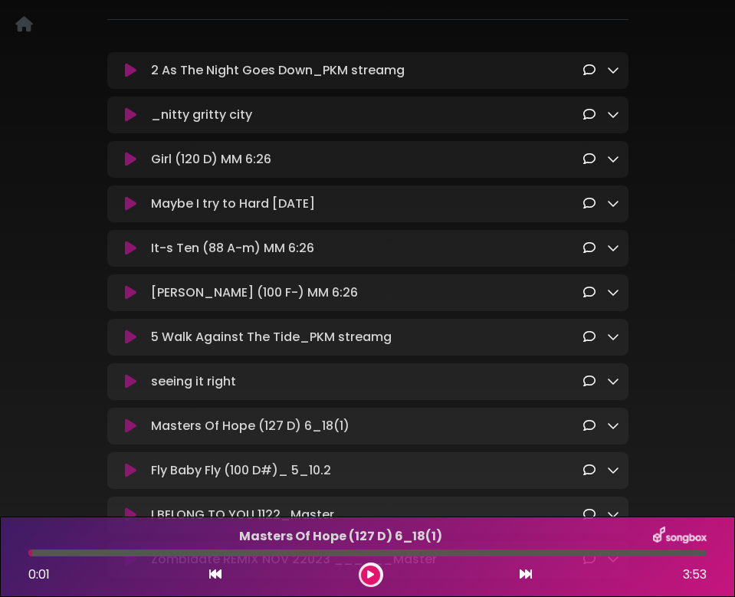
click at [128, 478] on icon at bounding box center [130, 470] width 11 height 15
click at [129, 478] on icon at bounding box center [130, 470] width 11 height 15
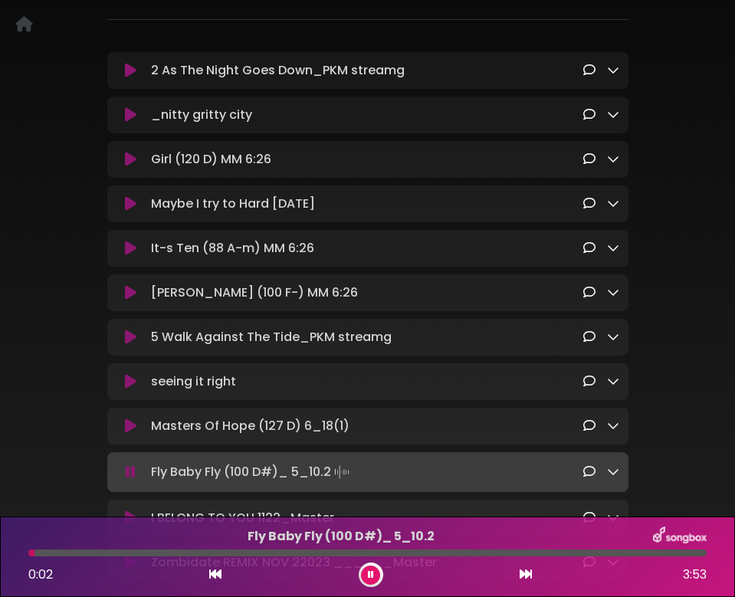
click at [129, 478] on icon at bounding box center [131, 472] width 10 height 15
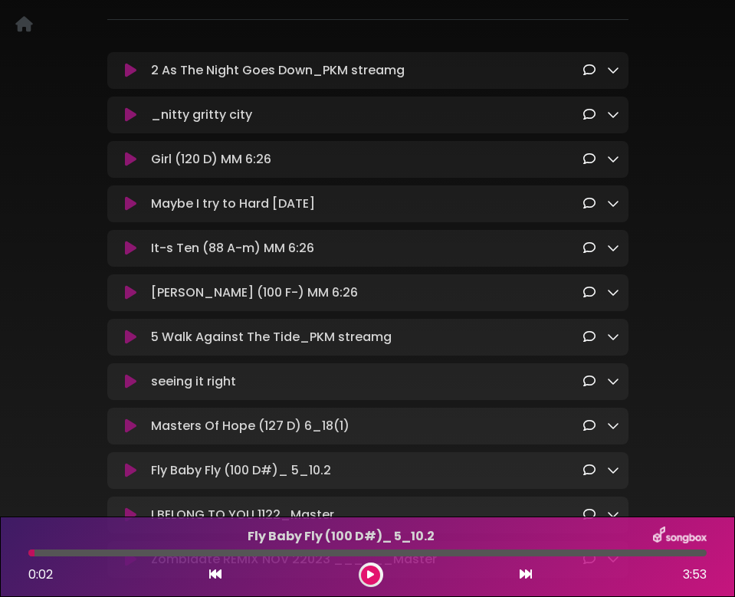
click at [130, 477] on icon at bounding box center [130, 470] width 11 height 15
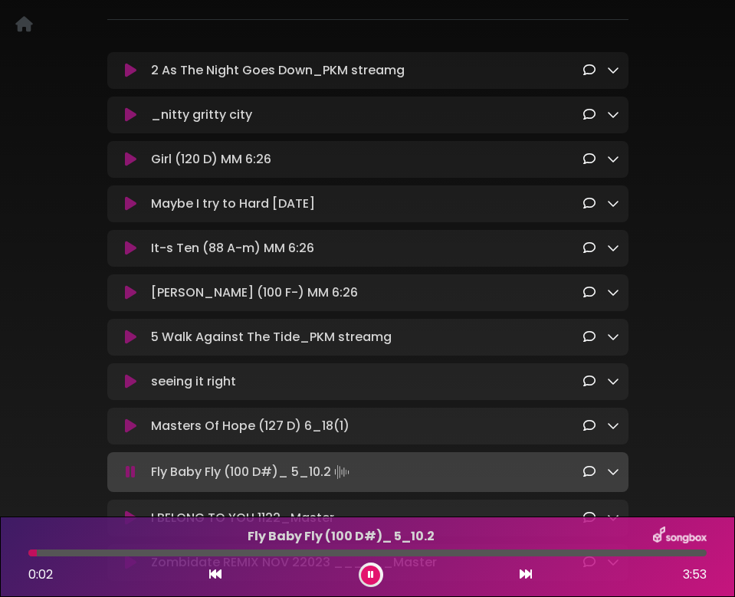
click at [130, 476] on icon at bounding box center [131, 472] width 10 height 15
click at [133, 434] on icon at bounding box center [130, 426] width 11 height 15
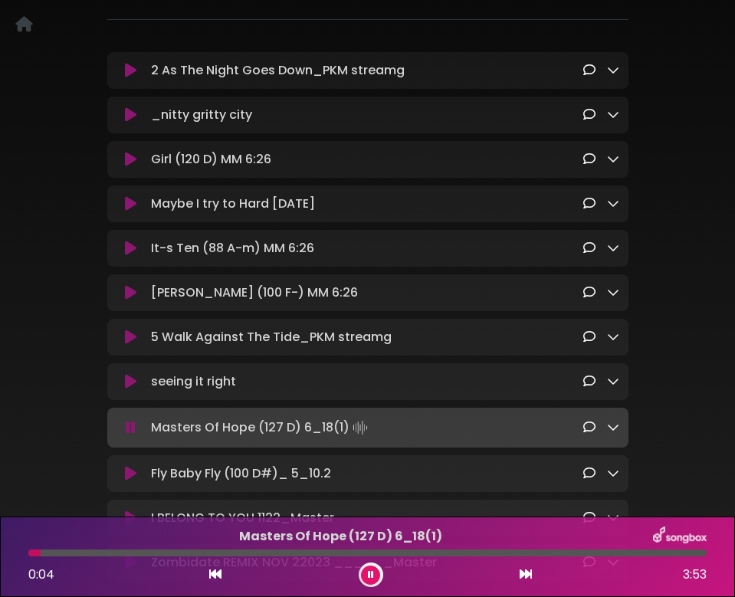
click at [674, 554] on div at bounding box center [367, 553] width 678 height 7
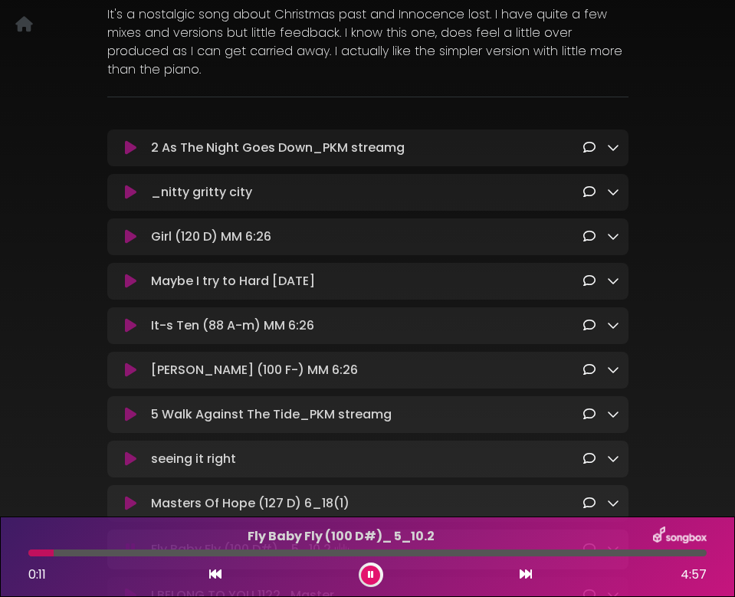
scroll to position [0, 0]
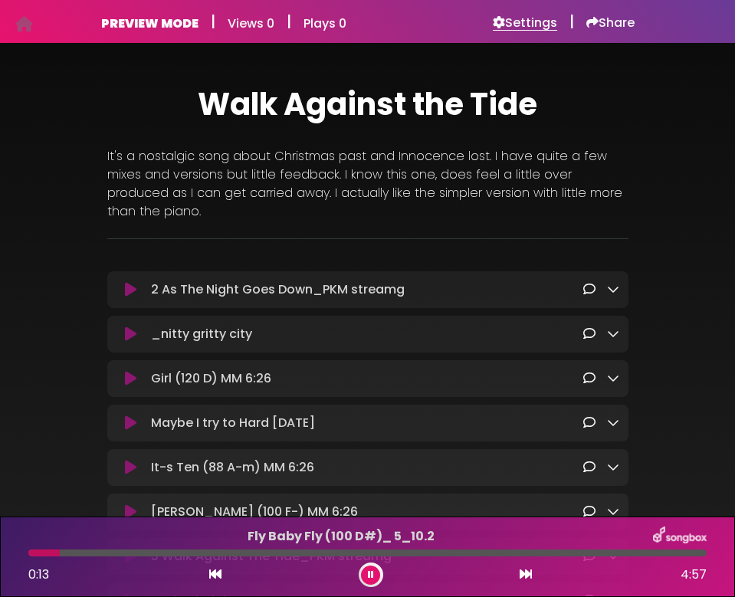
click at [505, 21] on h6 "Settings" at bounding box center [525, 22] width 64 height 15
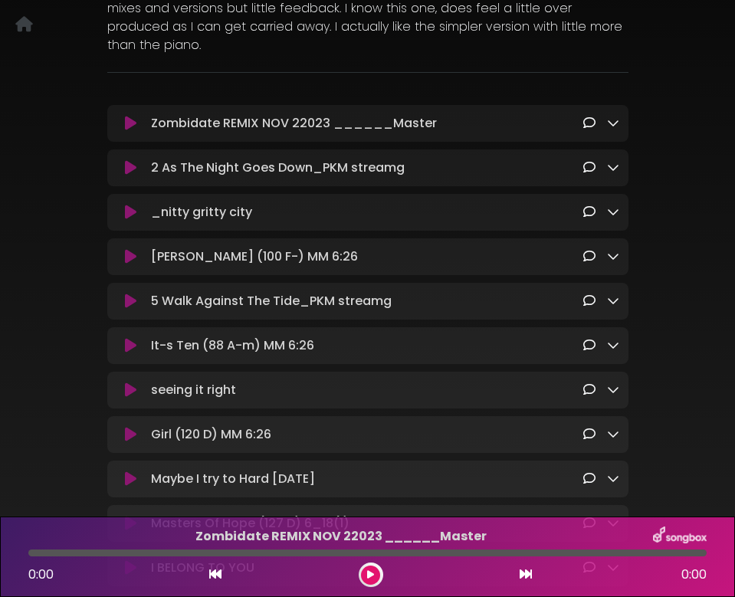
scroll to position [168, 0]
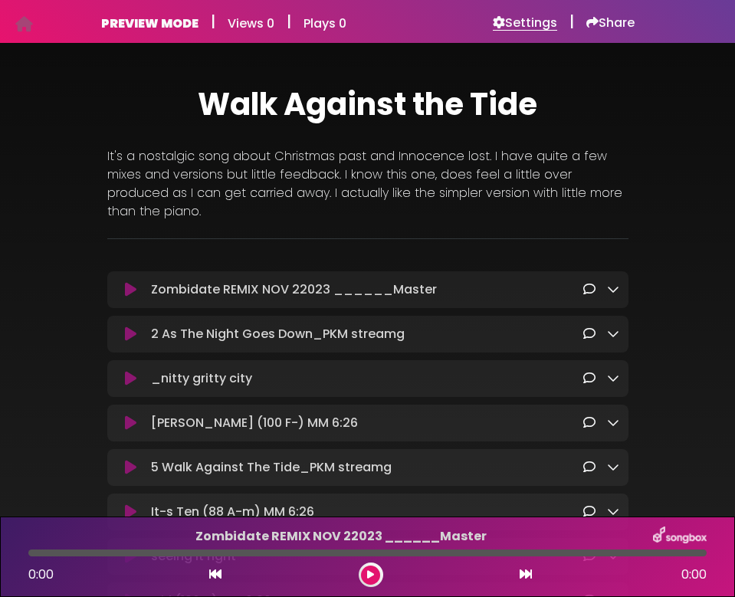
click at [505, 21] on h6 "Settings" at bounding box center [525, 22] width 64 height 15
click at [130, 286] on icon at bounding box center [130, 289] width 11 height 15
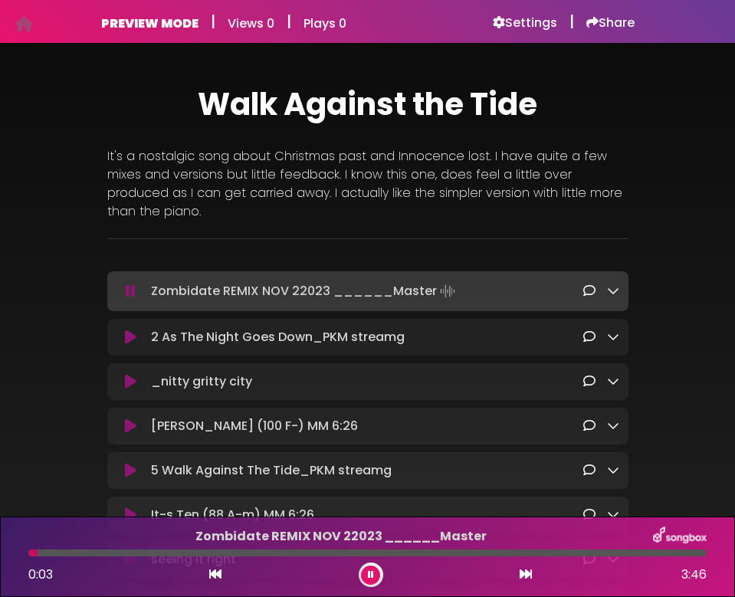
click at [117, 284] on button at bounding box center [131, 291] width 29 height 15
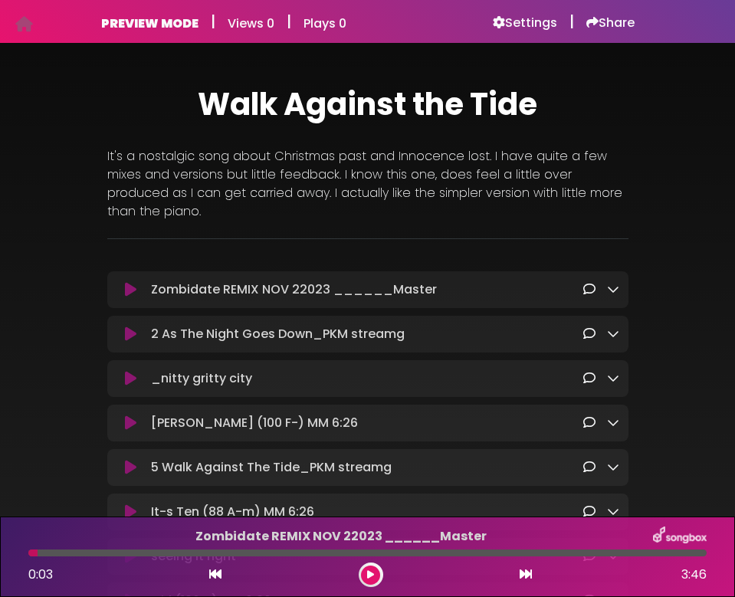
click at [117, 282] on button at bounding box center [131, 289] width 29 height 15
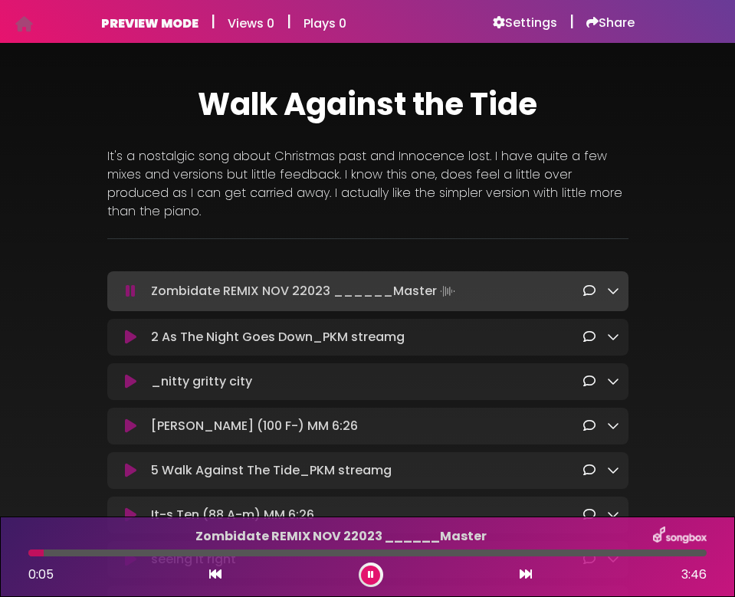
click at [117, 284] on button at bounding box center [131, 291] width 29 height 15
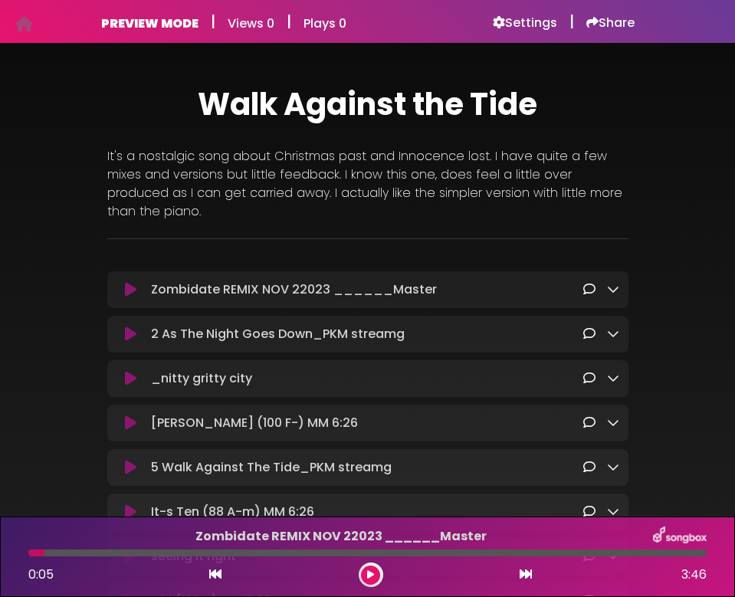
click at [117, 282] on button at bounding box center [131, 289] width 29 height 15
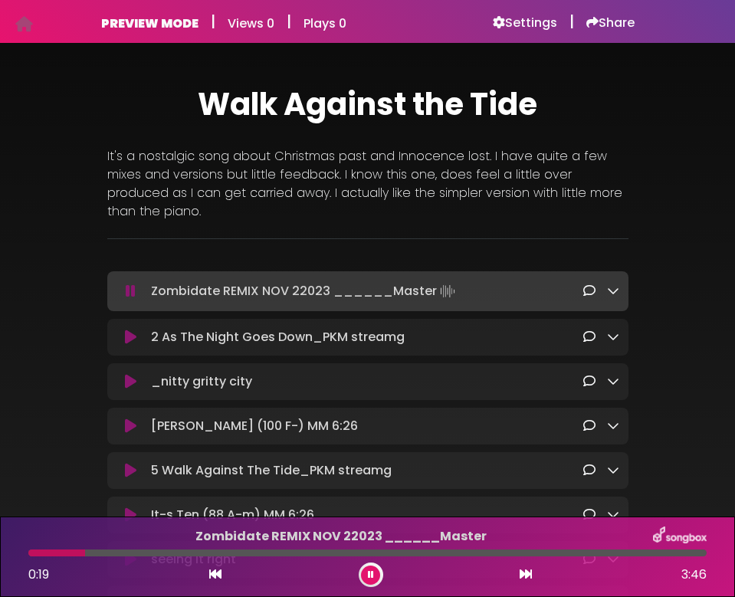
click at [117, 284] on button at bounding box center [131, 291] width 29 height 15
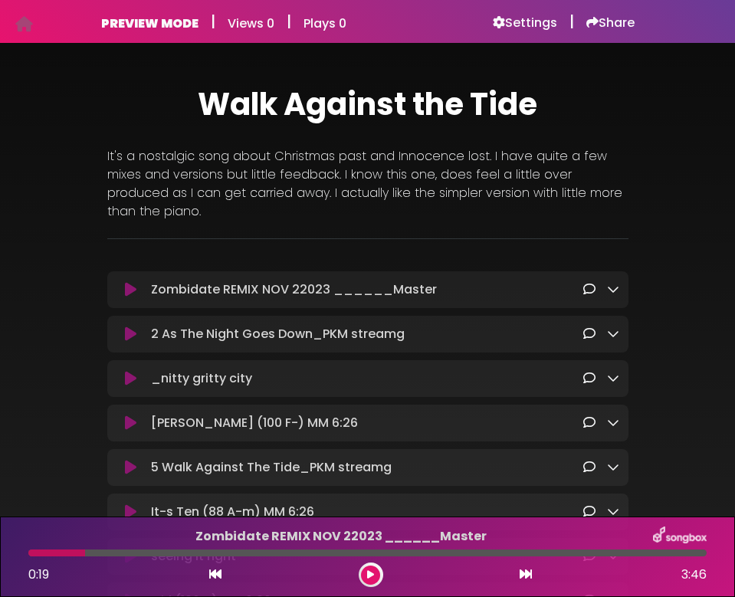
click at [126, 287] on icon at bounding box center [130, 289] width 11 height 15
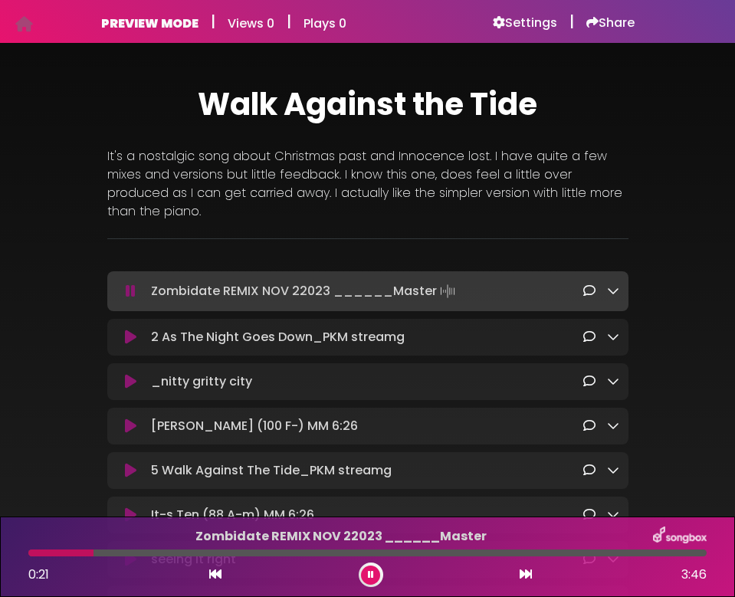
click at [127, 287] on icon at bounding box center [131, 291] width 10 height 15
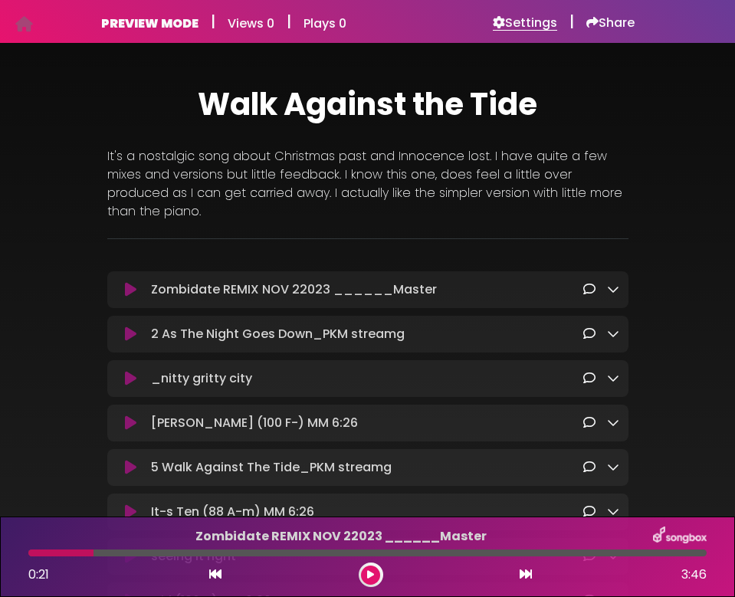
click at [506, 18] on h6 "Settings" at bounding box center [525, 22] width 64 height 15
click at [615, 292] on icon at bounding box center [613, 289] width 12 height 12
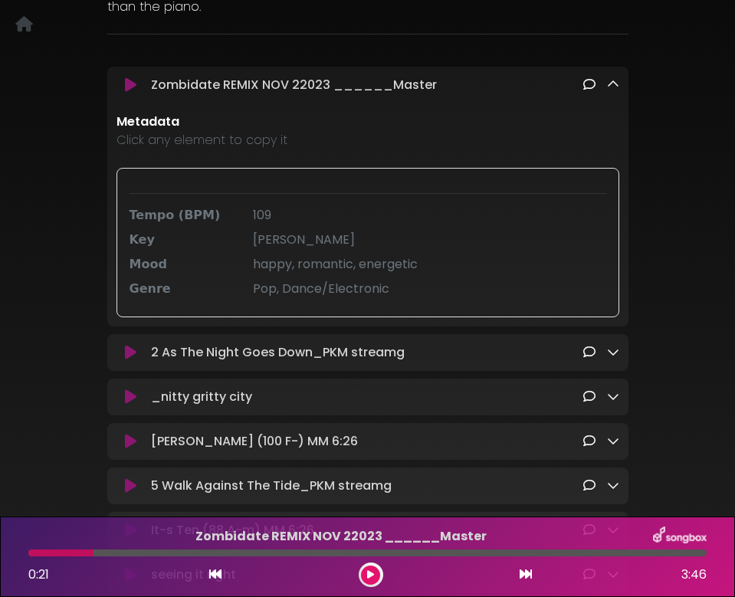
scroll to position [207, 0]
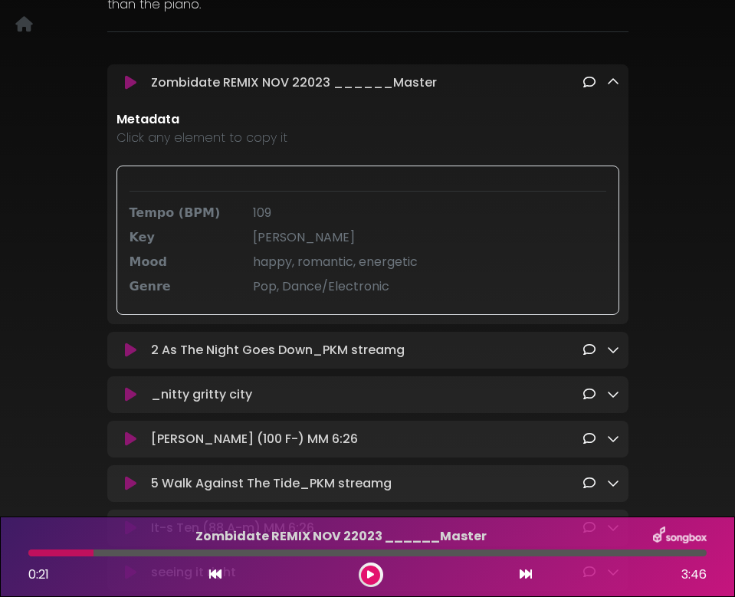
click at [376, 271] on span "happy, romantic, energetic" at bounding box center [335, 262] width 165 height 18
click at [352, 269] on span "happy, romantic, energetic" at bounding box center [335, 262] width 165 height 18
click at [352, 268] on div "copied" at bounding box center [430, 262] width 372 height 18
click at [301, 354] on p "2 As The Night Goes Down_PKM streamg Loading Track..." at bounding box center [367, 350] width 432 height 18
click at [254, 351] on p "2 As The Night Goes Down_PKM streamg Loading Track..." at bounding box center [367, 350] width 432 height 18
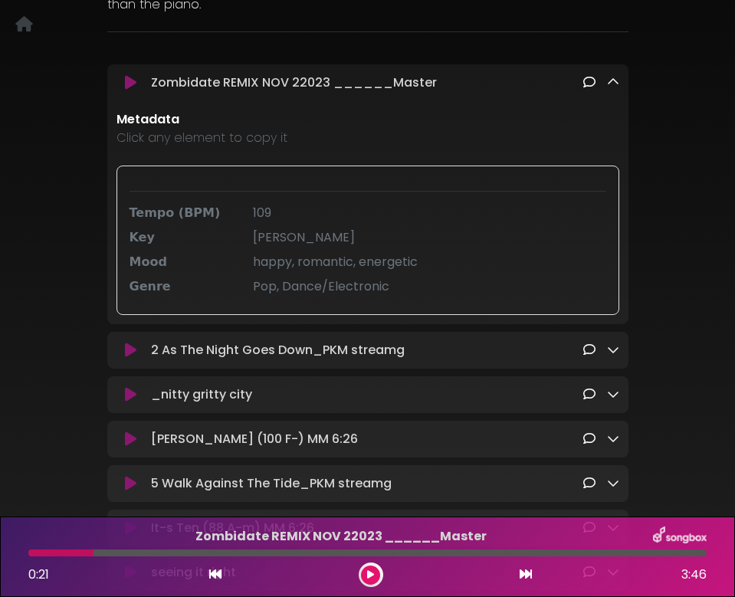
click at [256, 356] on p "2 As The Night Goes Down_PKM streamg Loading Track..." at bounding box center [367, 350] width 432 height 18
click at [257, 356] on p "2 As The Night Goes Down_PKM streamg Loading Track..." at bounding box center [367, 350] width 432 height 18
click at [486, 114] on p "Metadata" at bounding box center [368, 119] width 503 height 18
click at [356, 343] on div "2 As The Night Goes Down_PKM streamg Loading Track..." at bounding box center [367, 350] width 521 height 37
click at [589, 82] on icon at bounding box center [589, 82] width 12 height 12
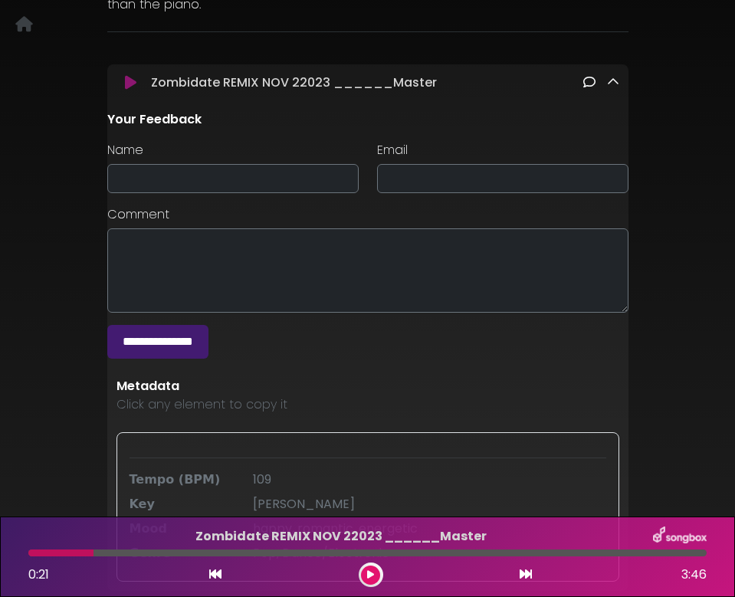
click at [588, 83] on icon at bounding box center [589, 82] width 12 height 12
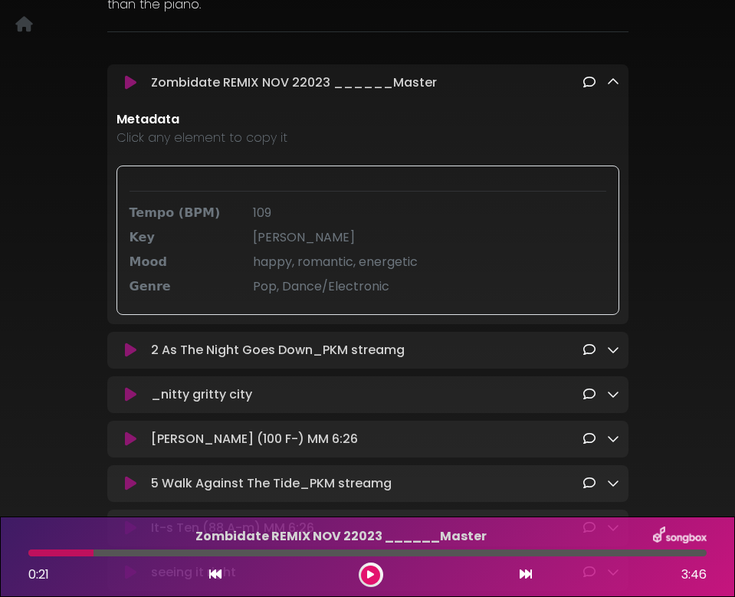
click at [376, 131] on p "Click any element to copy it" at bounding box center [368, 138] width 503 height 18
click at [383, 202] on div "Tempo (BPM) 109 Key [PERSON_NAME] Mood Genre" at bounding box center [368, 240] width 503 height 149
click at [320, 268] on span "happy, romantic, energetic" at bounding box center [335, 262] width 165 height 18
click at [320, 268] on div "copied" at bounding box center [430, 262] width 372 height 18
click at [614, 83] on icon at bounding box center [613, 82] width 12 height 12
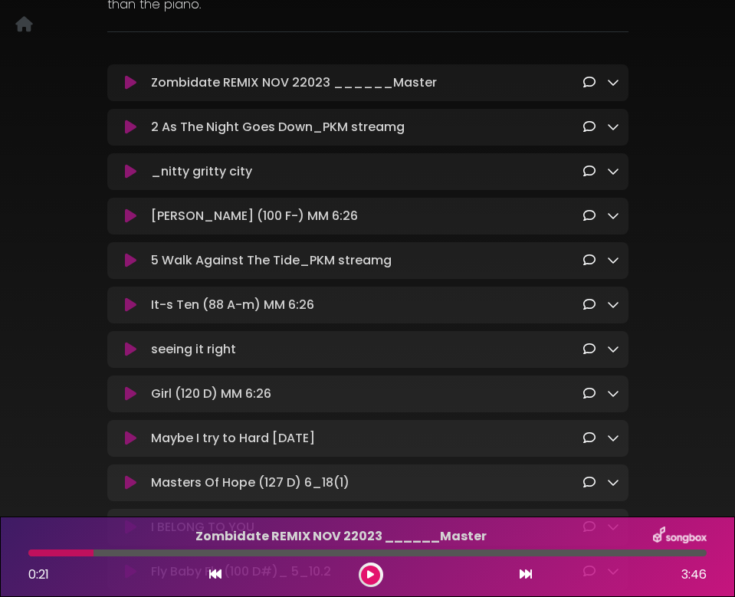
click at [613, 129] on icon at bounding box center [613, 126] width 12 height 12
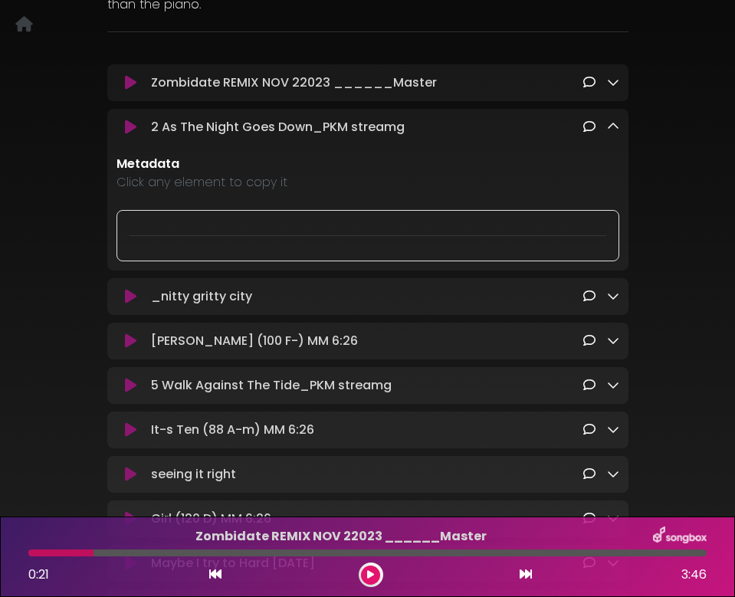
click at [202, 225] on div at bounding box center [368, 235] width 503 height 51
click at [171, 222] on div at bounding box center [368, 235] width 503 height 51
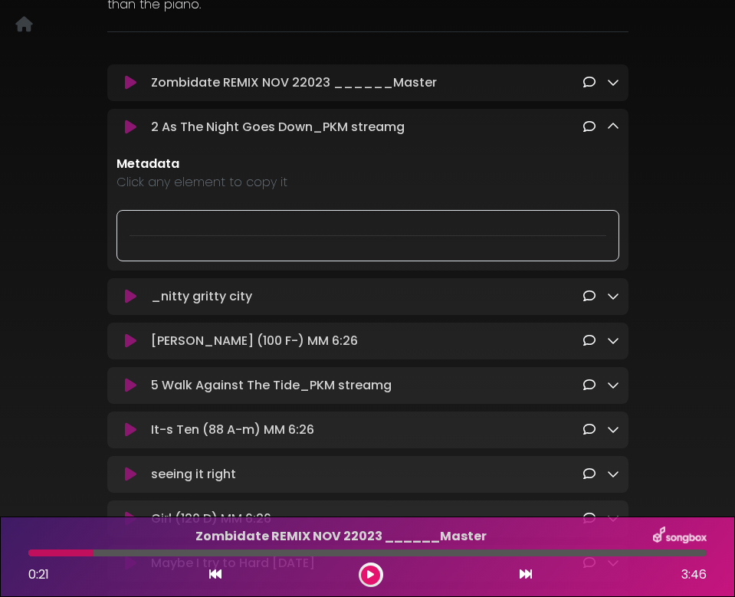
click at [171, 222] on div at bounding box center [368, 235] width 503 height 51
click at [172, 222] on div at bounding box center [368, 235] width 503 height 51
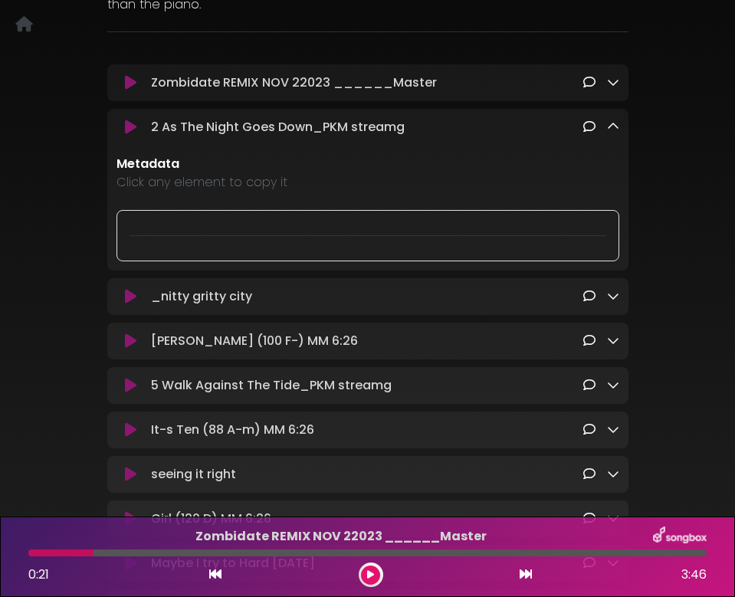
click at [173, 222] on div at bounding box center [368, 235] width 503 height 51
click at [269, 130] on p "2 As The Night Goes Down_PKM streamg Loading Track..." at bounding box center [367, 127] width 432 height 18
click at [271, 130] on p "2 As The Night Goes Down_PKM streamg Loading Track..." at bounding box center [367, 127] width 432 height 18
click at [613, 123] on icon at bounding box center [613, 126] width 12 height 12
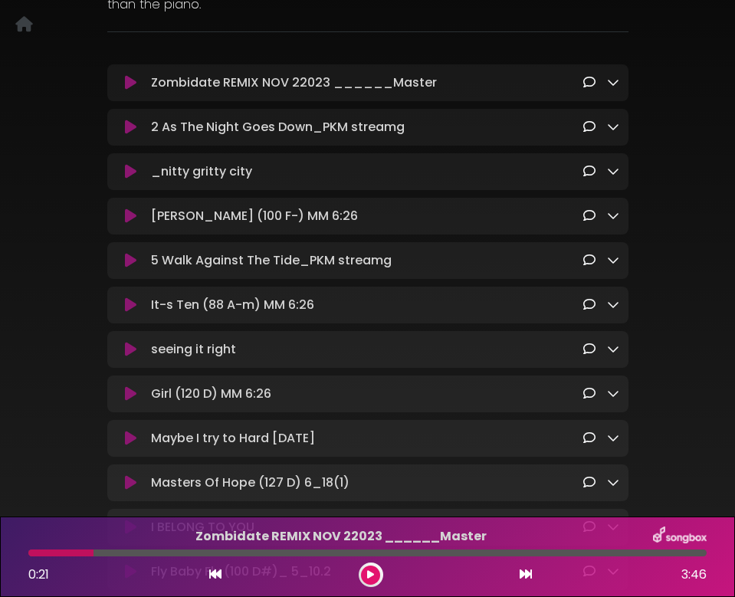
click at [274, 126] on p "2 As The Night Goes Down_PKM streamg Loading Track..." at bounding box center [367, 127] width 432 height 18
click at [333, 90] on p "Zombidate REMIX NOV 22023 ______Master Loading Track..." at bounding box center [367, 83] width 432 height 18
click at [328, 80] on p "Zombidate REMIX NOV 22023 ______Master Loading Track..." at bounding box center [367, 83] width 432 height 18
click at [615, 82] on icon at bounding box center [613, 82] width 12 height 12
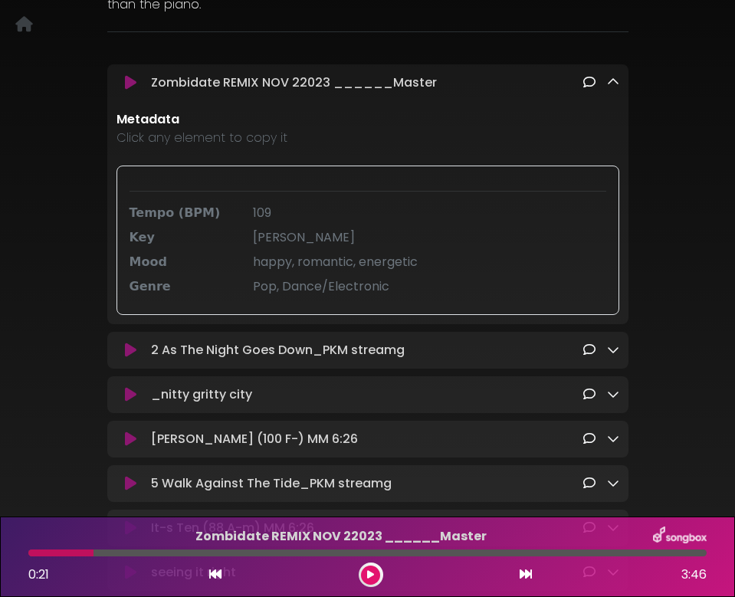
click at [609, 80] on icon at bounding box center [613, 82] width 12 height 12
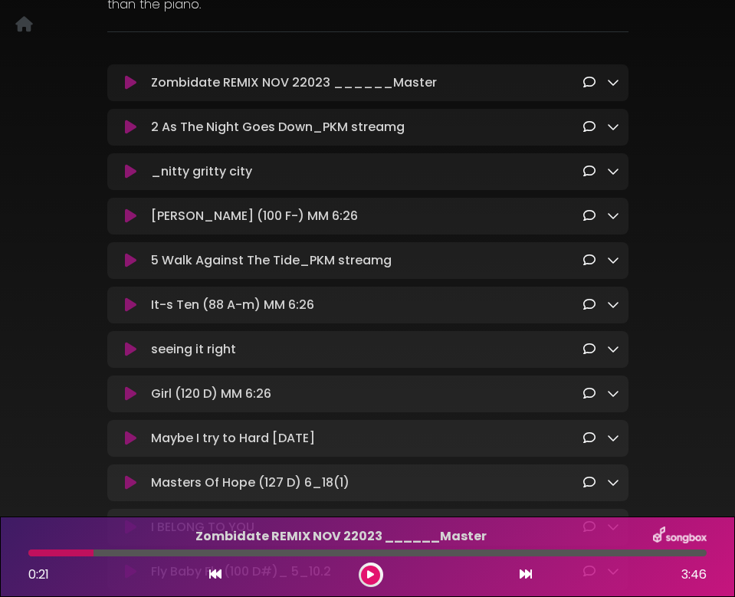
click at [613, 127] on icon at bounding box center [613, 126] width 12 height 12
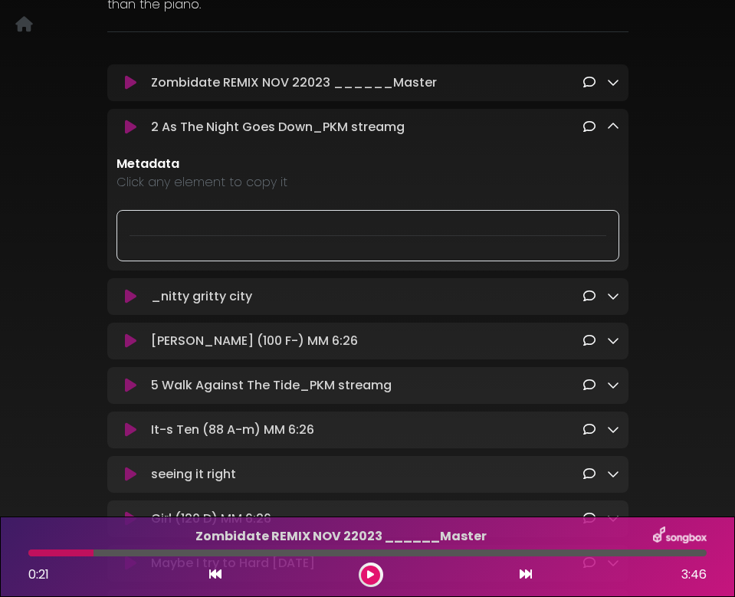
click at [613, 127] on icon at bounding box center [613, 126] width 12 height 12
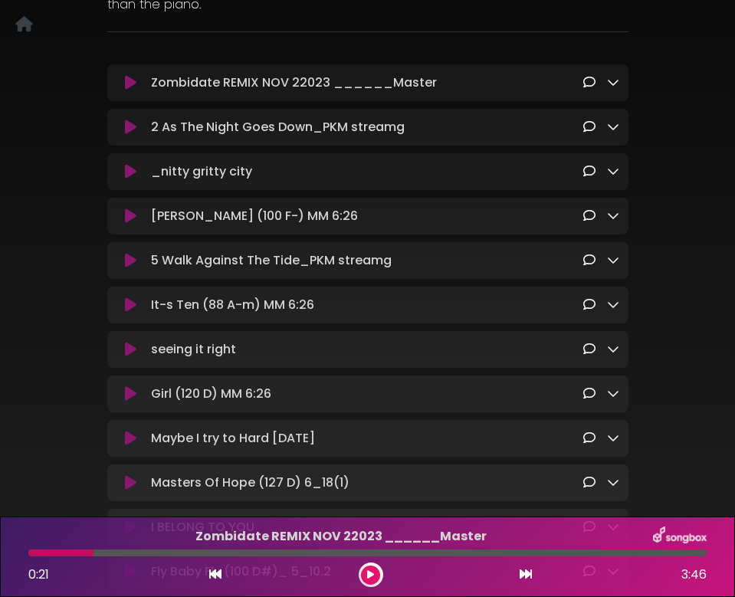
click at [609, 170] on icon at bounding box center [613, 171] width 12 height 12
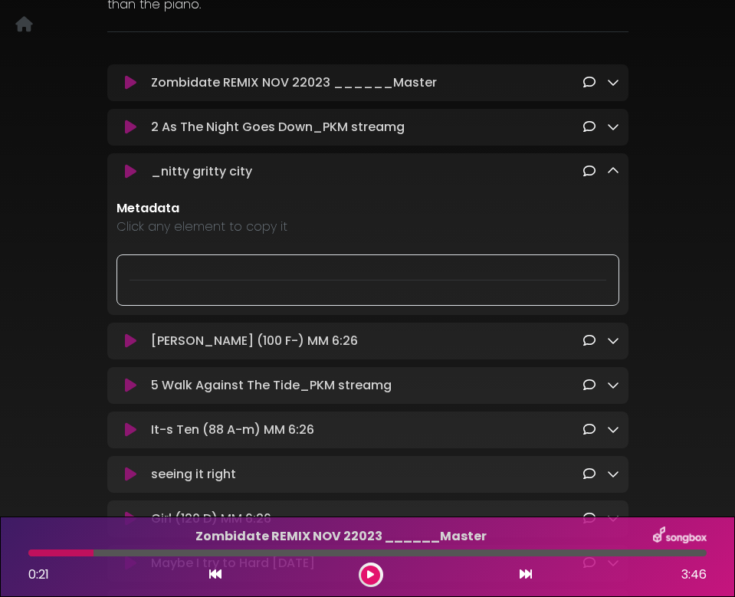
click at [609, 170] on icon at bounding box center [613, 171] width 12 height 12
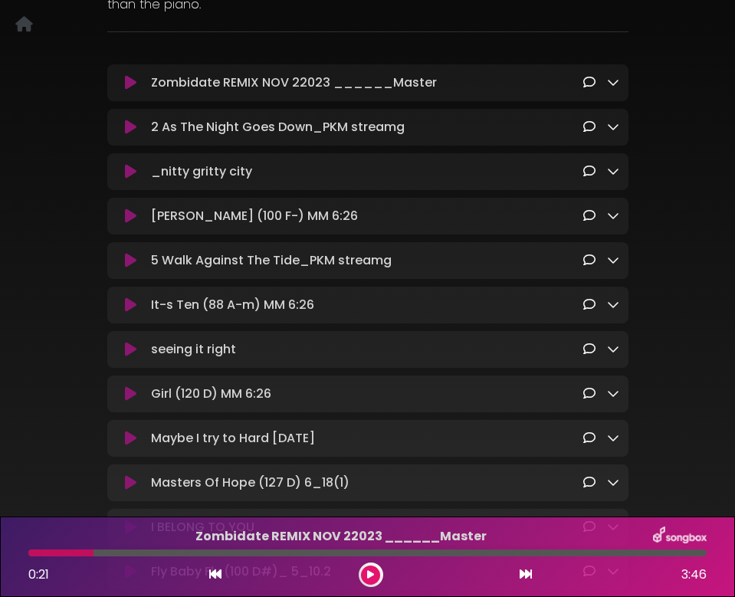
click at [613, 222] on icon at bounding box center [613, 215] width 12 height 12
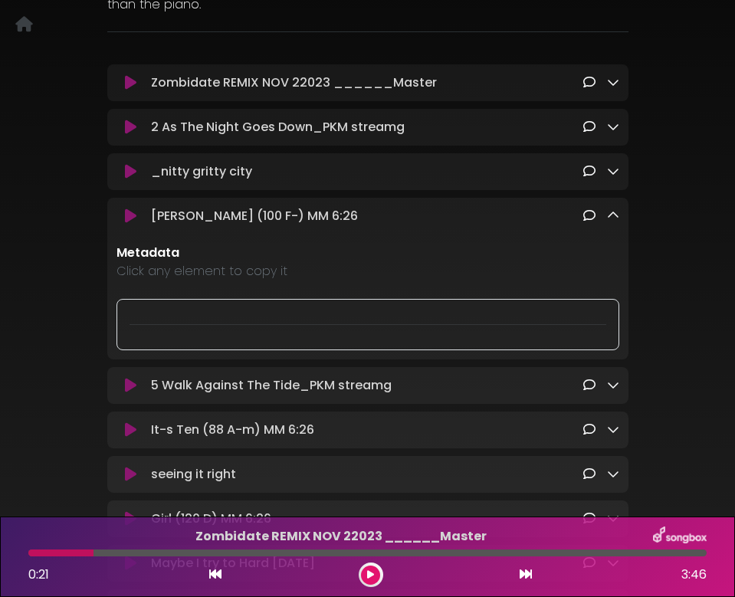
click at [609, 286] on div "Metadata Click any element to copy it" at bounding box center [367, 297] width 521 height 107
click at [614, 216] on icon at bounding box center [613, 215] width 12 height 12
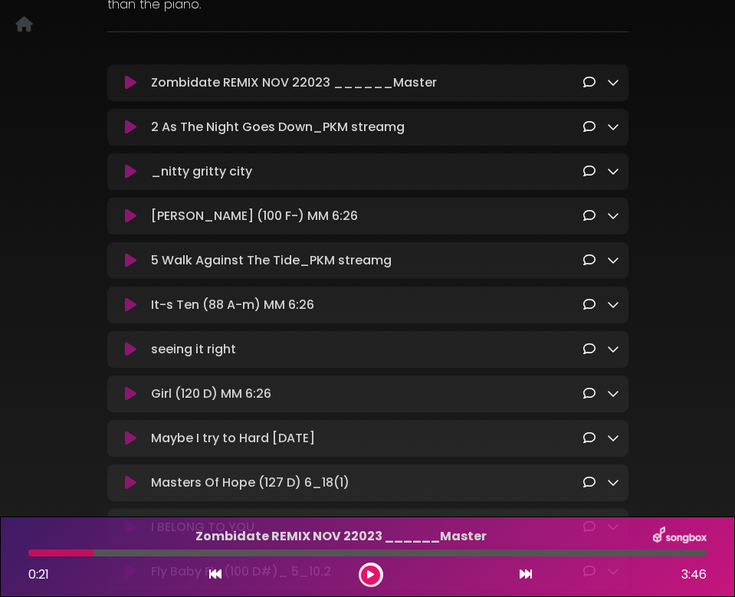
click at [609, 260] on icon at bounding box center [613, 260] width 12 height 12
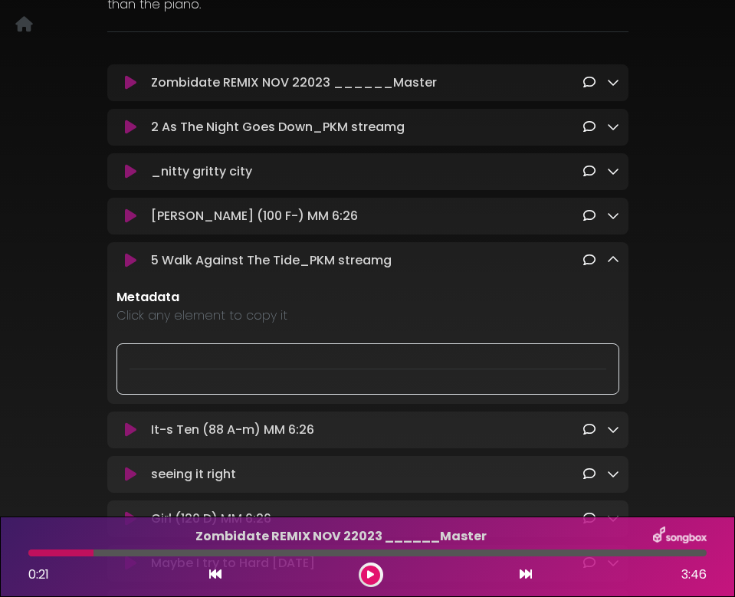
click at [610, 259] on icon at bounding box center [613, 260] width 12 height 12
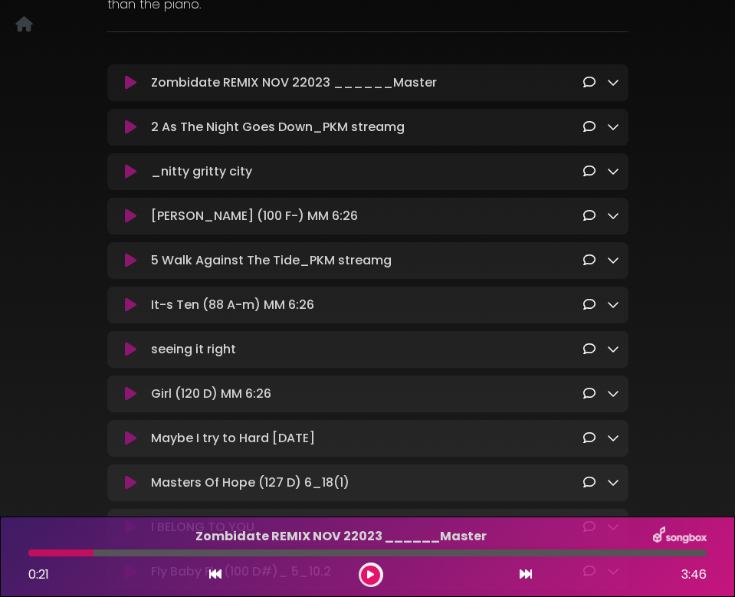
click at [610, 293] on div "It-s Ten (88 A-m) MM 6:26 Loading Track... Name" at bounding box center [367, 305] width 521 height 37
click at [611, 301] on link at bounding box center [613, 305] width 12 height 18
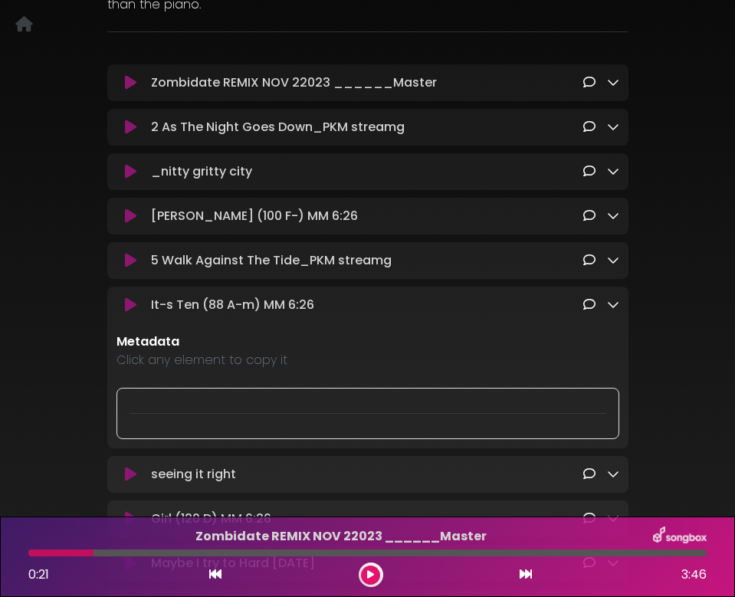
click at [611, 301] on link at bounding box center [613, 305] width 12 height 18
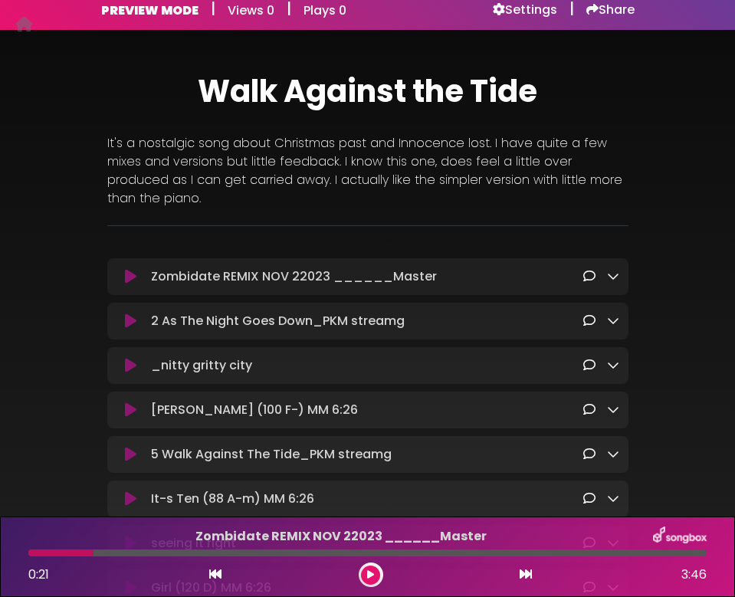
scroll to position [14, 0]
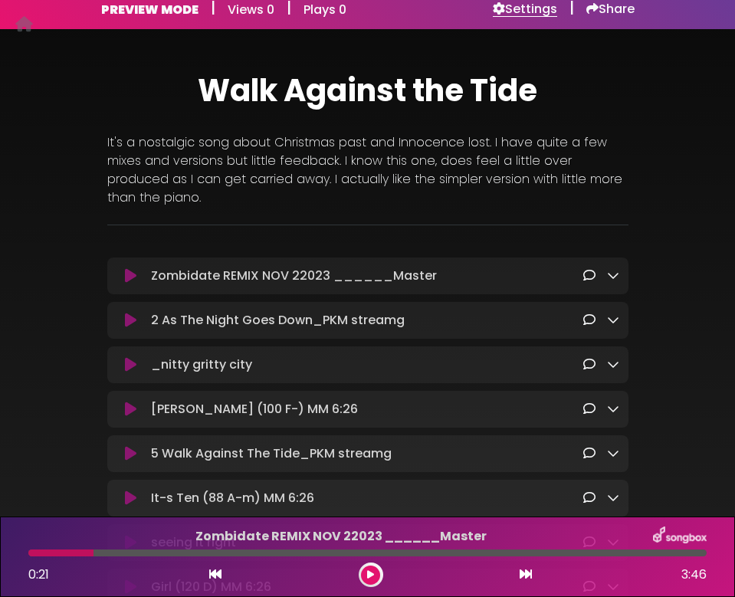
click at [506, 12] on h6 "Settings" at bounding box center [525, 9] width 64 height 15
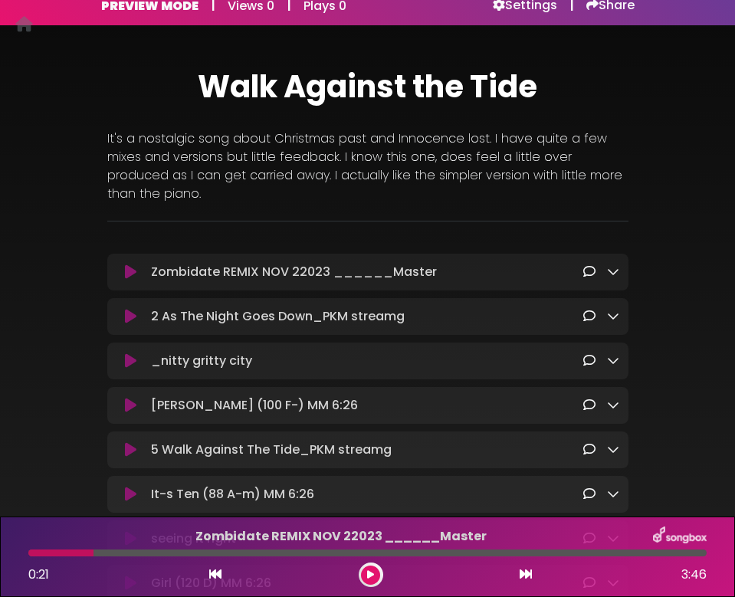
scroll to position [20, 0]
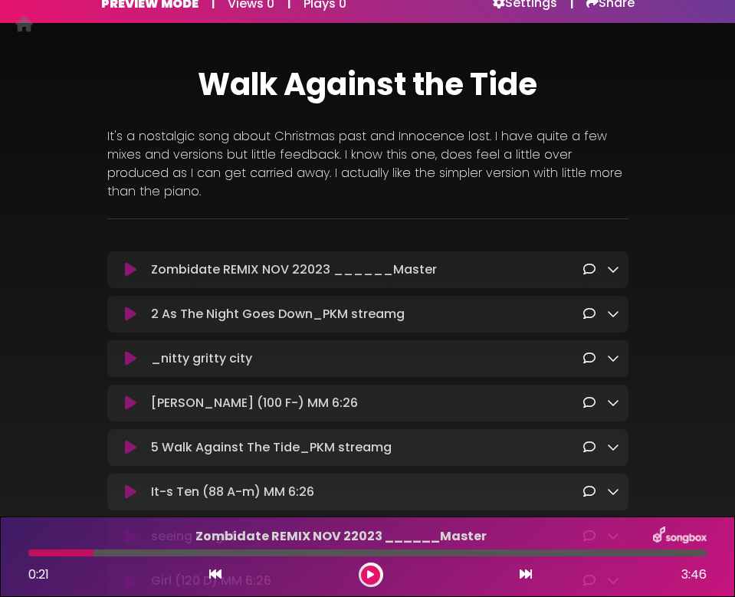
click at [126, 313] on icon at bounding box center [130, 314] width 11 height 15
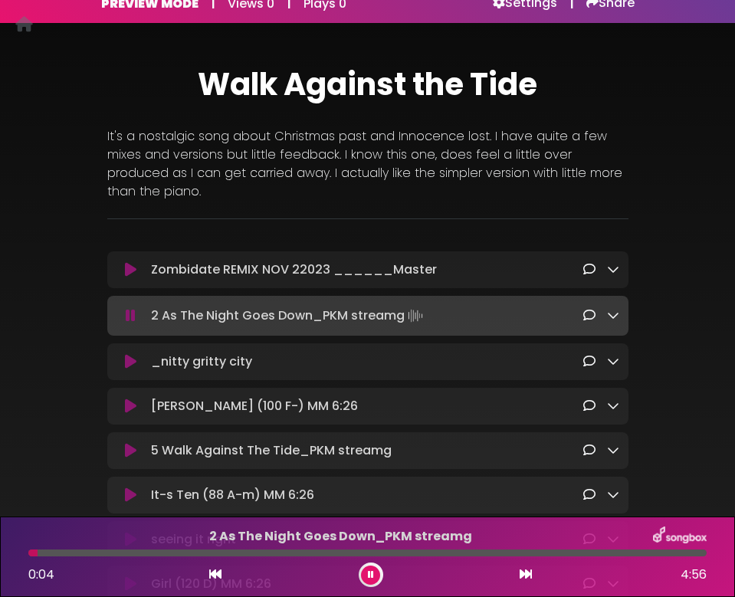
click at [127, 313] on icon at bounding box center [131, 315] width 10 height 15
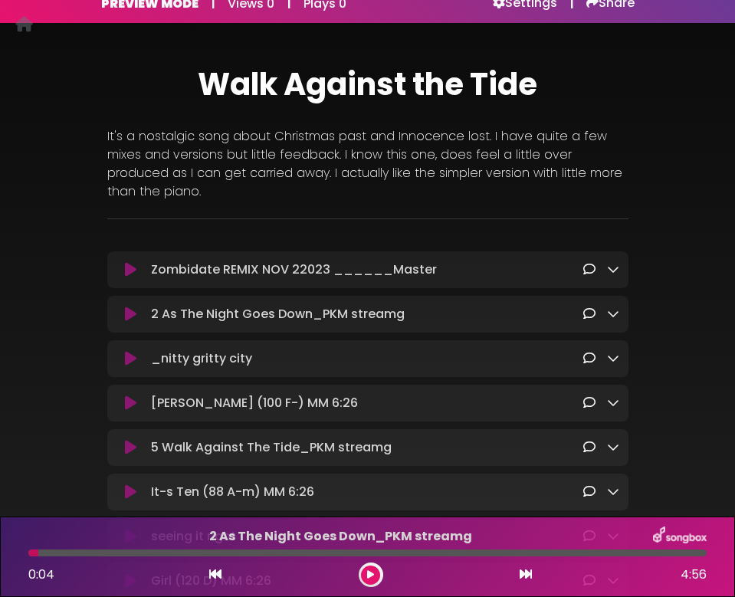
click at [137, 314] on button at bounding box center [131, 314] width 29 height 15
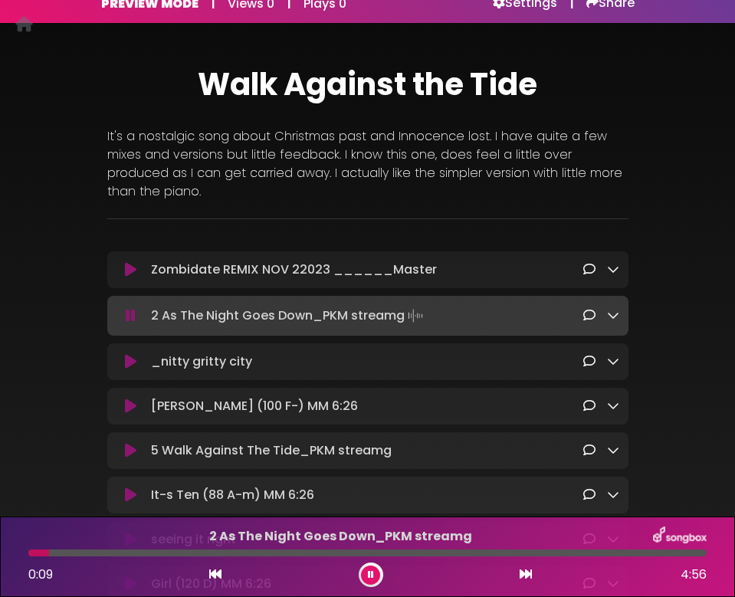
click at [117, 308] on button at bounding box center [131, 315] width 29 height 15
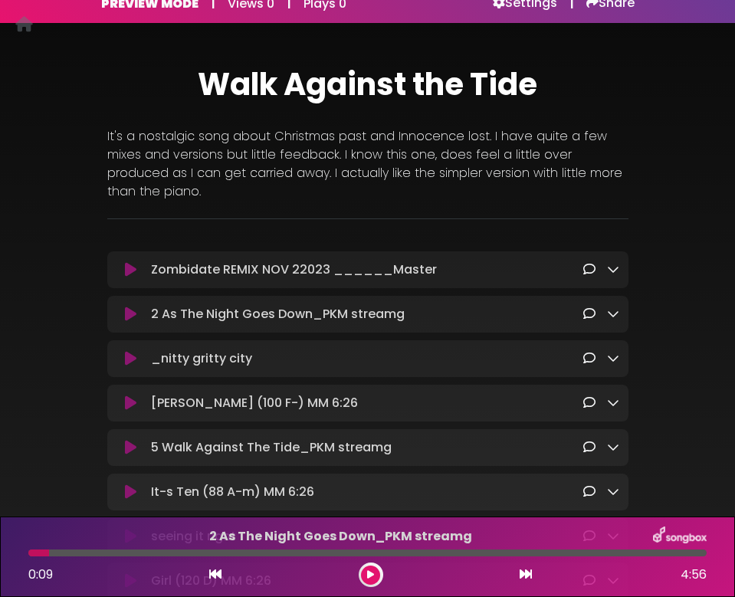
click at [187, 311] on p "2 As The Night Goes Down_PKM streamg Loading Track..." at bounding box center [367, 314] width 432 height 18
click at [132, 314] on icon at bounding box center [130, 314] width 11 height 15
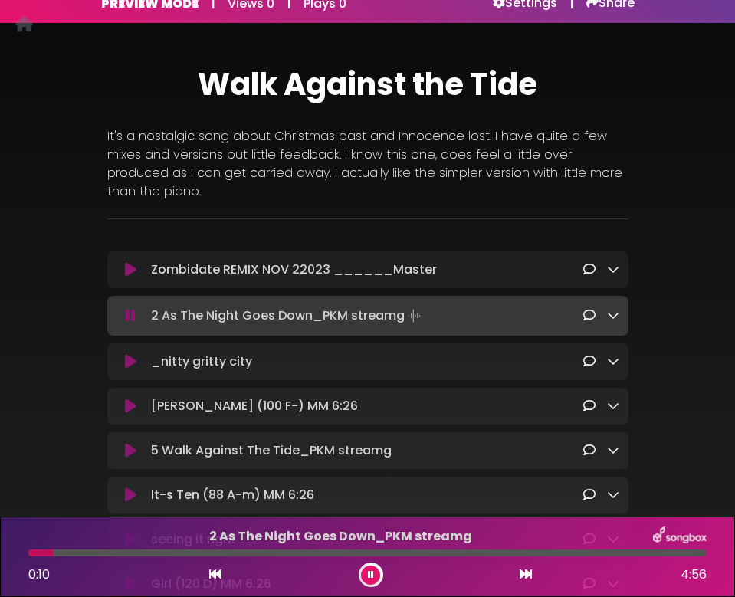
click at [132, 314] on icon at bounding box center [131, 315] width 10 height 15
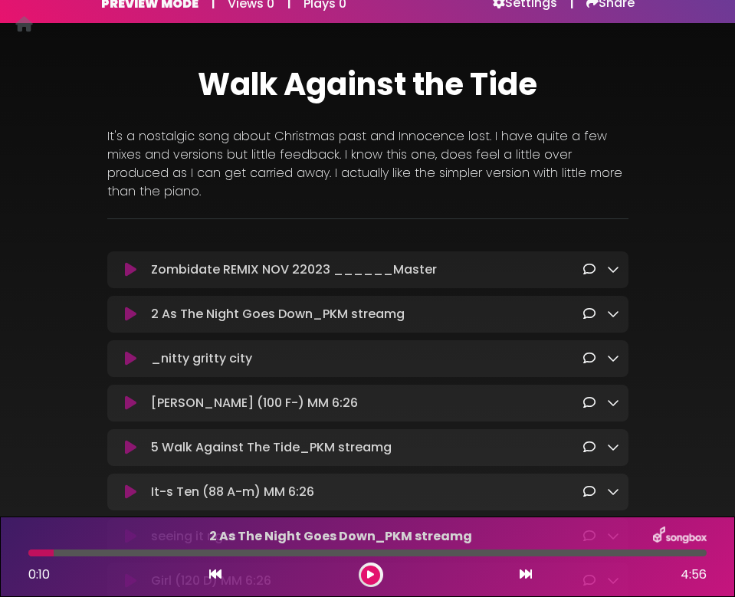
click at [125, 360] on icon at bounding box center [130, 358] width 11 height 15
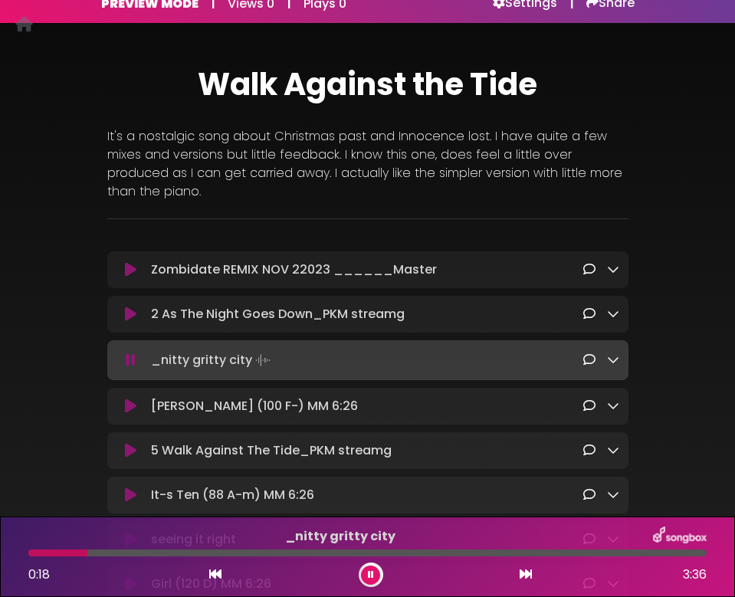
click at [117, 353] on button at bounding box center [131, 360] width 29 height 15
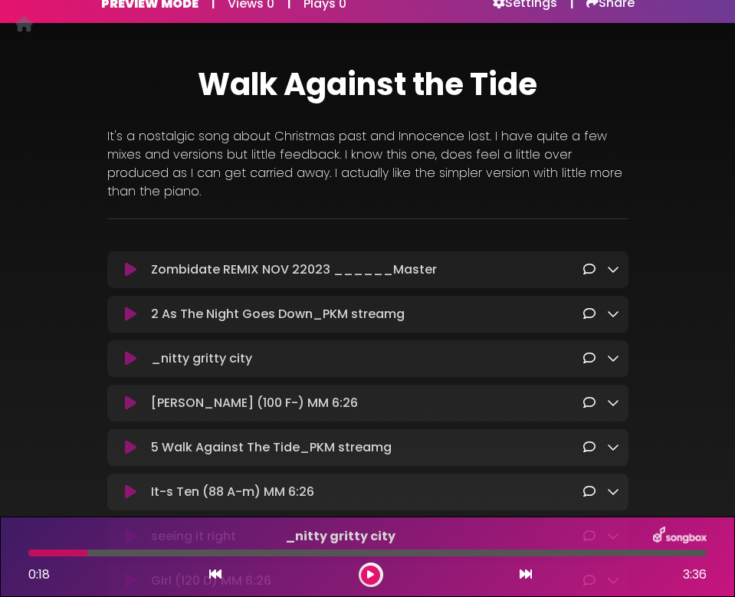
click at [117, 351] on button at bounding box center [131, 358] width 29 height 15
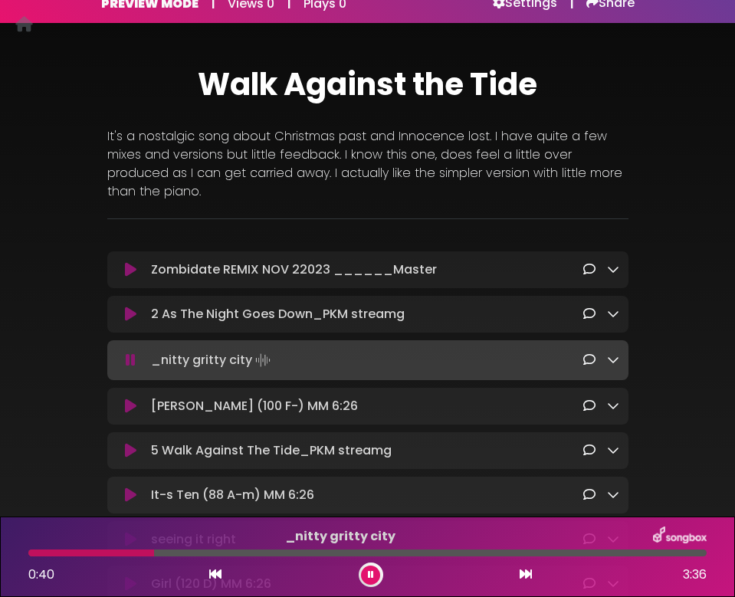
click at [117, 353] on button at bounding box center [131, 360] width 29 height 15
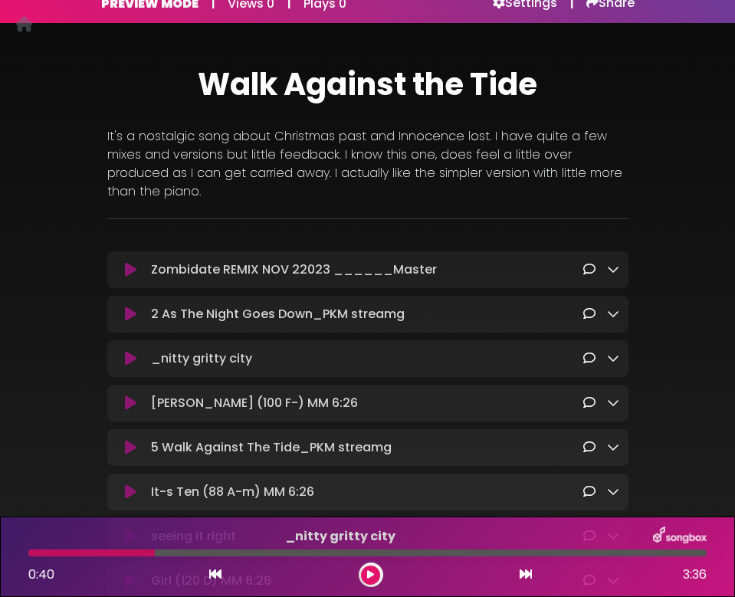
click at [129, 358] on icon at bounding box center [130, 358] width 11 height 15
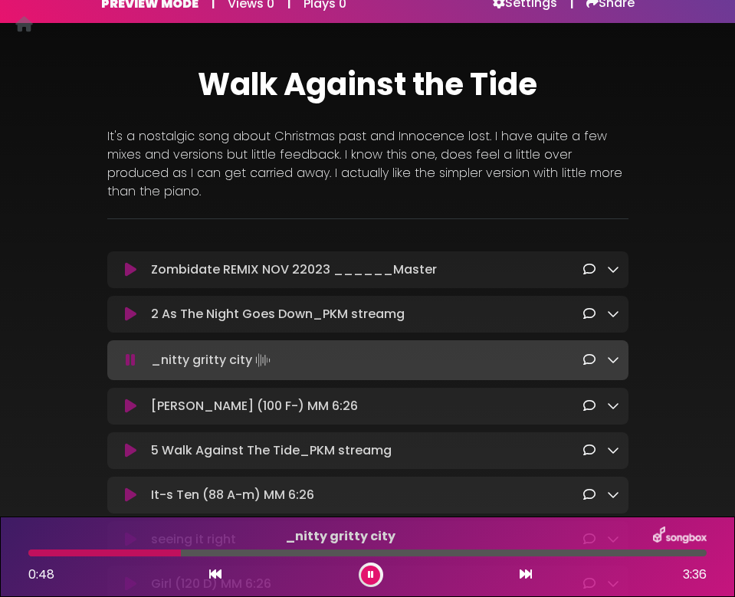
click at [135, 358] on icon at bounding box center [131, 360] width 10 height 15
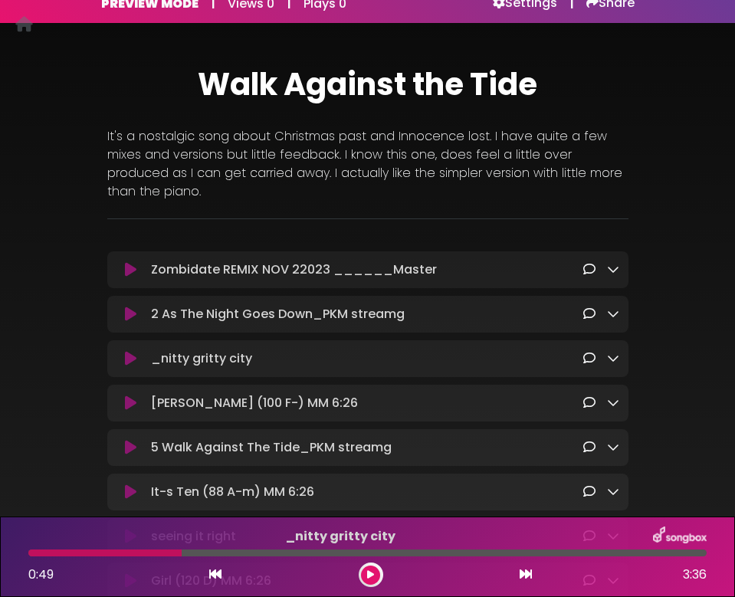
click at [133, 353] on icon at bounding box center [130, 358] width 11 height 15
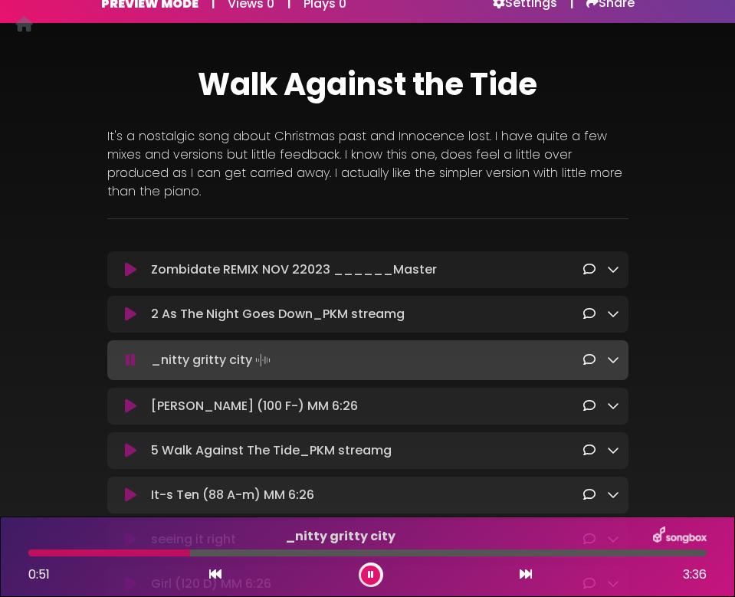
click at [117, 353] on button at bounding box center [131, 360] width 29 height 15
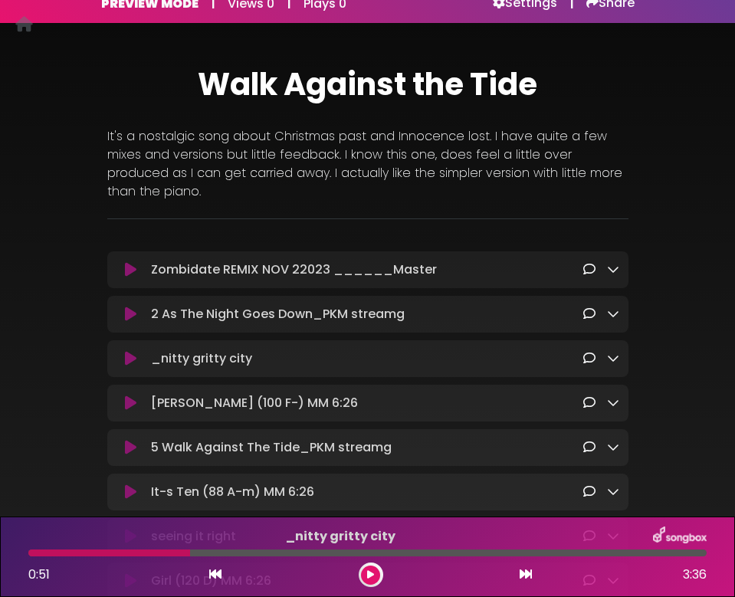
click at [117, 351] on button at bounding box center [131, 358] width 29 height 15
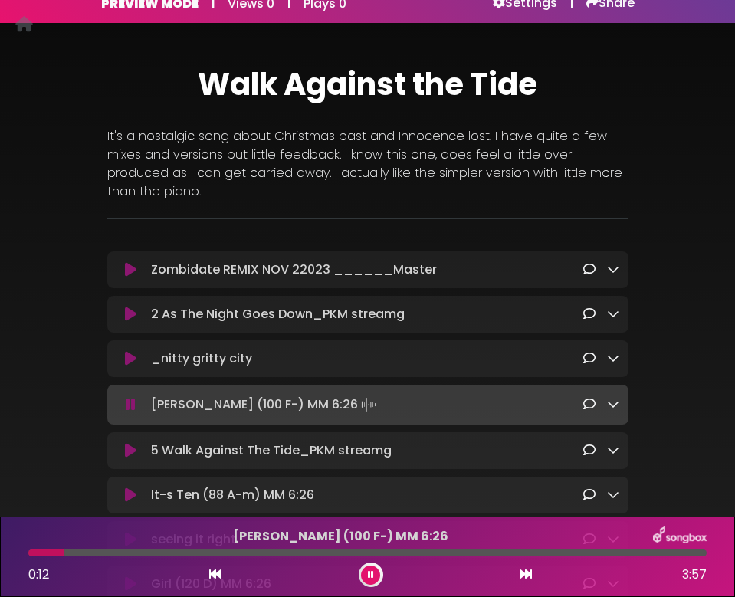
click at [128, 409] on icon at bounding box center [131, 404] width 10 height 15
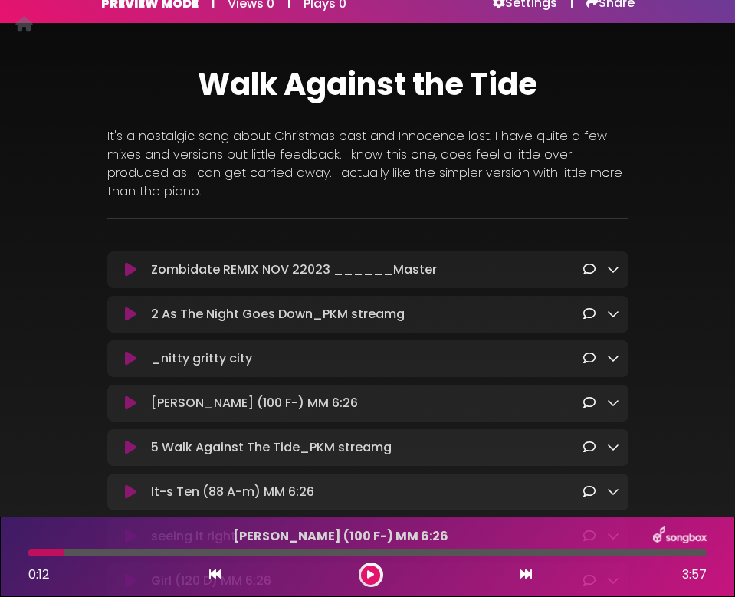
click at [610, 409] on icon at bounding box center [613, 402] width 12 height 12
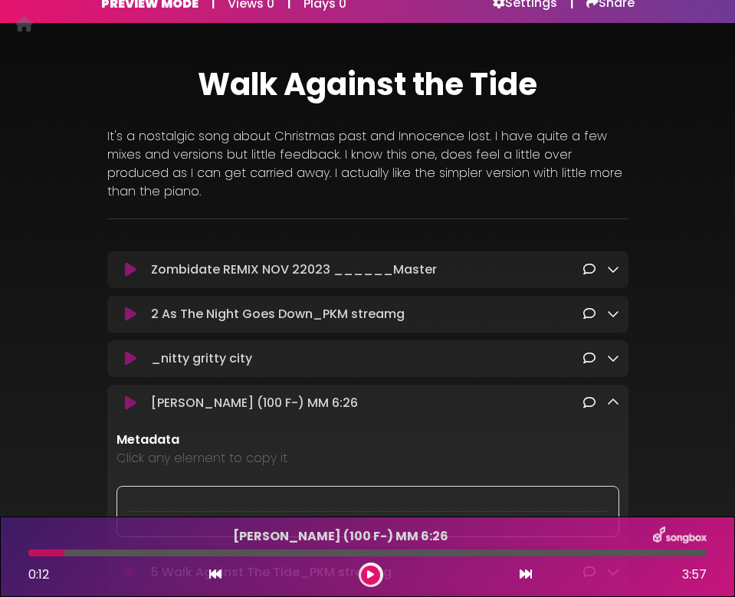
click at [613, 405] on icon at bounding box center [613, 402] width 12 height 12
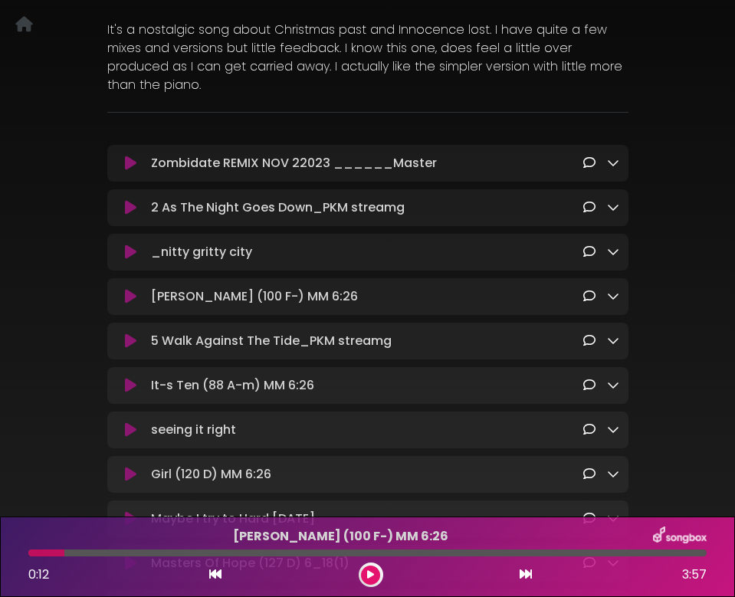
scroll to position [212, 0]
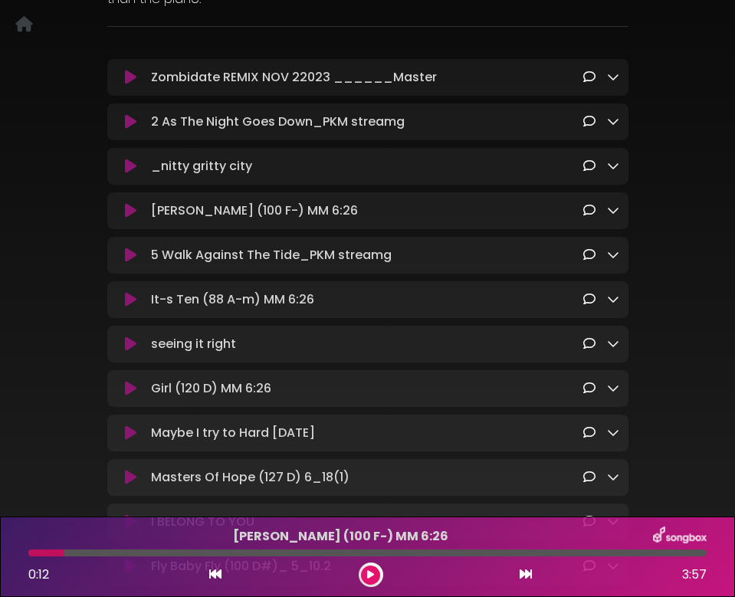
click at [199, 215] on p "[PERSON_NAME] (100 F-) MM 6:26 Loading Track..." at bounding box center [367, 211] width 432 height 18
click at [129, 257] on icon at bounding box center [130, 255] width 11 height 15
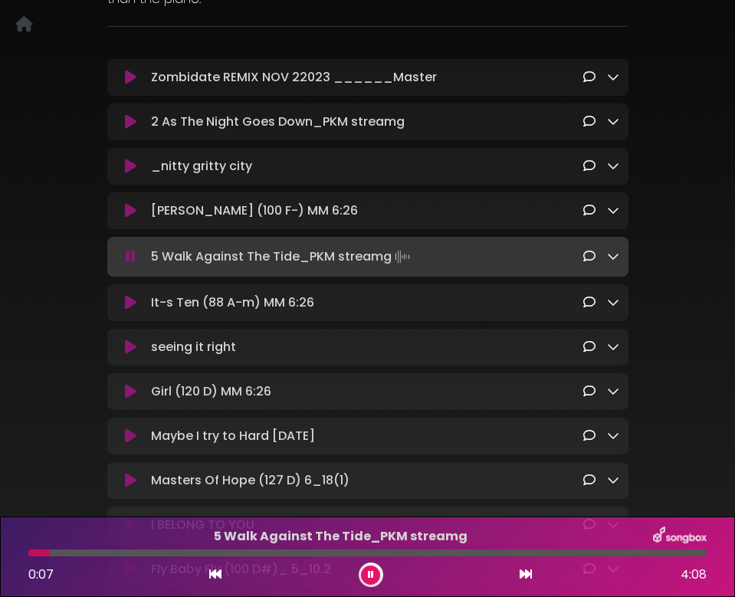
click at [117, 249] on button at bounding box center [131, 256] width 29 height 15
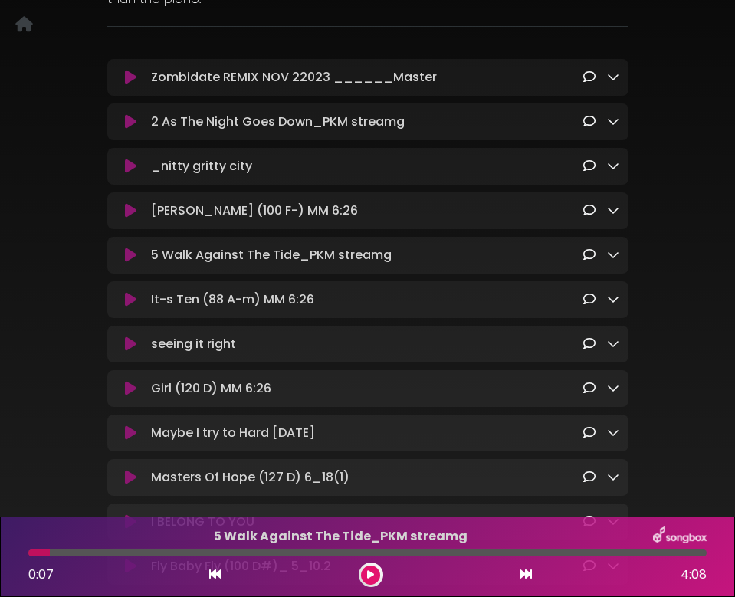
click at [139, 259] on button at bounding box center [131, 255] width 29 height 15
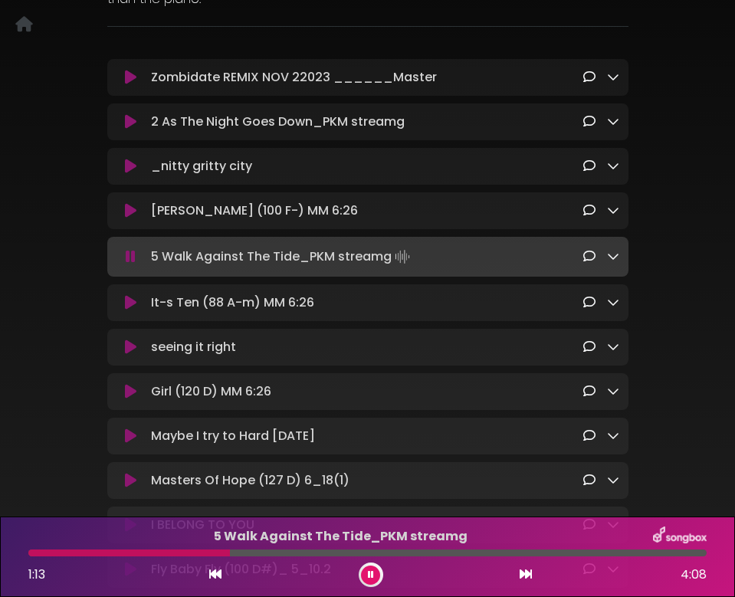
click at [117, 249] on button at bounding box center [131, 256] width 29 height 15
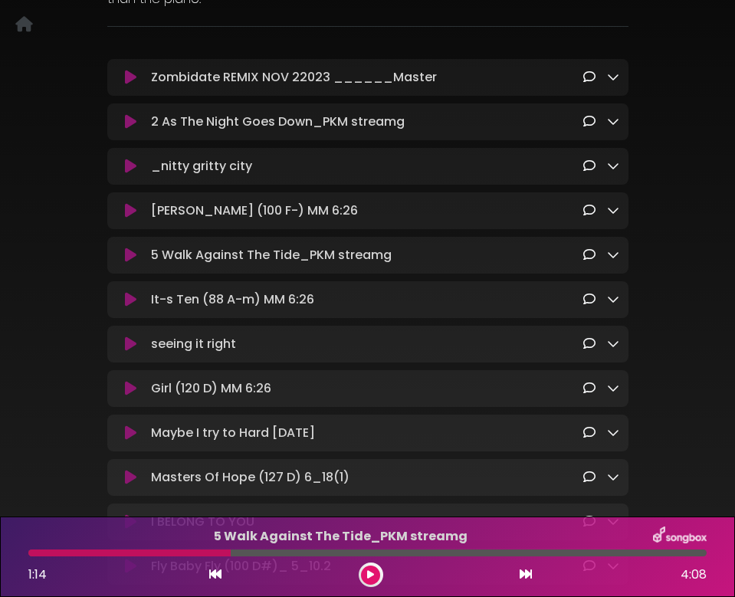
click at [133, 255] on icon at bounding box center [130, 255] width 11 height 15
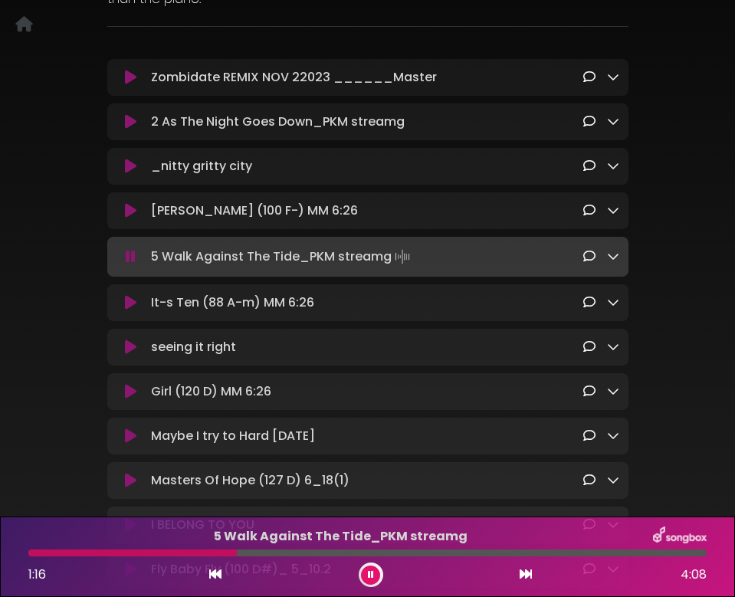
click at [132, 255] on icon at bounding box center [131, 256] width 10 height 15
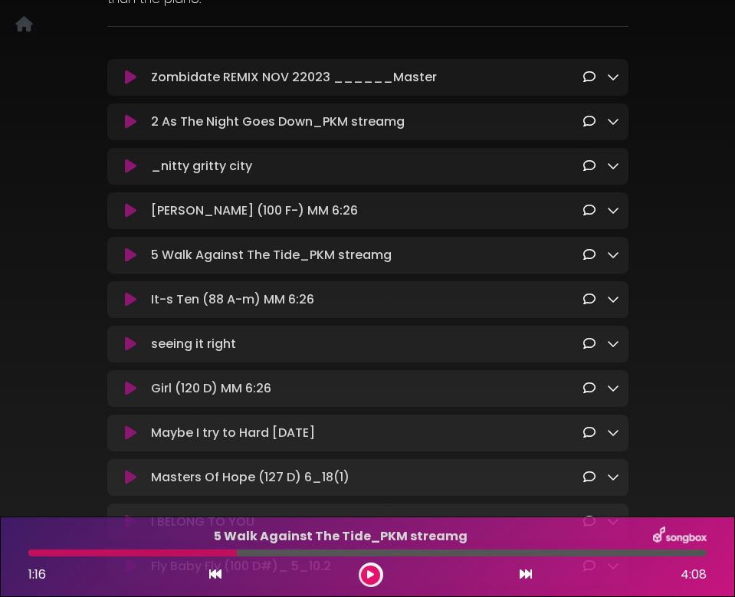
click at [117, 248] on button at bounding box center [131, 255] width 29 height 15
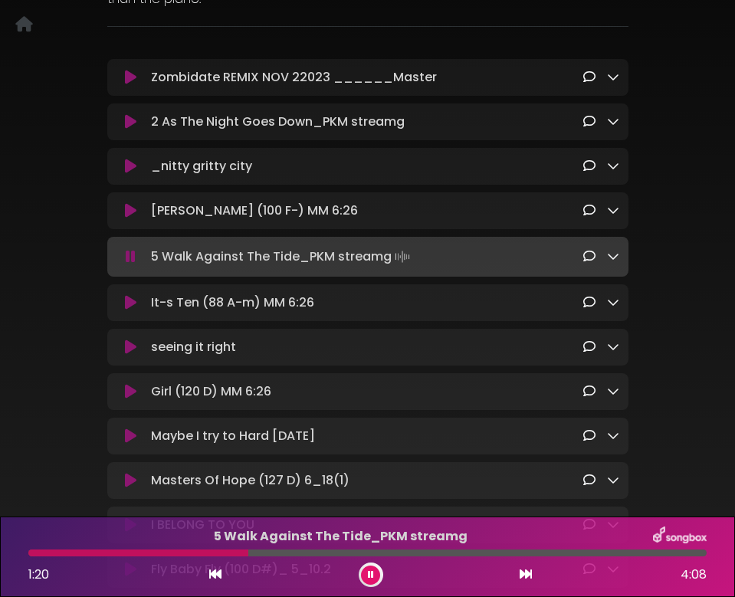
click at [117, 249] on button at bounding box center [131, 256] width 29 height 15
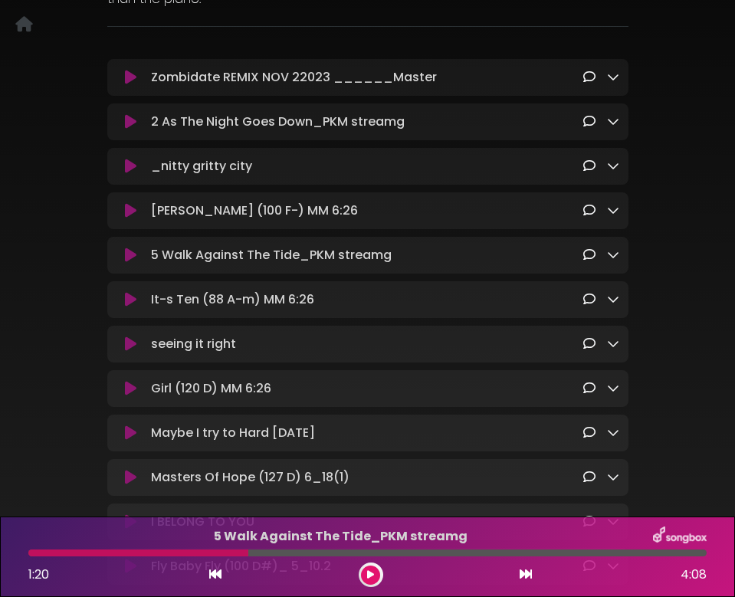
click at [117, 248] on button at bounding box center [131, 255] width 29 height 15
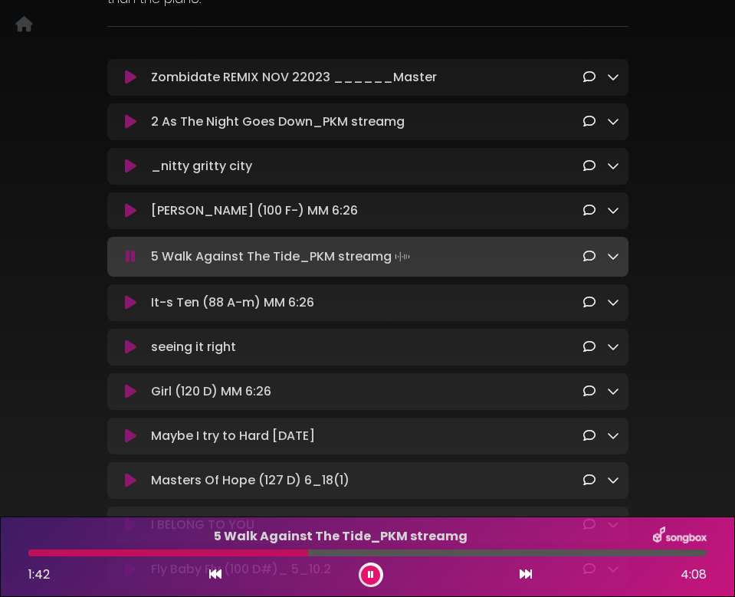
click at [117, 249] on button at bounding box center [131, 256] width 29 height 15
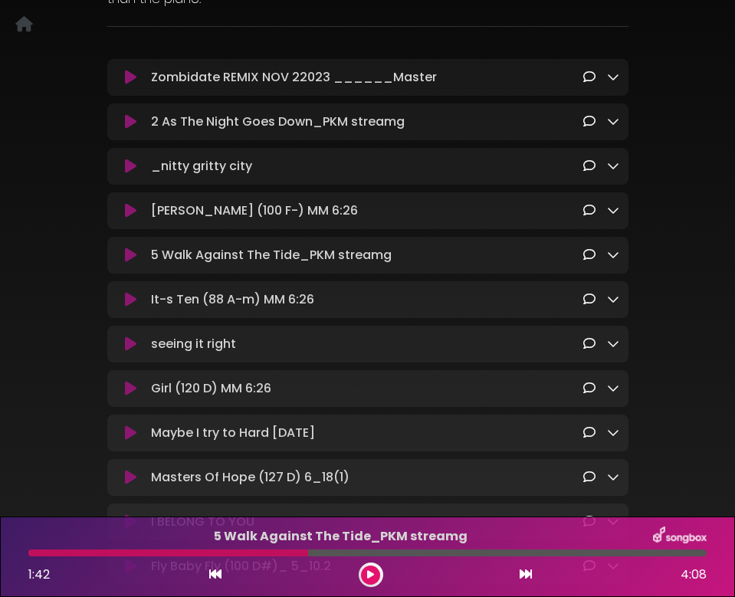
click at [117, 248] on button at bounding box center [131, 255] width 29 height 15
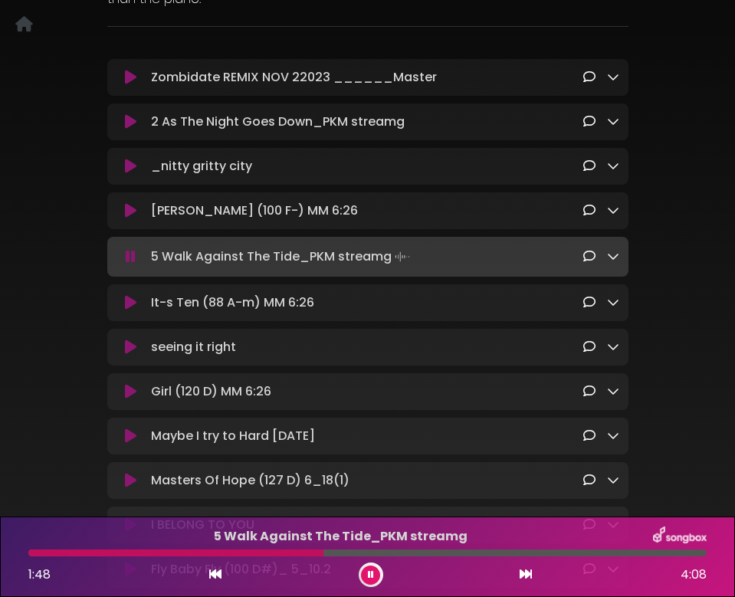
click at [117, 249] on button at bounding box center [131, 256] width 29 height 15
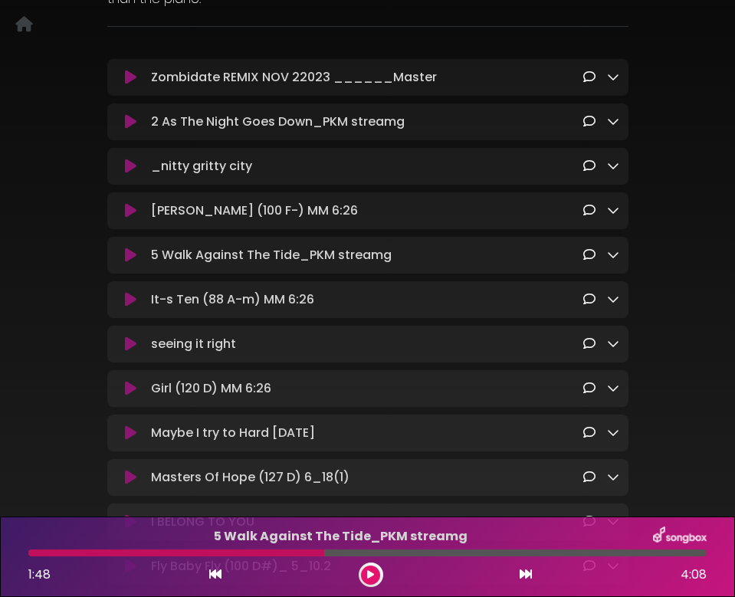
click at [117, 248] on button at bounding box center [131, 255] width 29 height 15
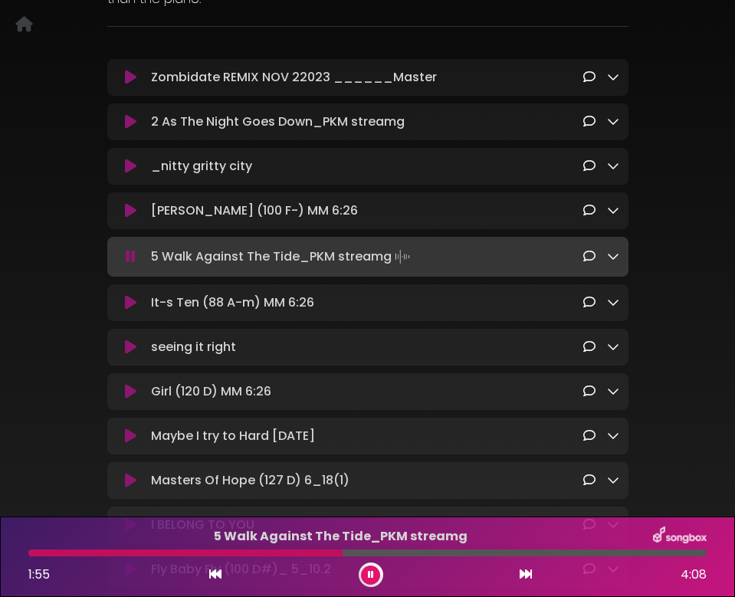
click at [117, 249] on button at bounding box center [131, 256] width 29 height 15
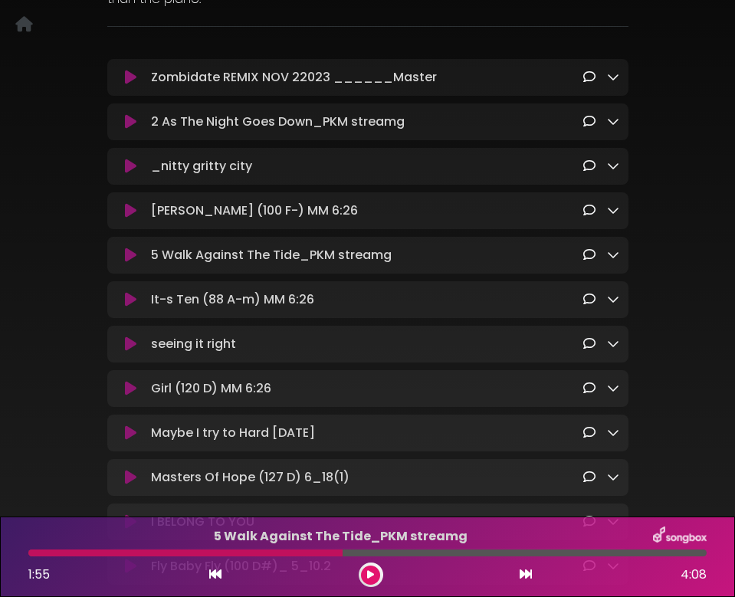
click at [117, 248] on button at bounding box center [131, 255] width 29 height 15
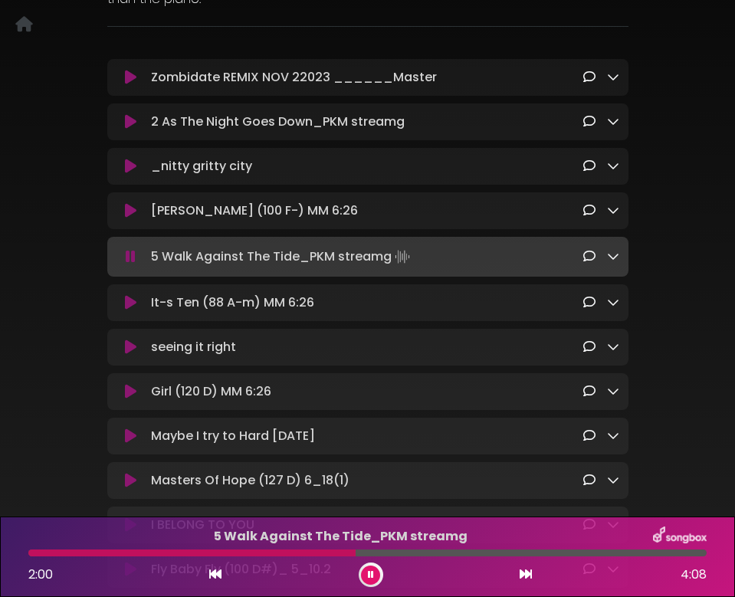
click at [117, 249] on button at bounding box center [131, 256] width 29 height 15
